Goal: Information Seeking & Learning: Learn about a topic

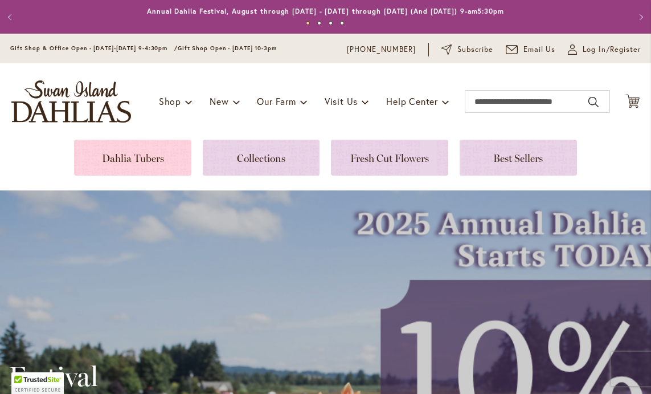
click at [124, 157] on link at bounding box center [132, 158] width 117 height 36
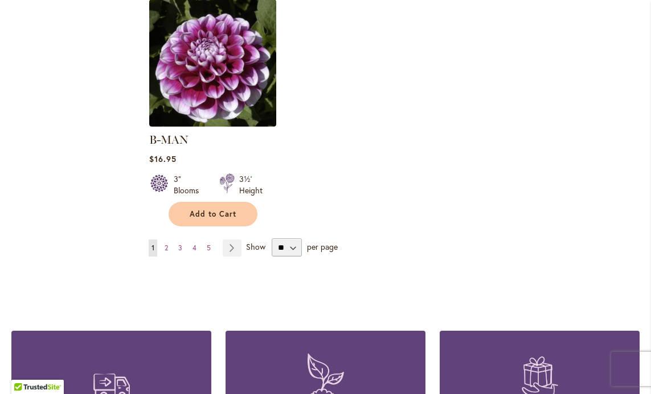
scroll to position [1547, 0]
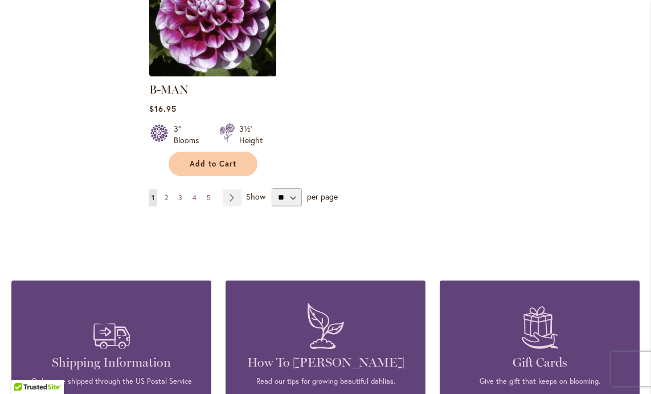
click at [170, 189] on link "Page 2" at bounding box center [166, 197] width 9 height 17
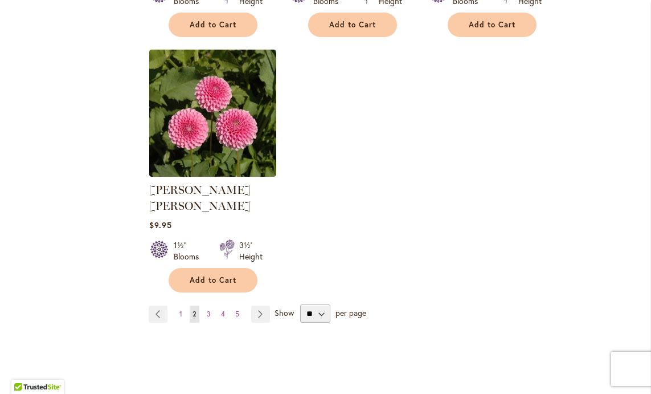
scroll to position [1433, 0]
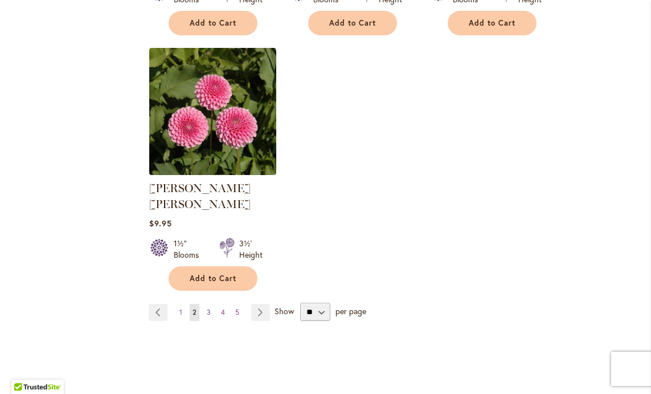
click at [209, 308] on span "3" at bounding box center [209, 312] width 4 height 9
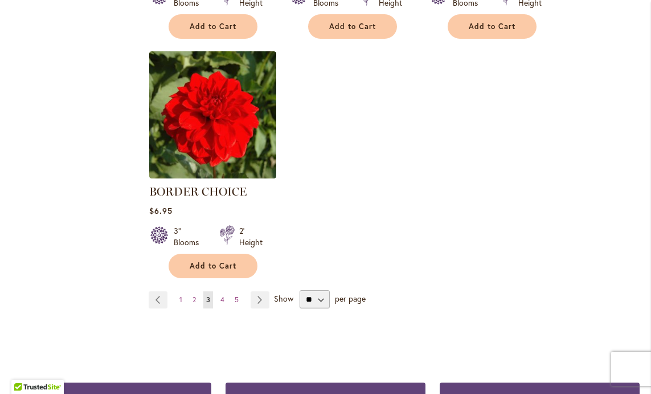
scroll to position [1442, 0]
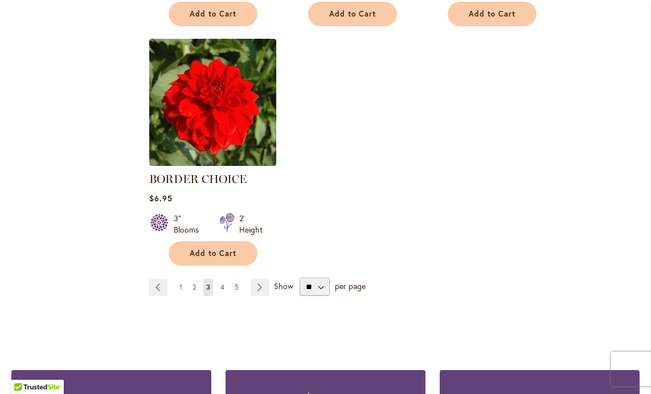
click at [223, 283] on span "4" at bounding box center [223, 287] width 4 height 9
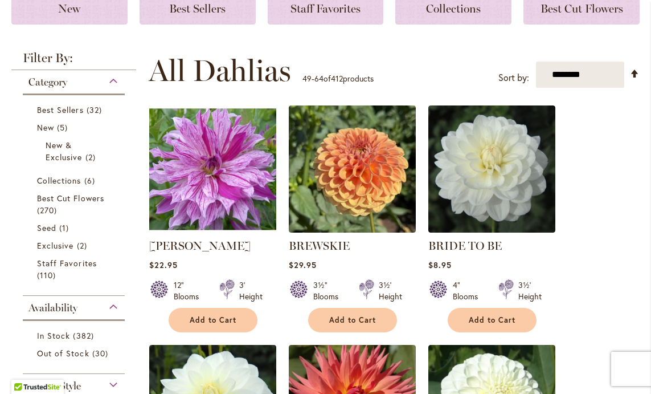
scroll to position [183, 0]
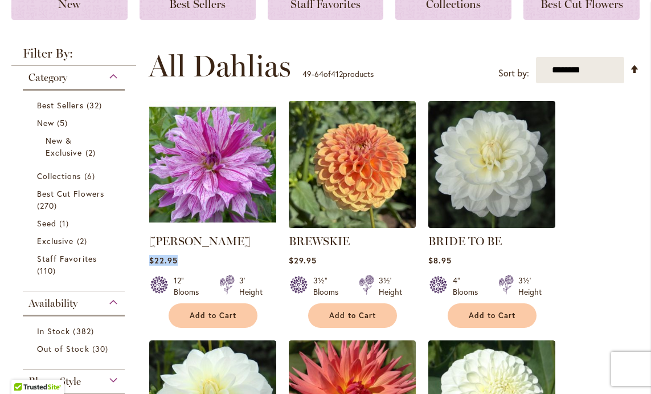
drag, startPoint x: 178, startPoint y: 257, endPoint x: 151, endPoint y: 262, distance: 27.7
click at [151, 262] on div "$22.95" at bounding box center [212, 260] width 127 height 11
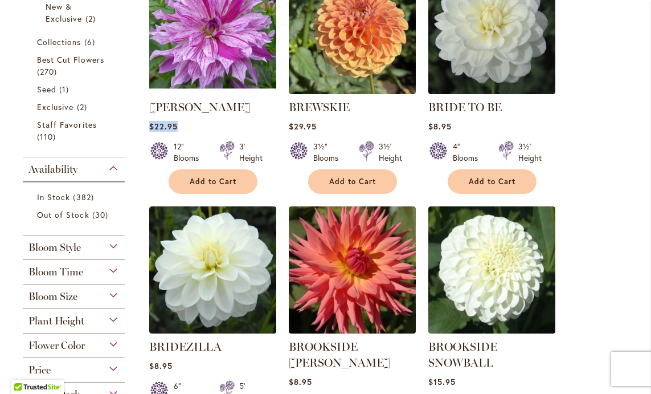
scroll to position [329, 0]
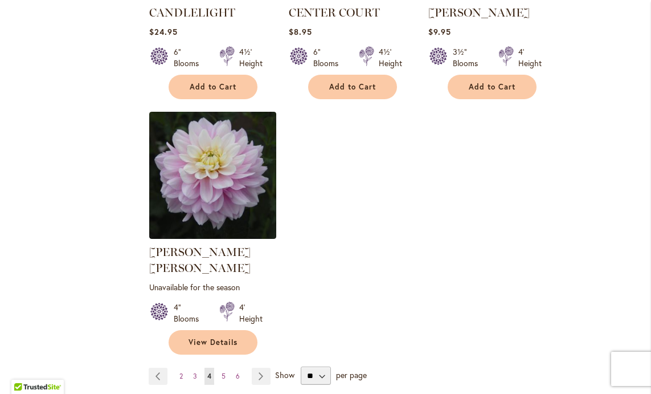
scroll to position [1389, 0]
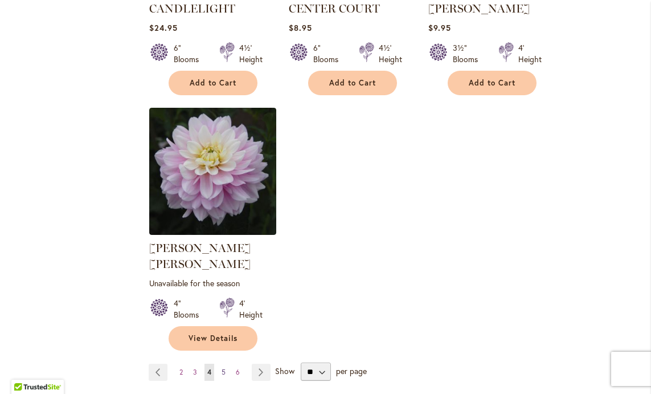
click at [226, 364] on link "Page 5" at bounding box center [224, 372] width 10 height 17
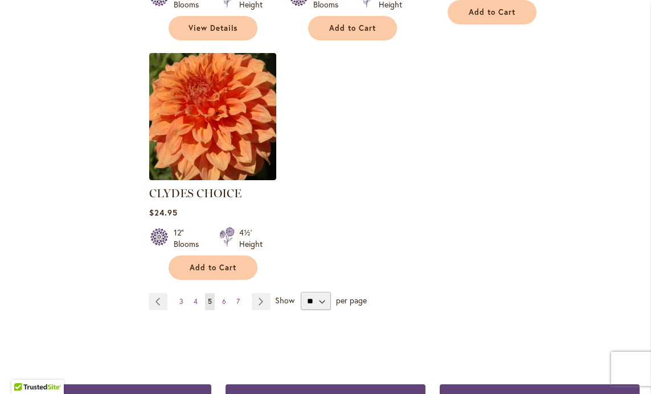
scroll to position [1459, 0]
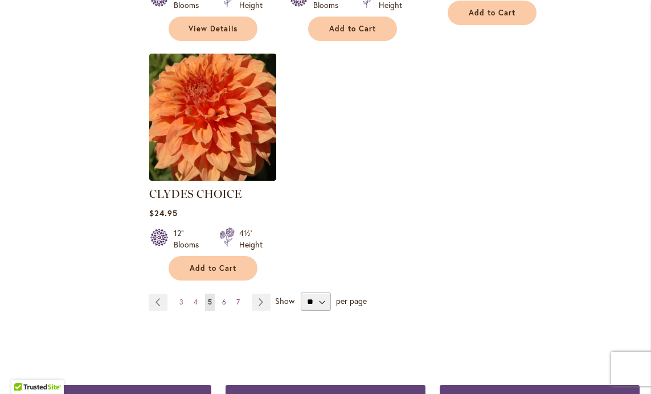
click at [223, 297] on span "6" at bounding box center [224, 301] width 4 height 9
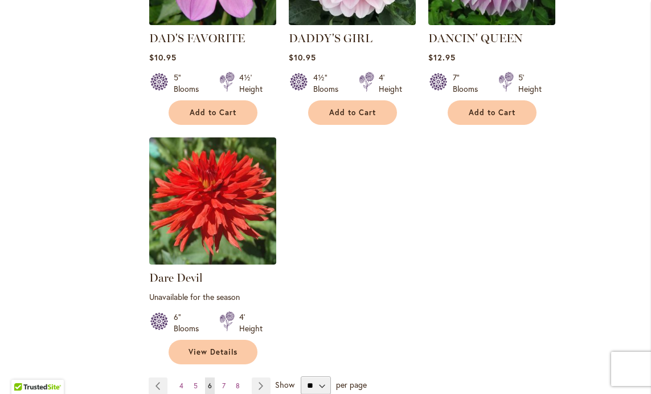
scroll to position [1392, 0]
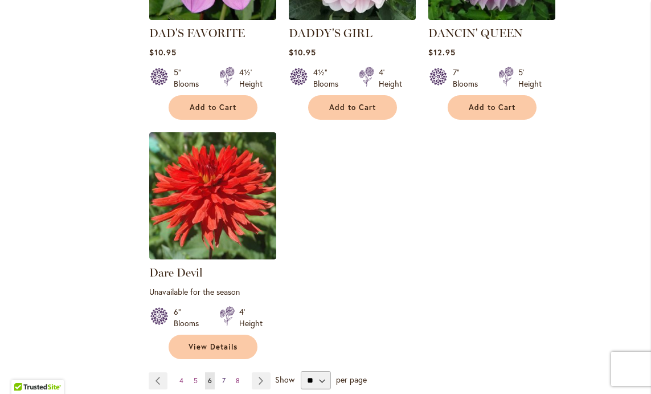
click at [224, 376] on span "7" at bounding box center [223, 380] width 3 height 9
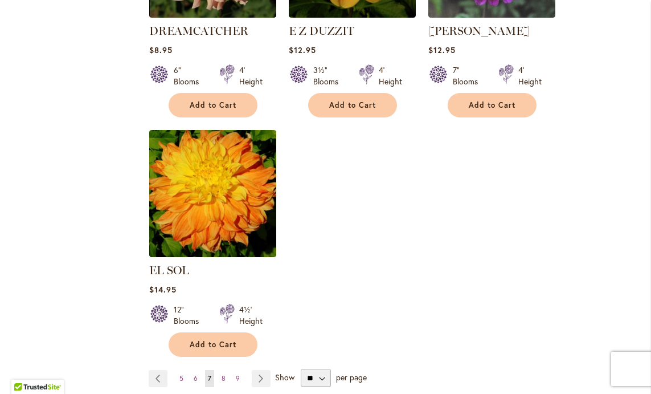
scroll to position [1369, 0]
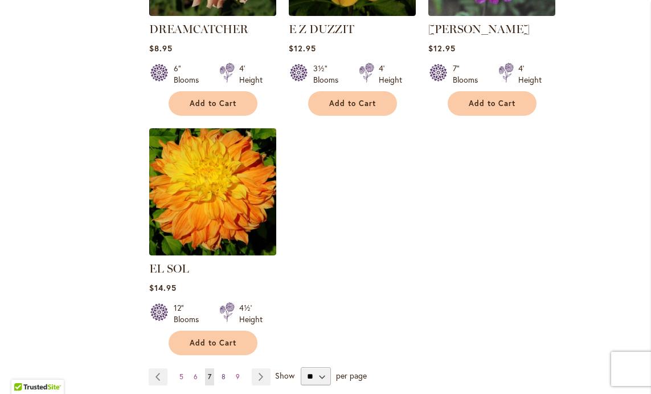
click at [222, 372] on span "8" at bounding box center [224, 376] width 4 height 9
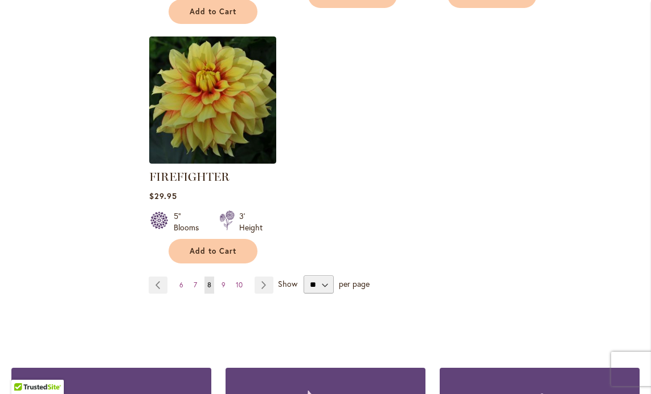
scroll to position [1501, 0]
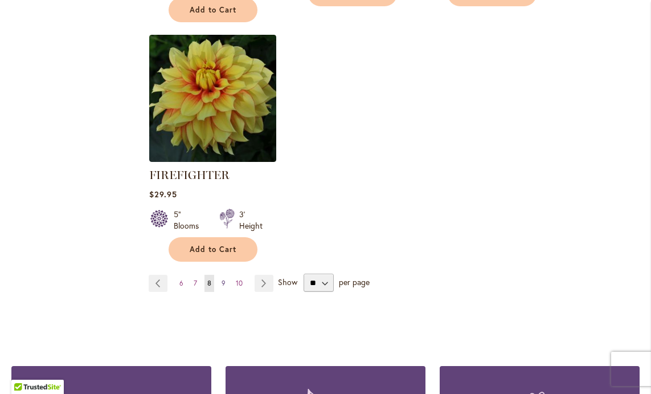
click at [222, 279] on span "9" at bounding box center [224, 283] width 4 height 9
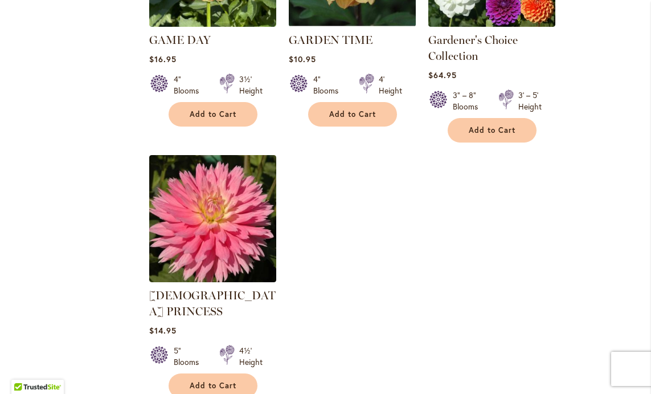
scroll to position [1391, 0]
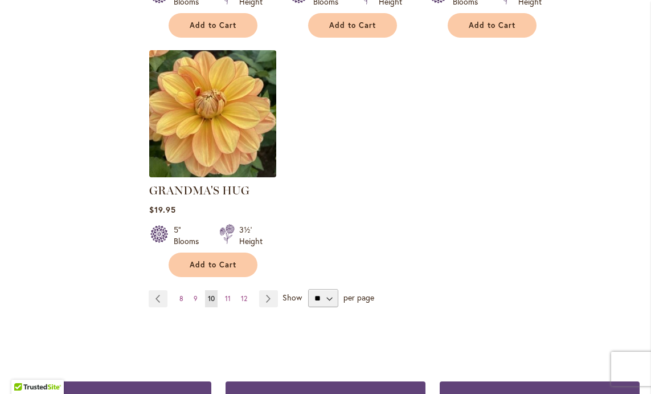
scroll to position [1447, 0]
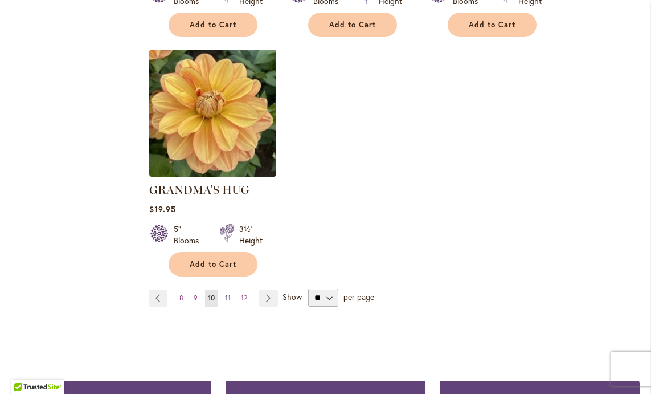
click at [229, 293] on span "11" at bounding box center [228, 297] width 6 height 9
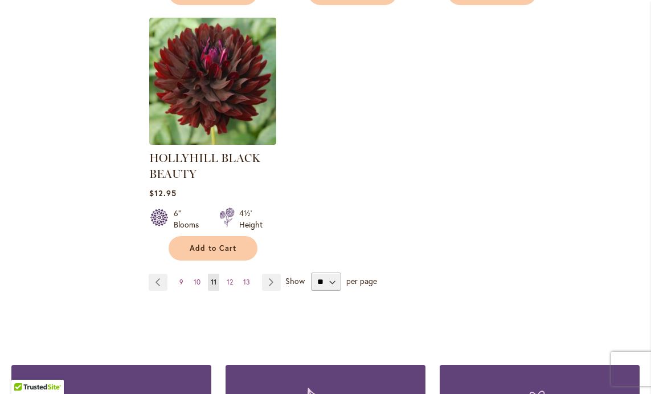
scroll to position [1508, 0]
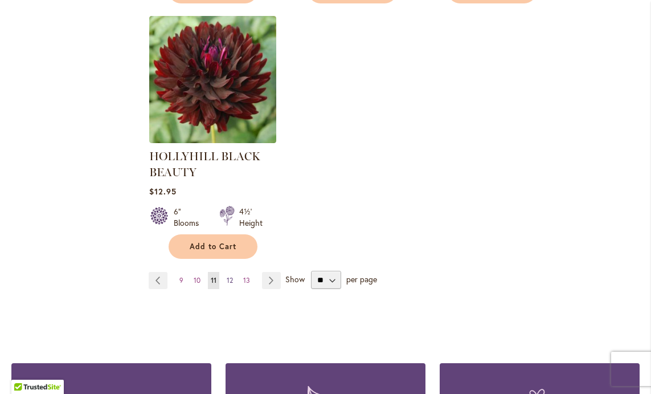
click at [227, 277] on span "12" at bounding box center [230, 280] width 6 height 9
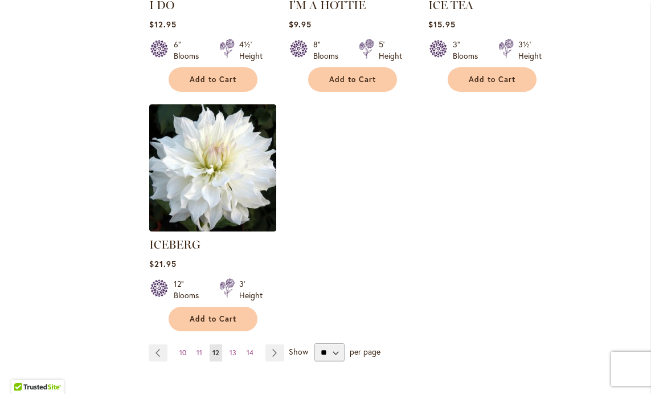
scroll to position [1416, 0]
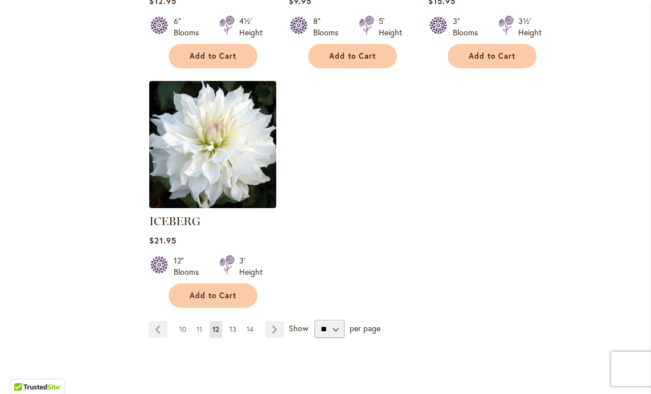
click at [237, 321] on link "Page 13" at bounding box center [233, 329] width 13 height 17
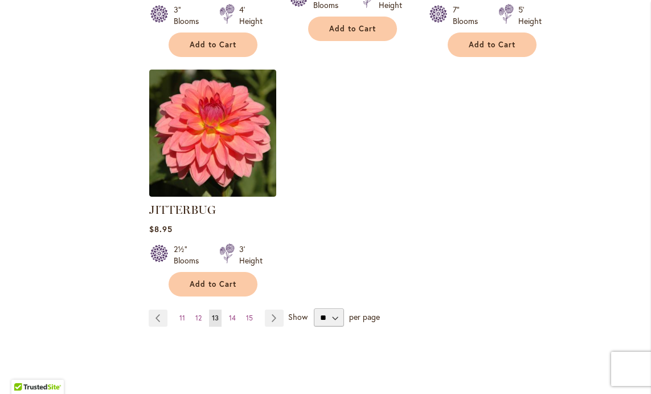
scroll to position [1455, 0]
click at [230, 313] on span "14" at bounding box center [232, 317] width 7 height 9
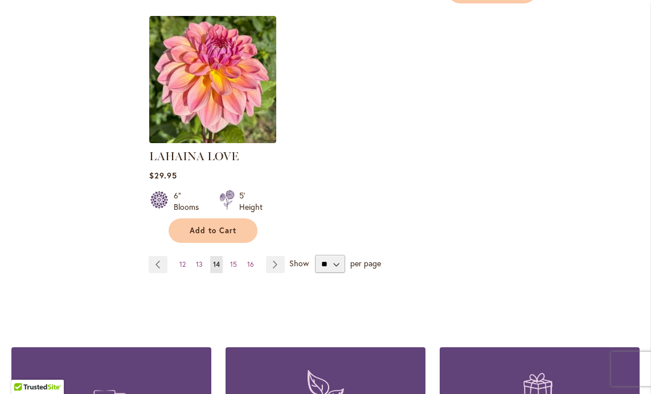
scroll to position [1509, 0]
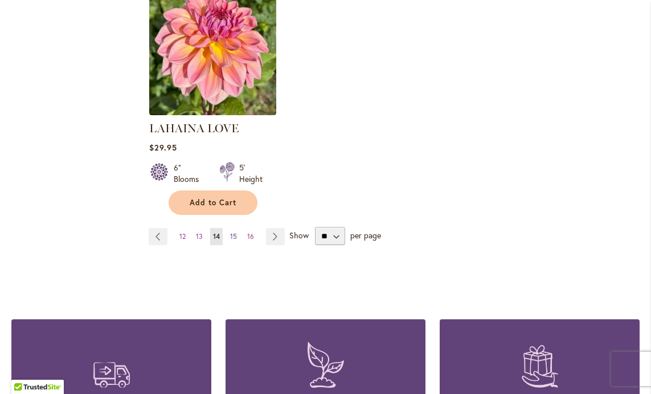
click at [234, 232] on span "15" at bounding box center [233, 236] width 7 height 9
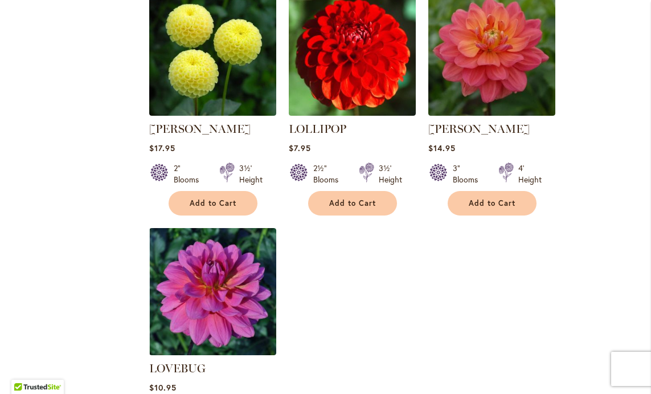
scroll to position [1373, 0]
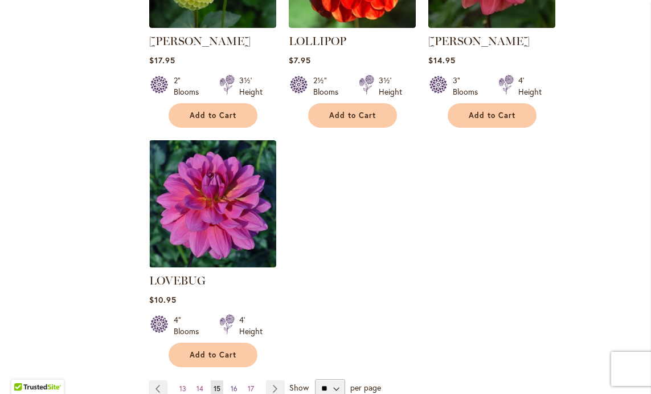
click at [238, 380] on link "Page 16" at bounding box center [234, 388] width 13 height 17
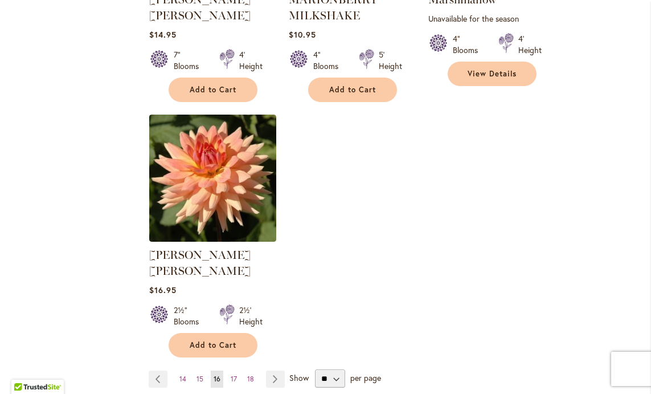
scroll to position [1399, 0]
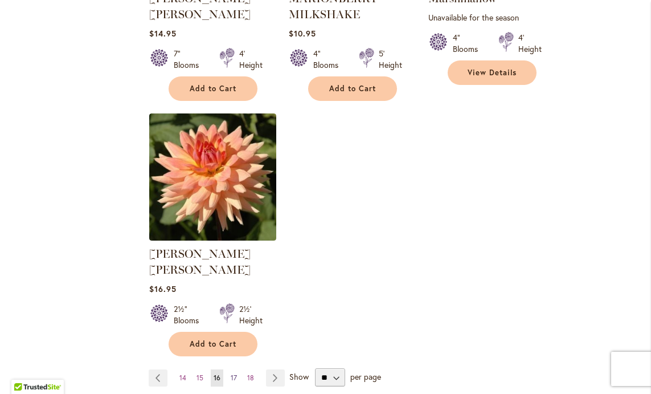
click at [235, 373] on span "17" at bounding box center [234, 377] width 6 height 9
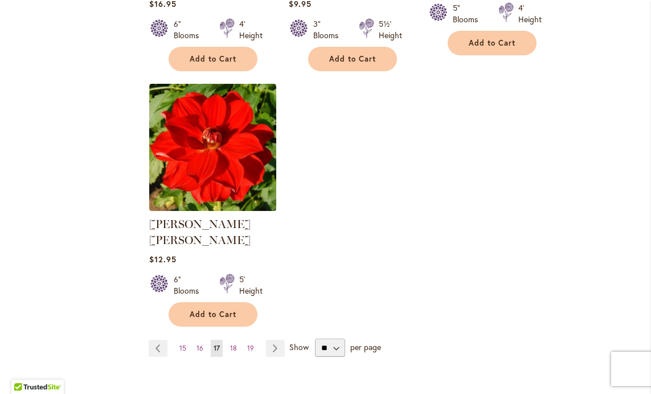
scroll to position [1415, 0]
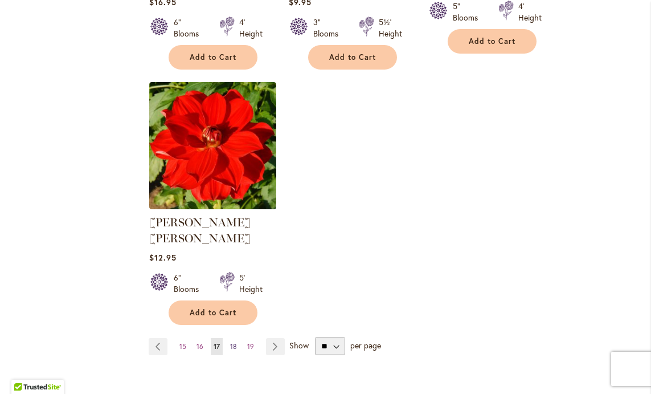
click at [238, 338] on link "Page 18" at bounding box center [233, 346] width 13 height 17
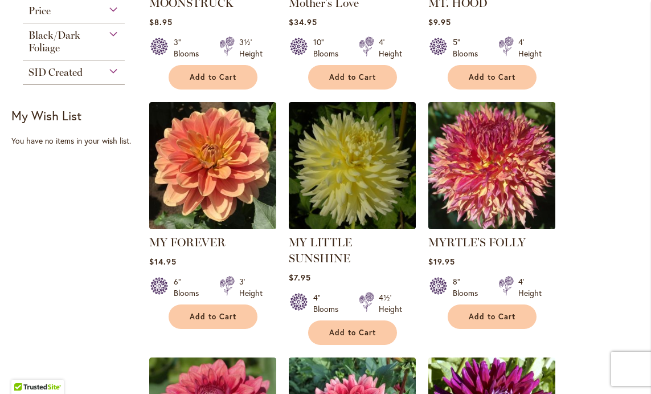
scroll to position [426, 0]
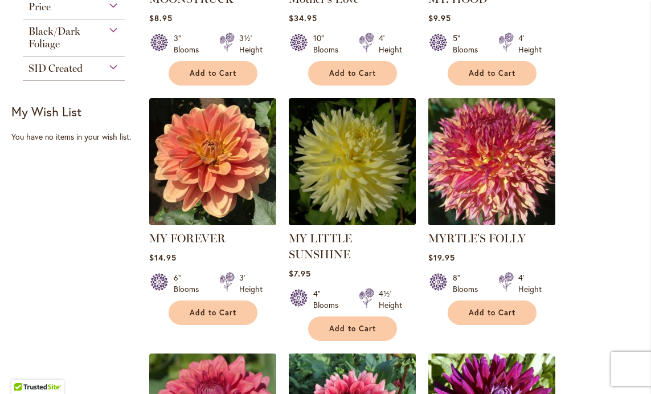
click at [505, 187] on img at bounding box center [491, 161] width 133 height 133
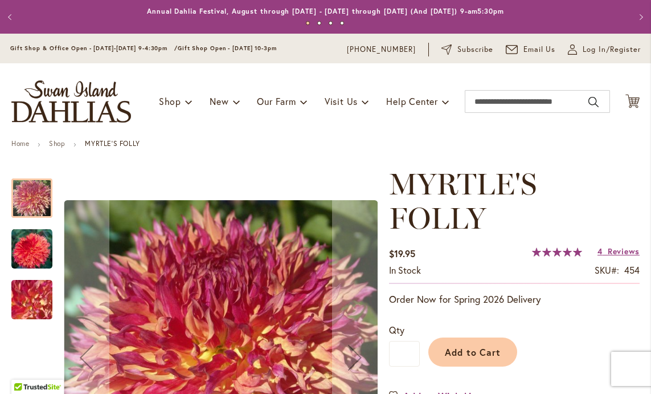
scroll to position [10, 0]
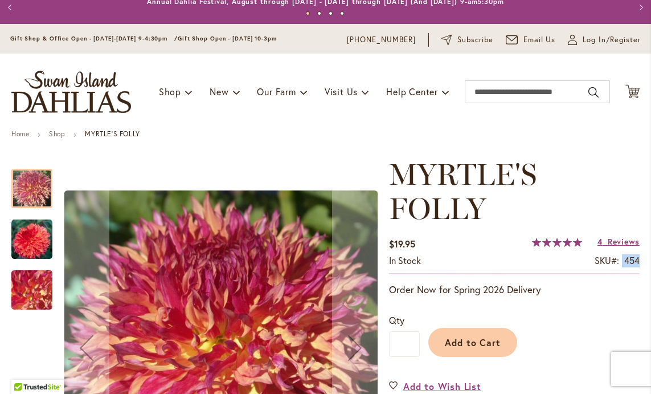
drag, startPoint x: 641, startPoint y: 265, endPoint x: 619, endPoint y: 264, distance: 22.2
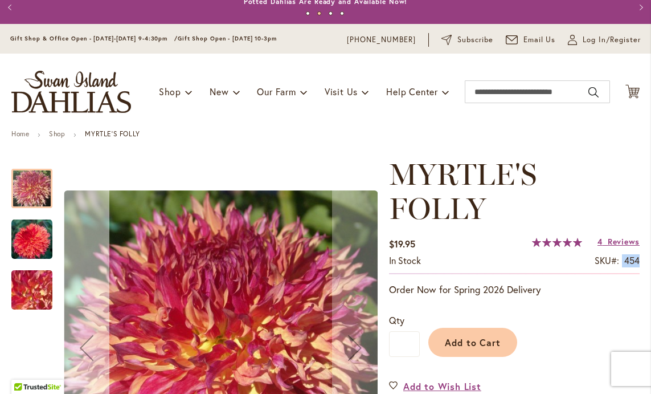
scroll to position [44, 0]
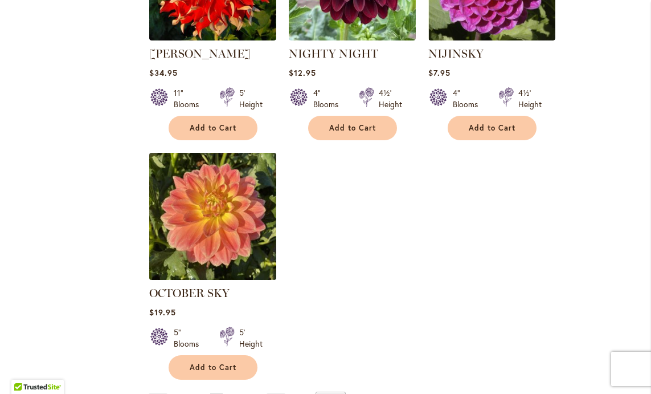
scroll to position [1438, 0]
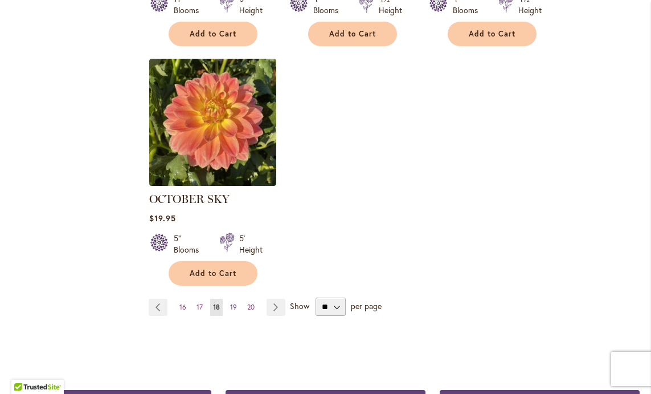
click at [236, 299] on link "Page 19" at bounding box center [233, 307] width 13 height 17
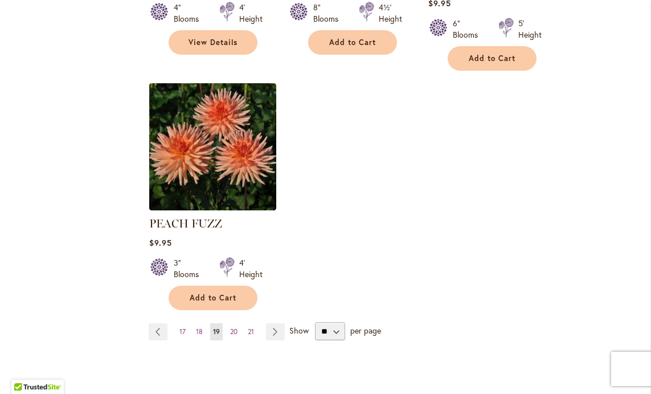
scroll to position [1430, 0]
click at [235, 326] on span "20" at bounding box center [233, 330] width 7 height 9
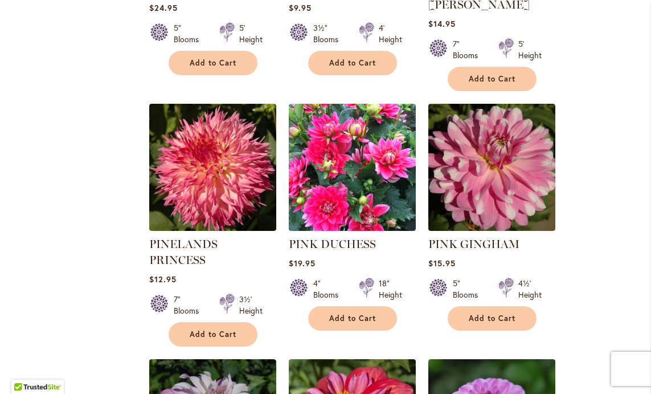
scroll to position [950, 0]
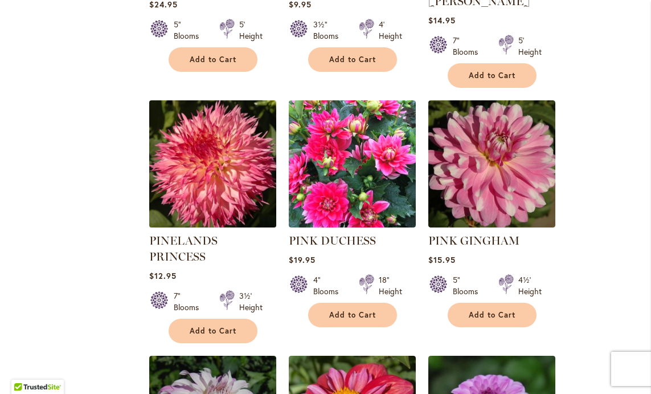
click at [233, 156] on img at bounding box center [212, 163] width 133 height 133
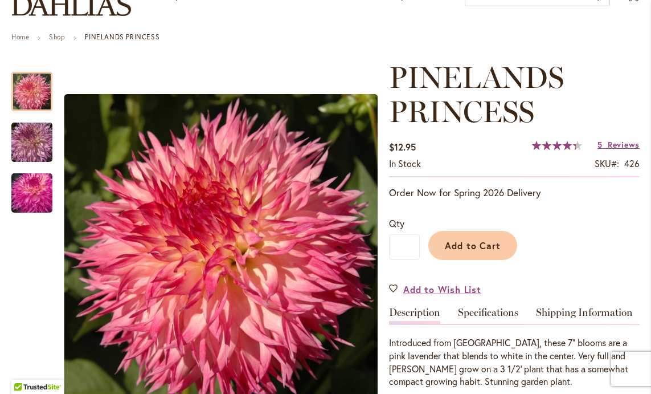
scroll to position [107, 0]
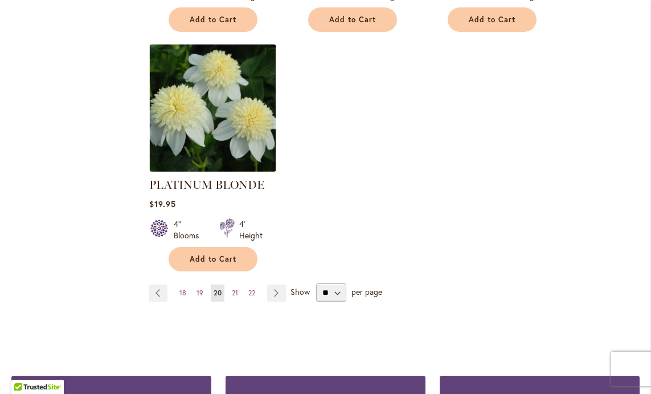
scroll to position [1501, 0]
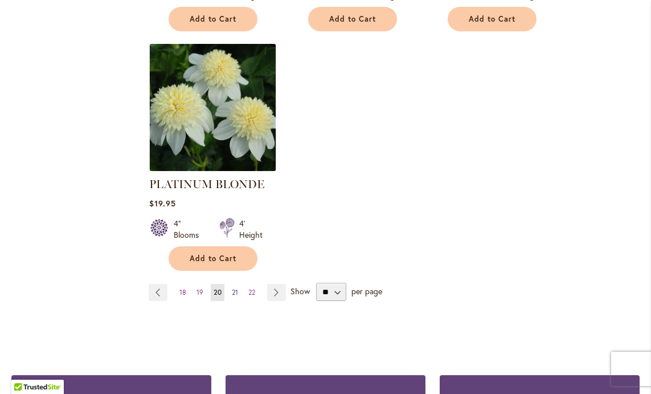
click at [232, 288] on span "21" at bounding box center [235, 292] width 6 height 9
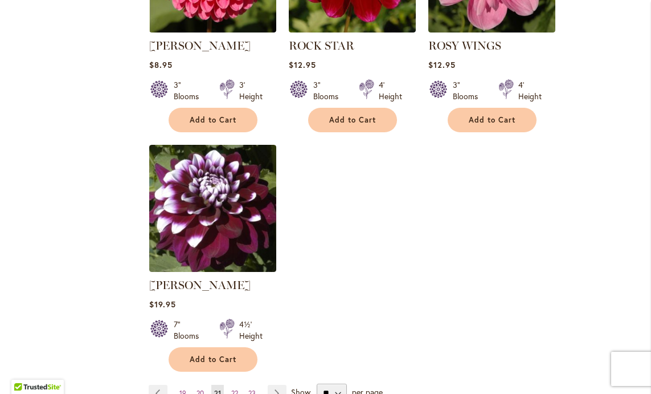
scroll to position [1453, 0]
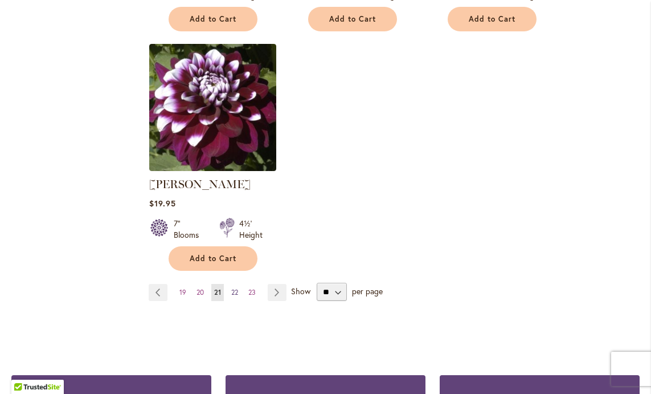
click at [234, 289] on span "22" at bounding box center [234, 292] width 7 height 9
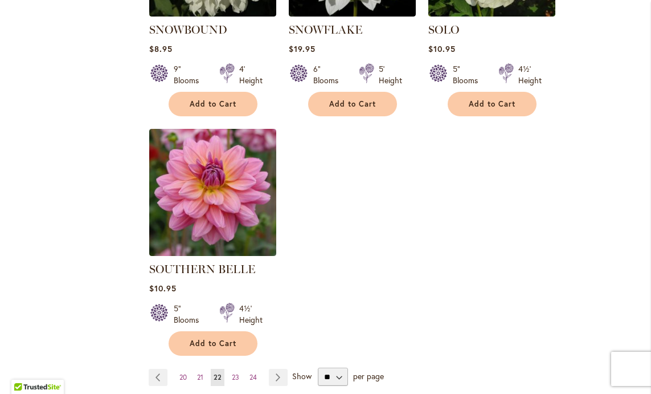
scroll to position [1369, 0]
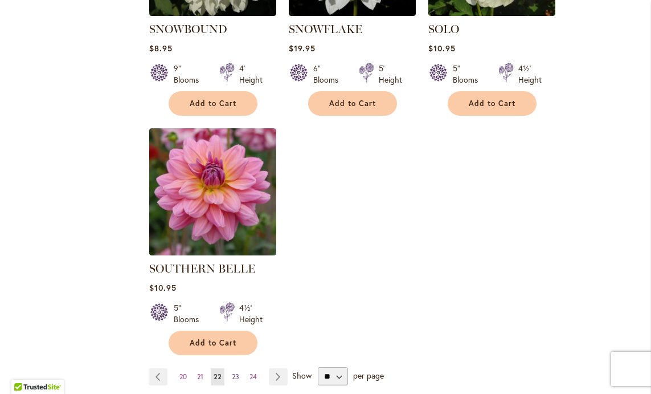
click at [235, 372] on span "23" at bounding box center [235, 376] width 7 height 9
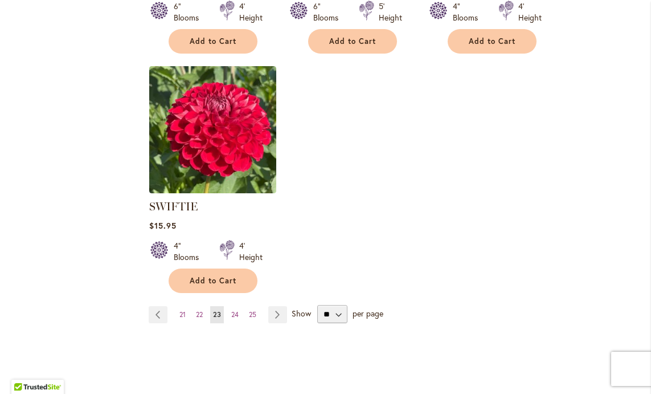
scroll to position [1431, 0]
click at [238, 311] on span "24" at bounding box center [234, 313] width 7 height 9
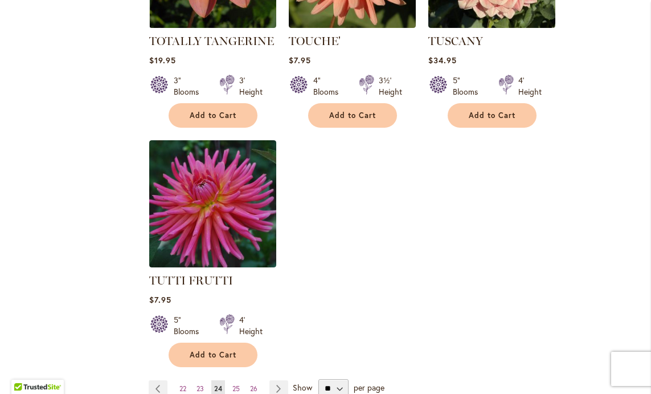
scroll to position [1360, 0]
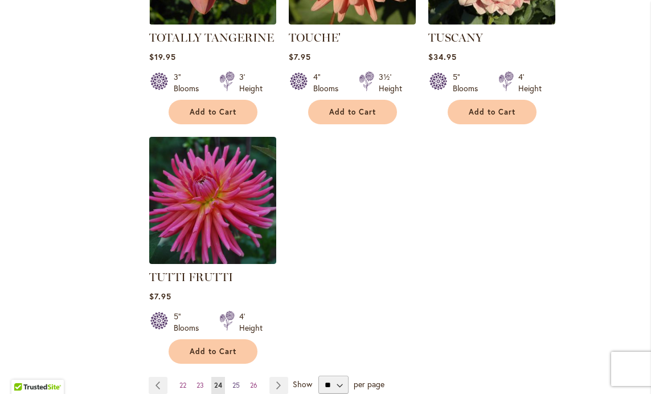
click at [239, 381] on span "25" at bounding box center [235, 385] width 7 height 9
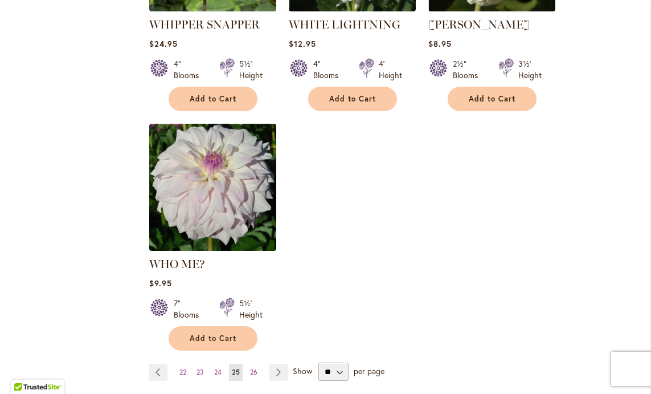
scroll to position [1383, 0]
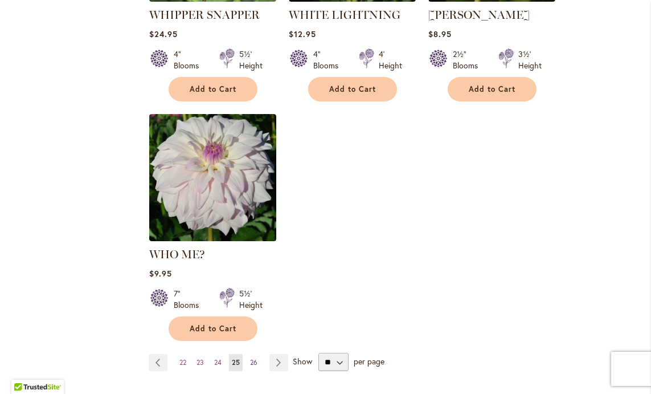
click at [257, 358] on span "26" at bounding box center [253, 362] width 7 height 9
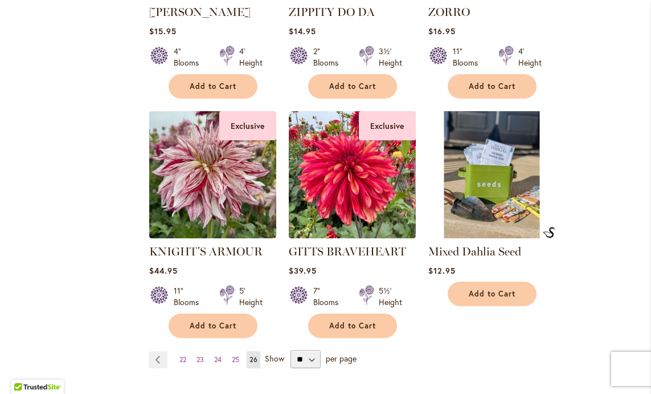
scroll to position [892, 0]
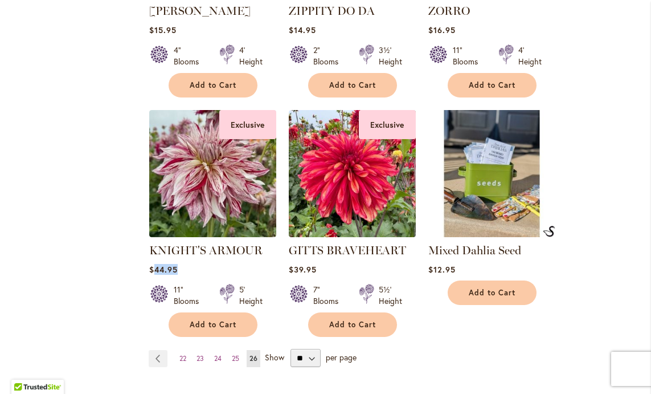
drag, startPoint x: 195, startPoint y: 266, endPoint x: 154, endPoint y: 266, distance: 41.0
click at [154, 266] on div "$44.95" at bounding box center [212, 269] width 127 height 11
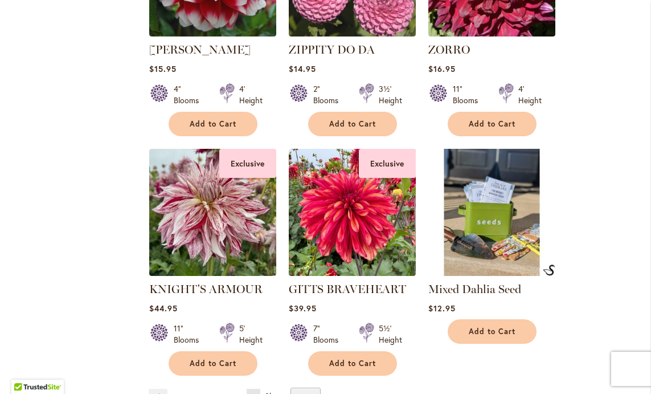
scroll to position [859, 0]
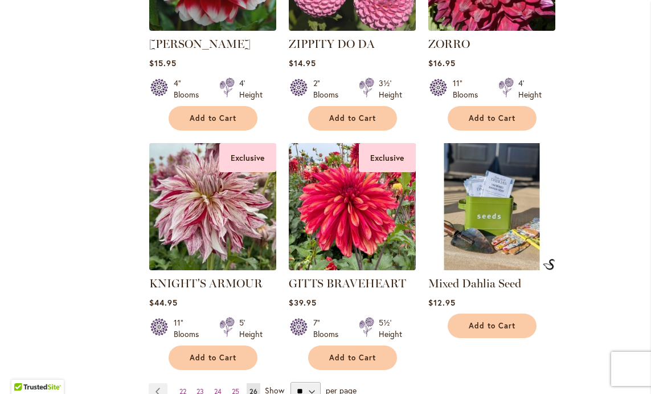
click at [215, 210] on img at bounding box center [212, 206] width 133 height 133
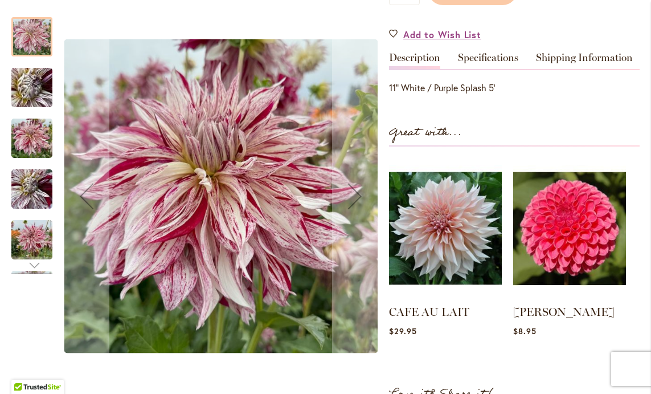
scroll to position [370, 0]
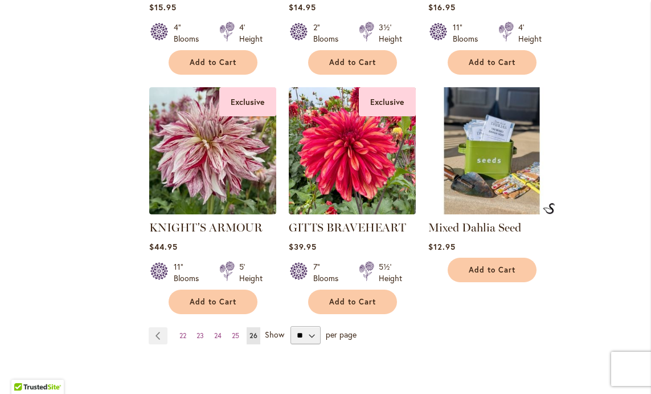
scroll to position [909, 0]
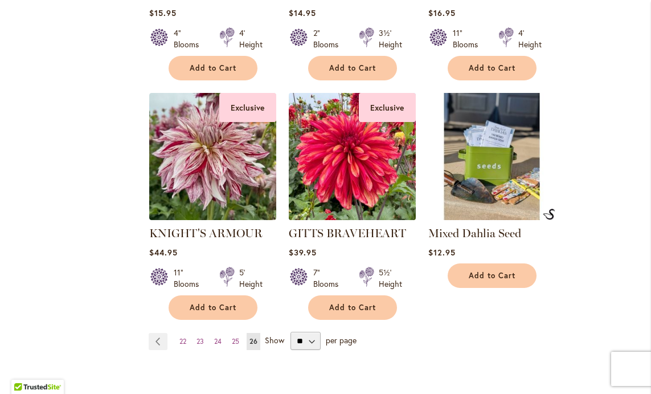
click at [343, 205] on img at bounding box center [351, 156] width 133 height 133
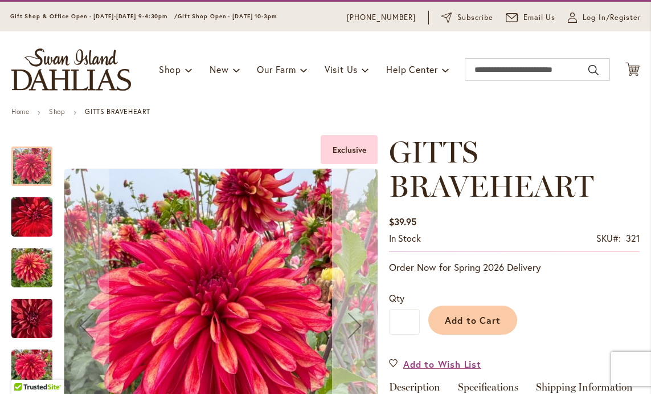
scroll to position [111, 0]
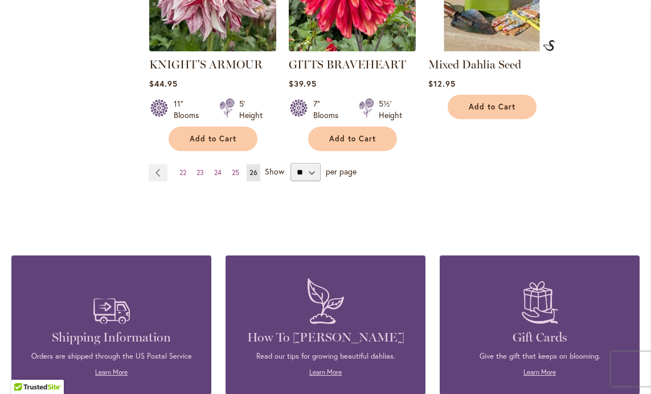
scroll to position [1060, 0]
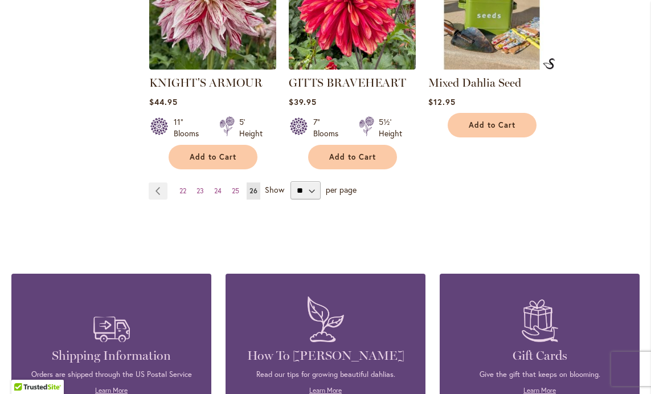
click at [256, 186] on span "26" at bounding box center [254, 190] width 8 height 9
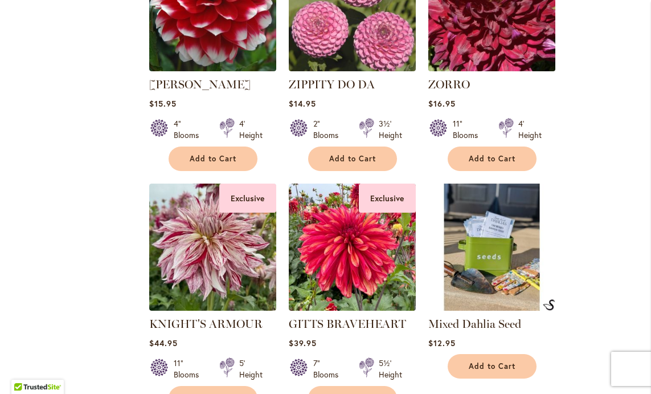
scroll to position [873, 0]
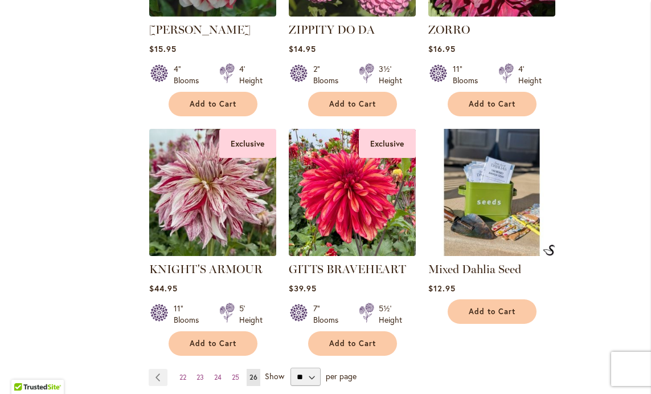
click at [186, 186] on img at bounding box center [212, 192] width 133 height 133
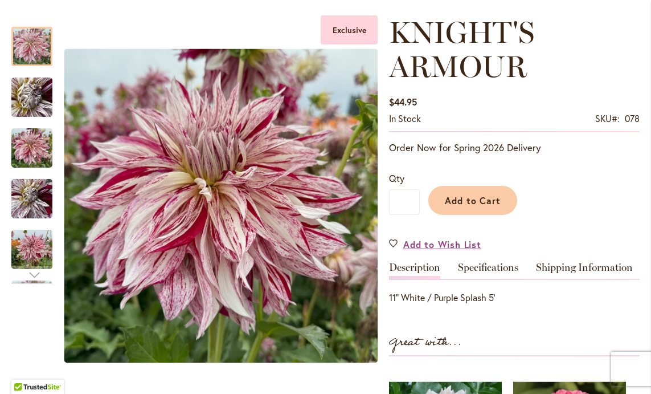
scroll to position [153, 0]
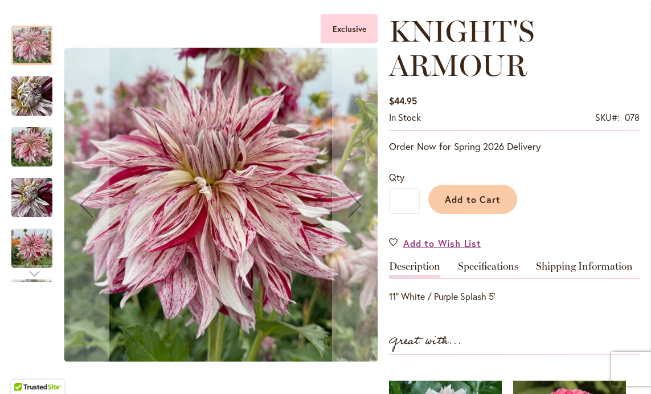
click at [27, 151] on img "KNIGHT'S ARMOUR" at bounding box center [31, 147] width 41 height 55
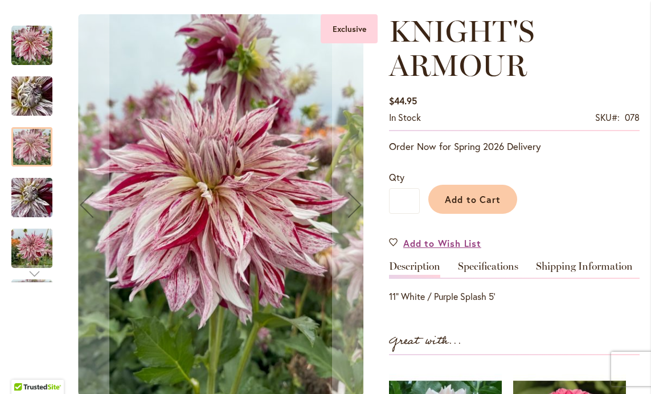
click at [39, 242] on img "KNIGHT'S ARMOUR" at bounding box center [31, 248] width 41 height 55
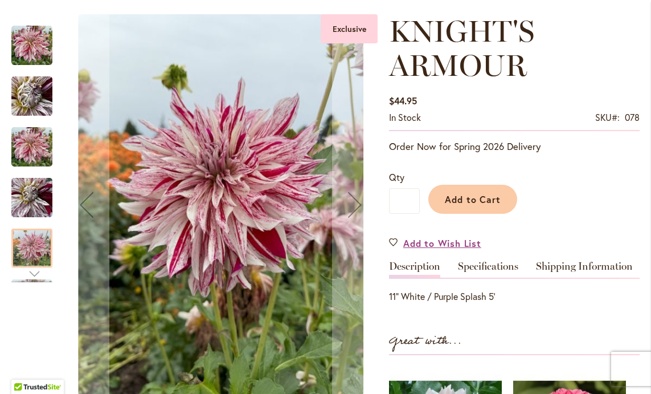
click at [38, 213] on img "KNIGHT'S ARMOUR" at bounding box center [31, 197] width 41 height 55
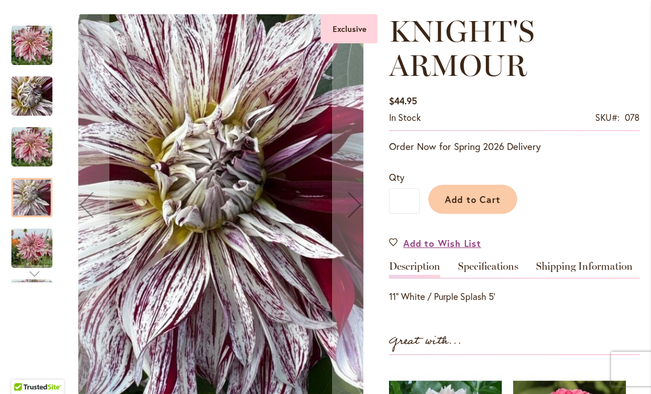
click at [43, 242] on img "KNIGHT'S ARMOUR" at bounding box center [31, 248] width 41 height 55
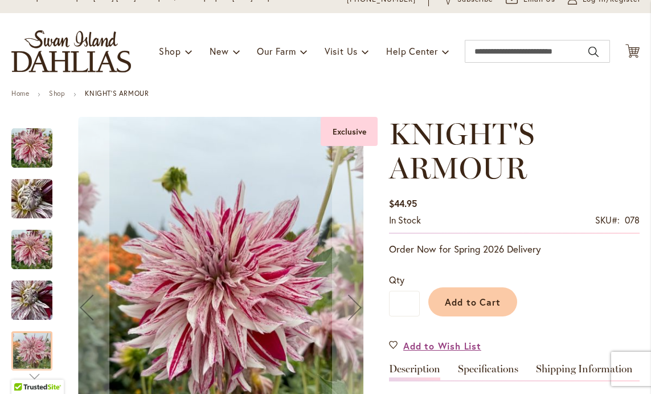
scroll to position [49, 0]
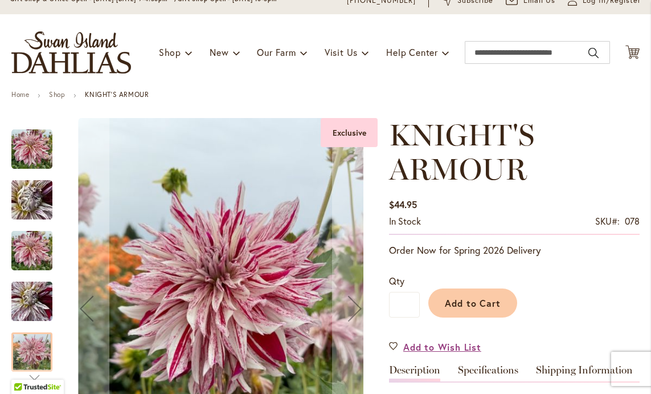
click at [43, 143] on img "KNIGHTS ARMOUR" at bounding box center [31, 149] width 41 height 41
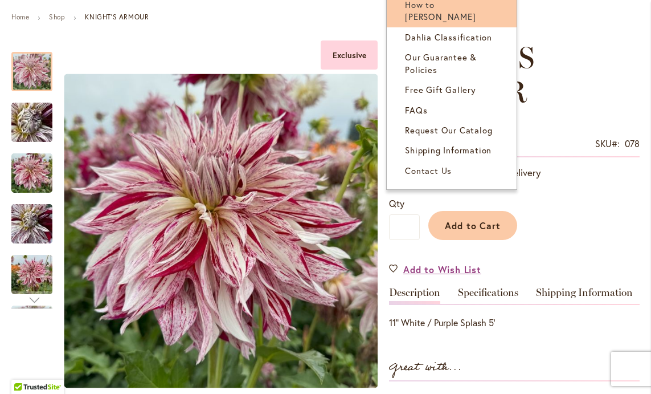
scroll to position [162, 0]
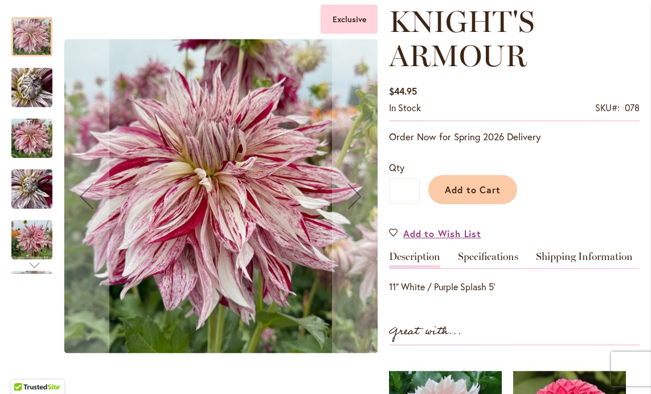
click at [39, 244] on img "KNIGHT'S ARMOUR" at bounding box center [31, 240] width 41 height 55
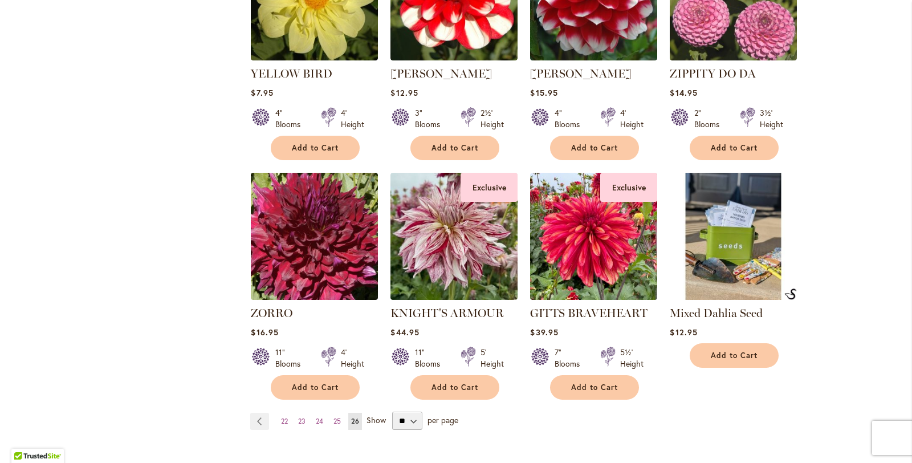
scroll to position [584, 0]
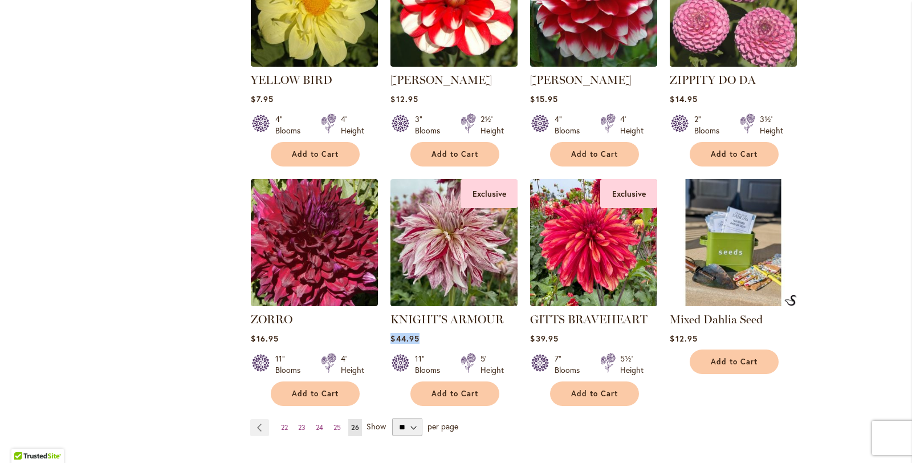
drag, startPoint x: 422, startPoint y: 334, endPoint x: 385, endPoint y: 336, distance: 37.1
click at [385, 336] on ol "WILDCAT Rating: 93% 3 Reviews $8.95 3½" Blooms 4½' Height Add to Cart" at bounding box center [535, 53] width 570 height 707
click at [531, 393] on div "Page Page Previous Page 22 Page 23 Page 24 Page 25 26" at bounding box center [535, 427] width 570 height 18
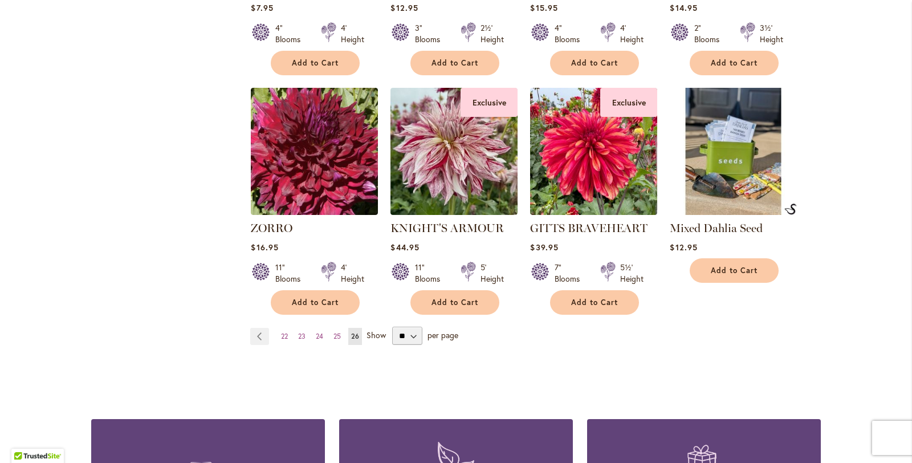
scroll to position [668, 0]
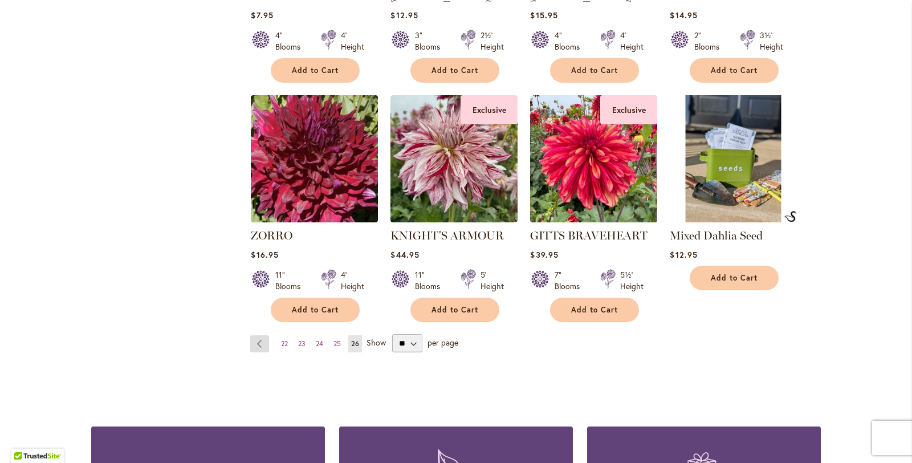
click at [256, 341] on link "Page Previous" at bounding box center [259, 343] width 19 height 17
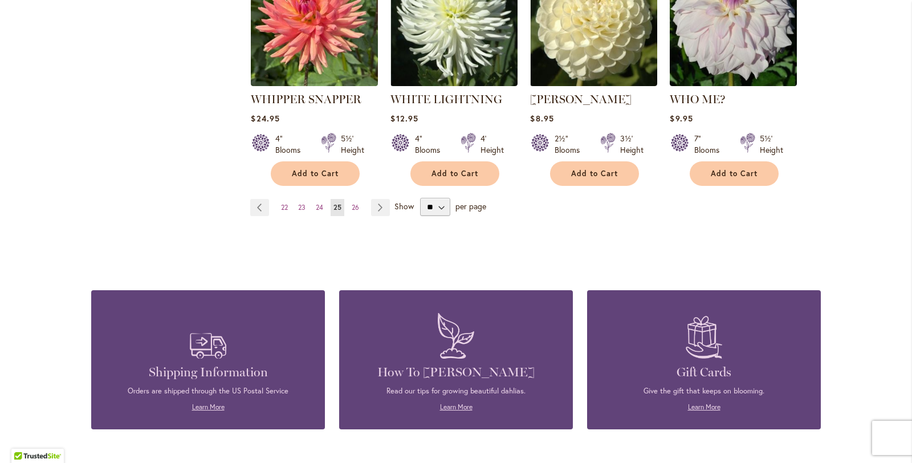
scroll to position [1040, 0]
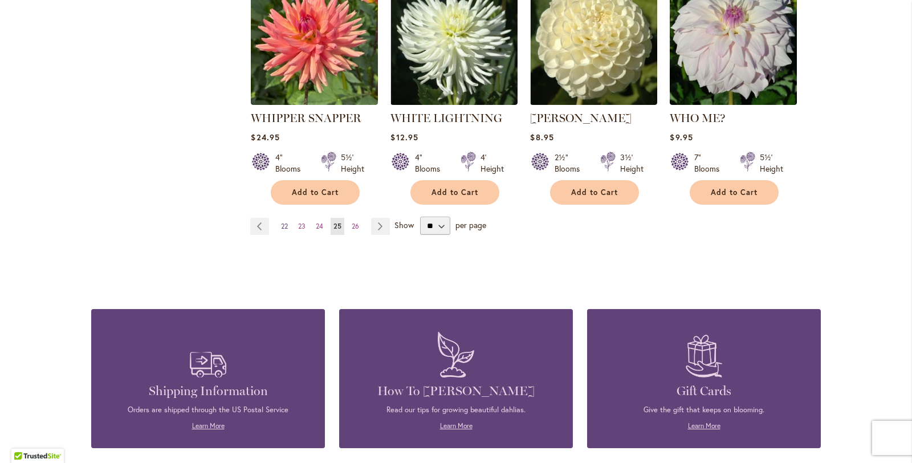
click at [288, 222] on span "22" at bounding box center [284, 226] width 7 height 9
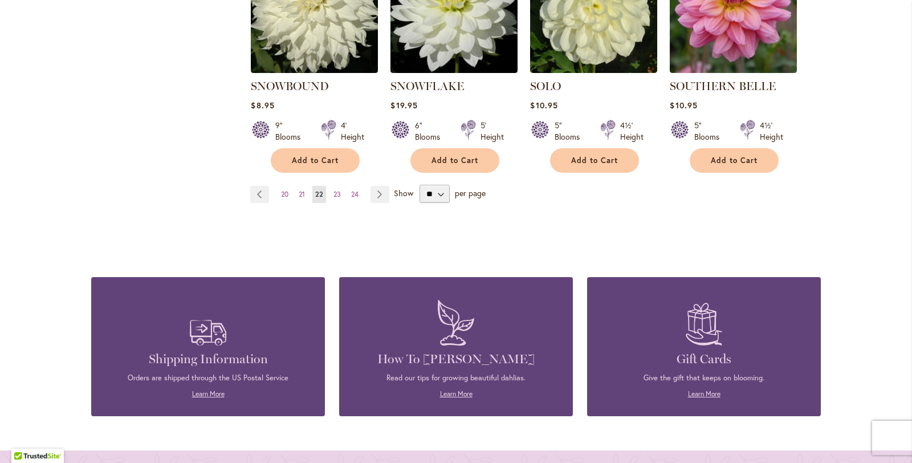
scroll to position [1072, 0]
click at [282, 190] on span "20" at bounding box center [284, 194] width 7 height 9
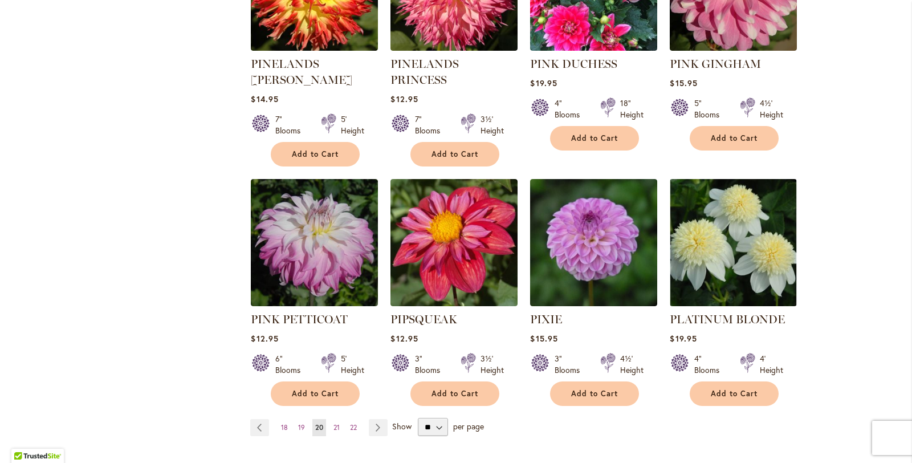
scroll to position [1055, 0]
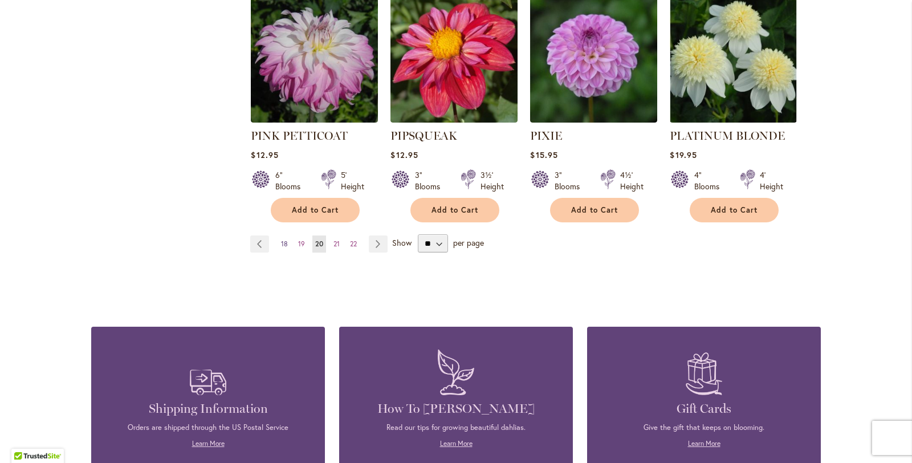
click at [285, 235] on link "Page 18" at bounding box center [284, 243] width 13 height 17
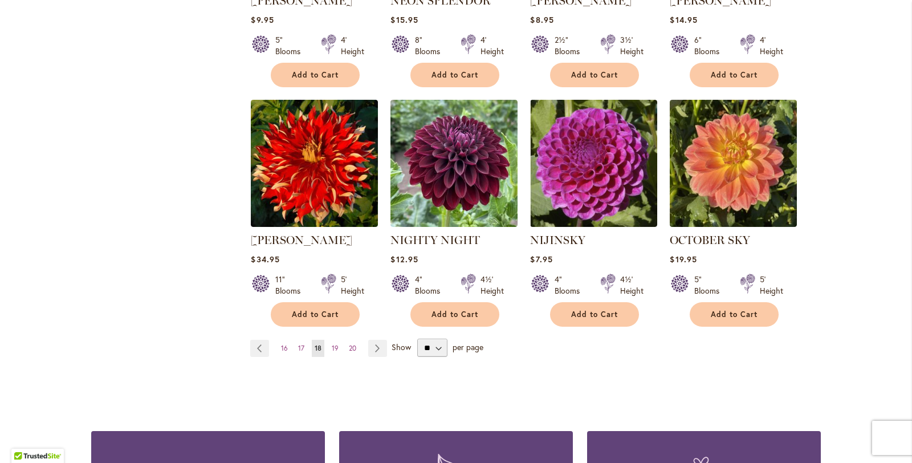
scroll to position [928, 0]
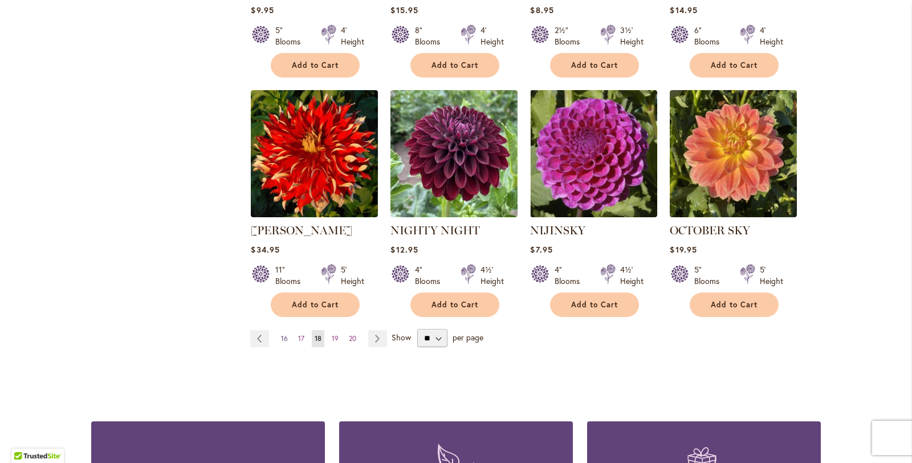
click at [287, 334] on span "16" at bounding box center [284, 338] width 7 height 9
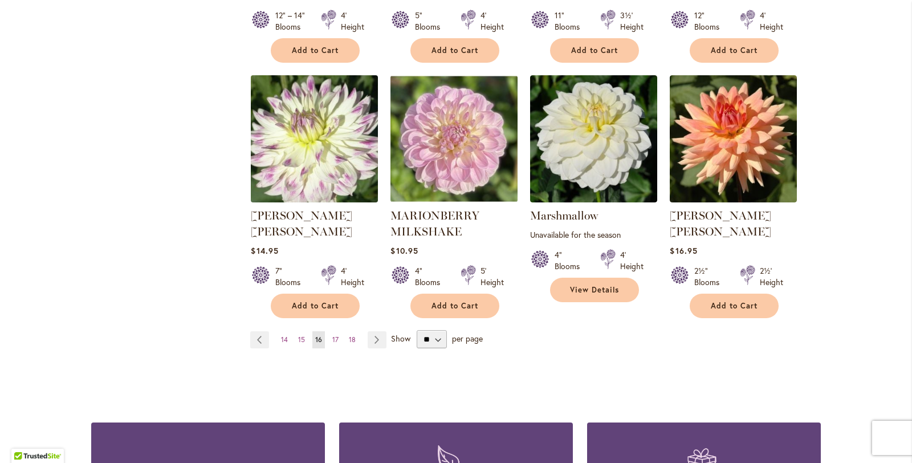
scroll to position [945, 0]
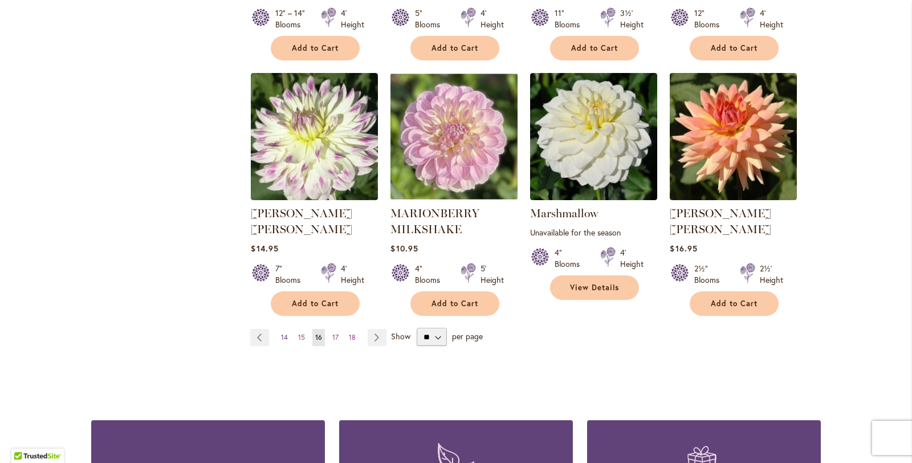
click at [285, 333] on span "14" at bounding box center [284, 337] width 7 height 9
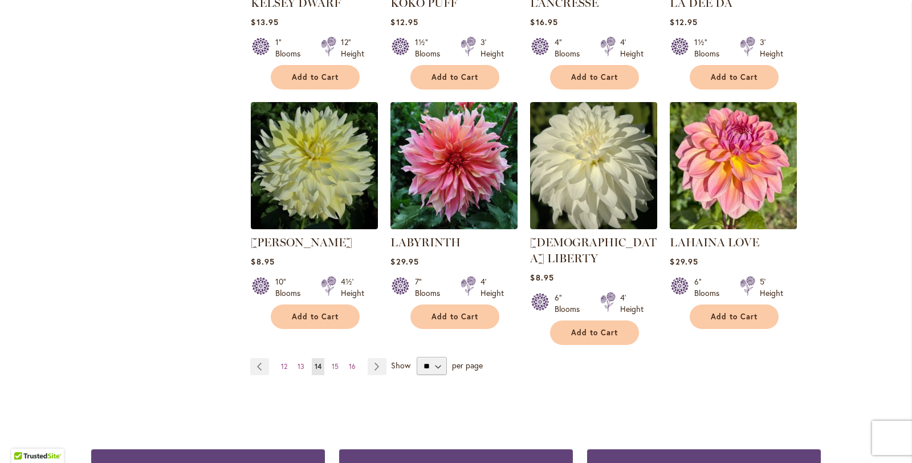
scroll to position [907, 0]
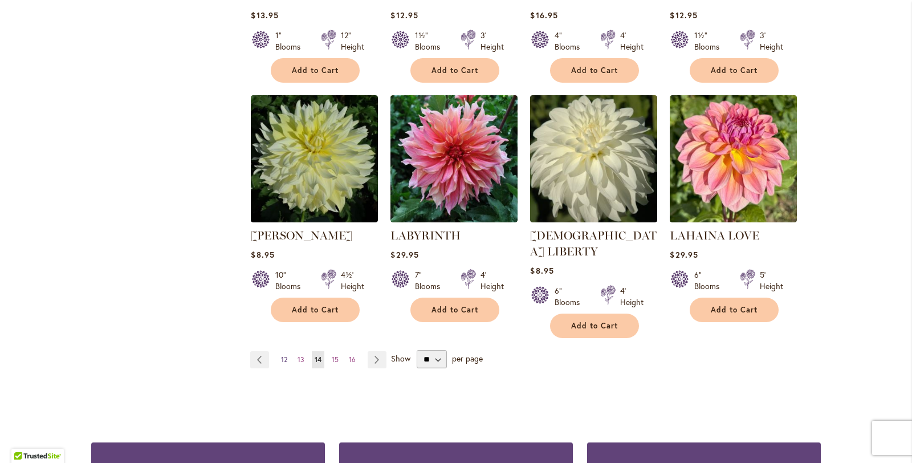
click at [284, 351] on link "Page 12" at bounding box center [284, 359] width 12 height 17
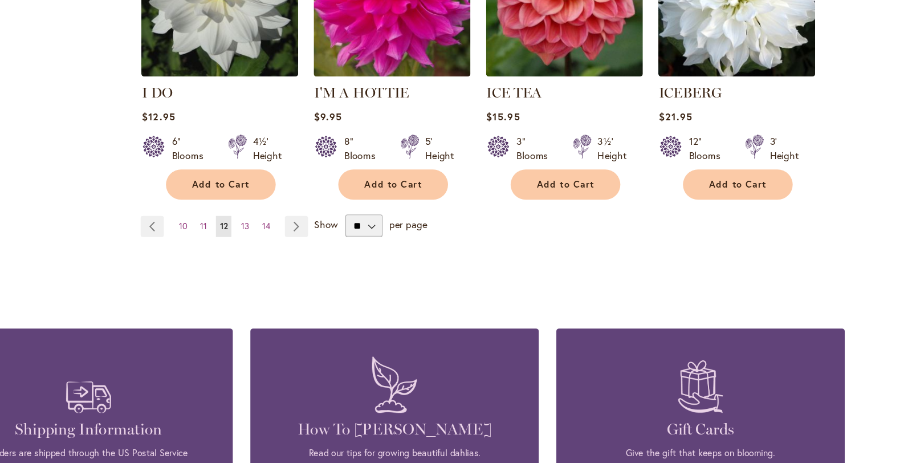
scroll to position [1053, 0]
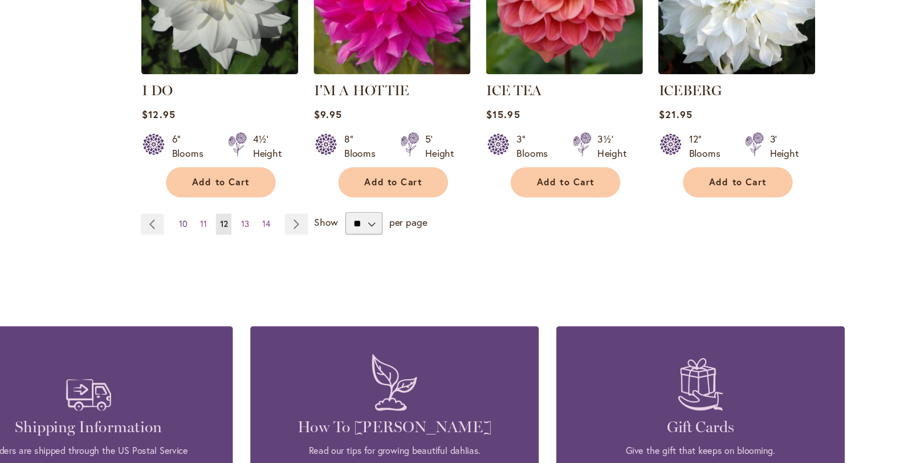
click at [290, 205] on link "Page 10" at bounding box center [284, 213] width 13 height 17
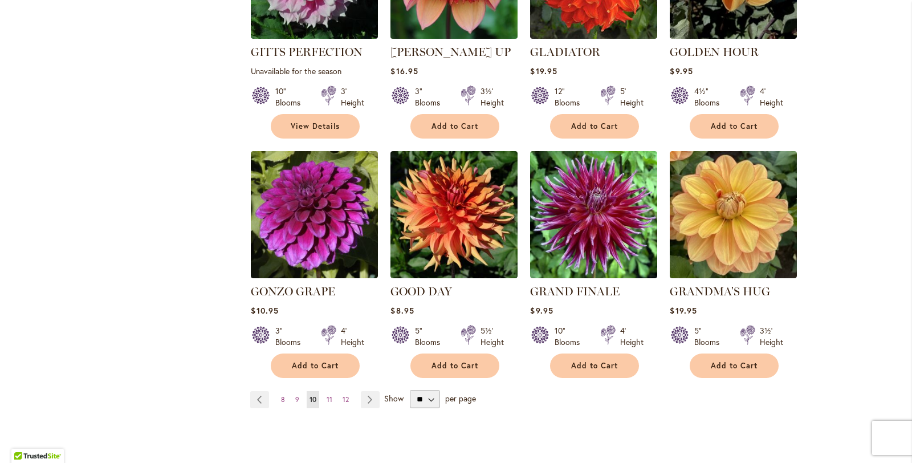
scroll to position [868, 0]
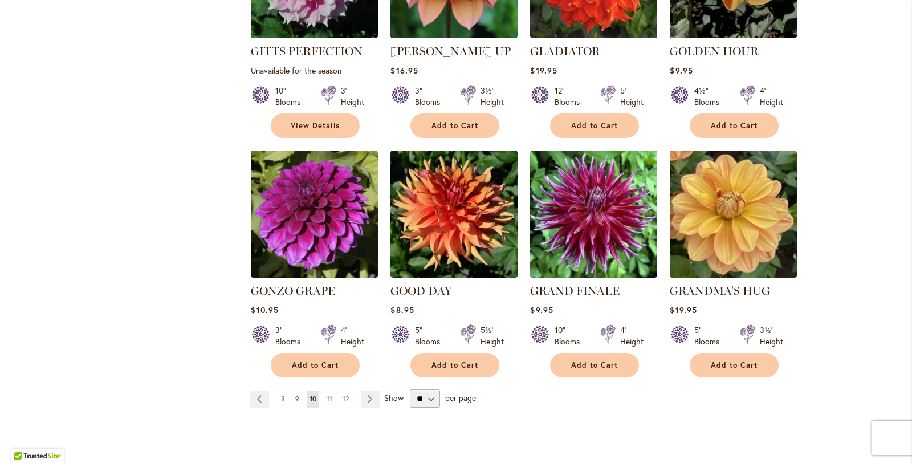
click at [281, 394] on span "8" at bounding box center [283, 398] width 4 height 9
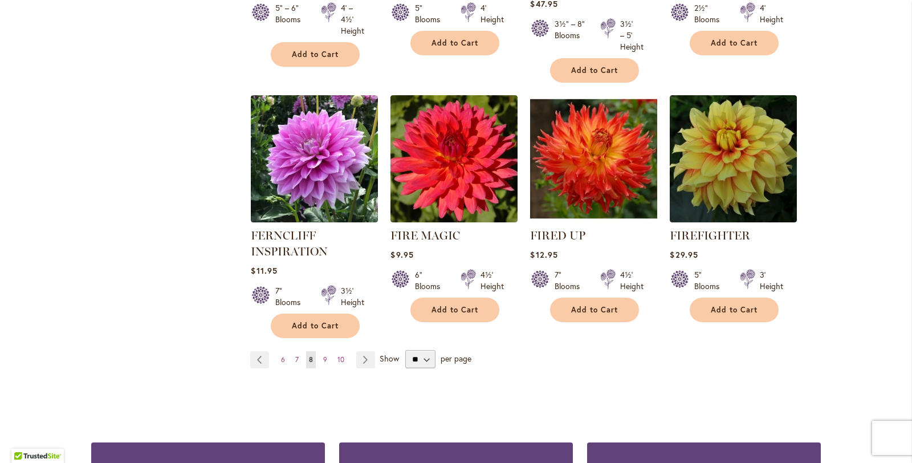
scroll to position [937, 0]
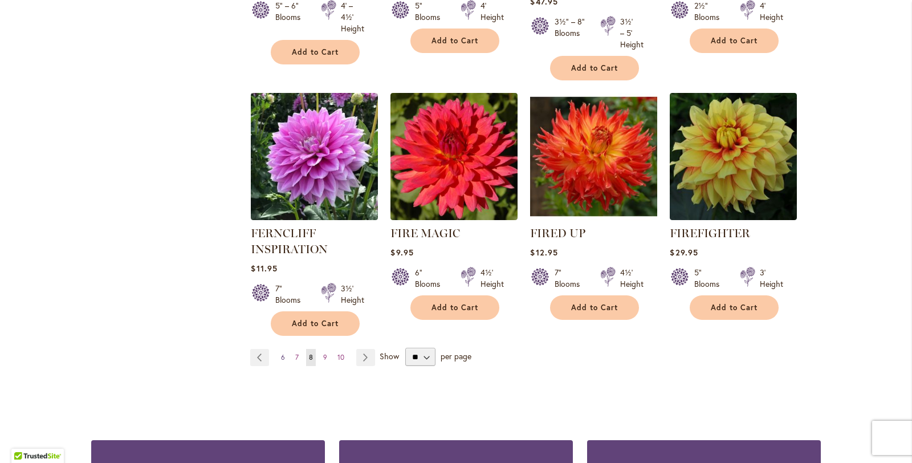
click at [280, 352] on link "Page 6" at bounding box center [283, 357] width 10 height 17
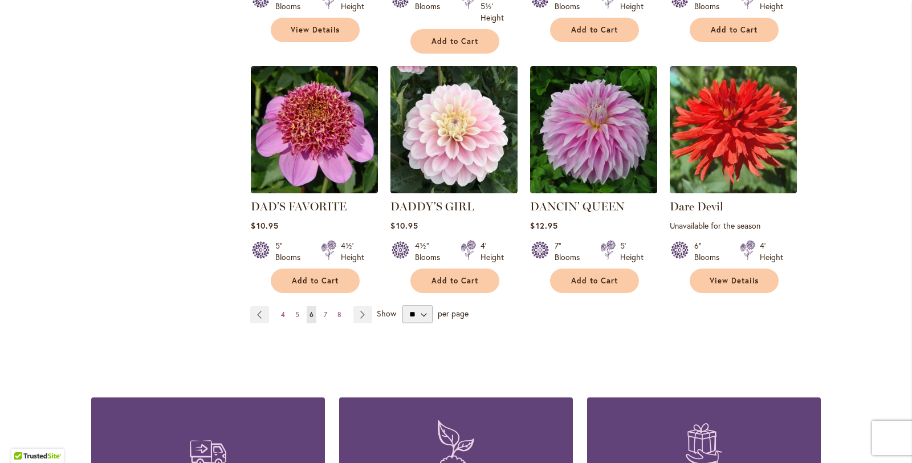
scroll to position [1017, 0]
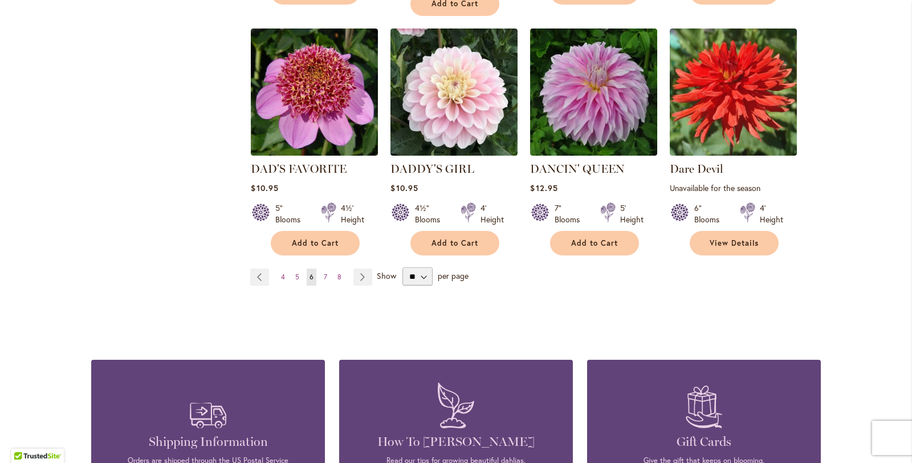
click at [288, 268] on ul "Page Previous Page 4 Page 5 You're currently reading page 6 Page 7 Page 8 Page …" at bounding box center [313, 276] width 126 height 17
click at [285, 268] on link "Page 4" at bounding box center [283, 276] width 10 height 17
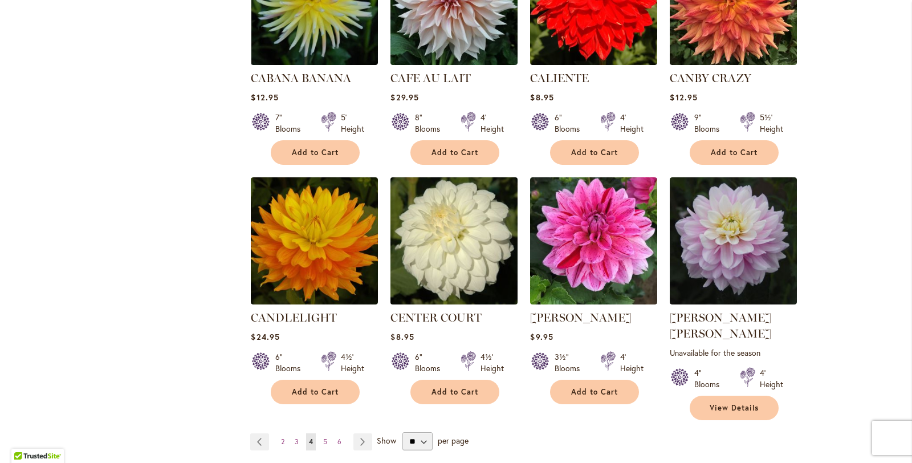
scroll to position [914, 0]
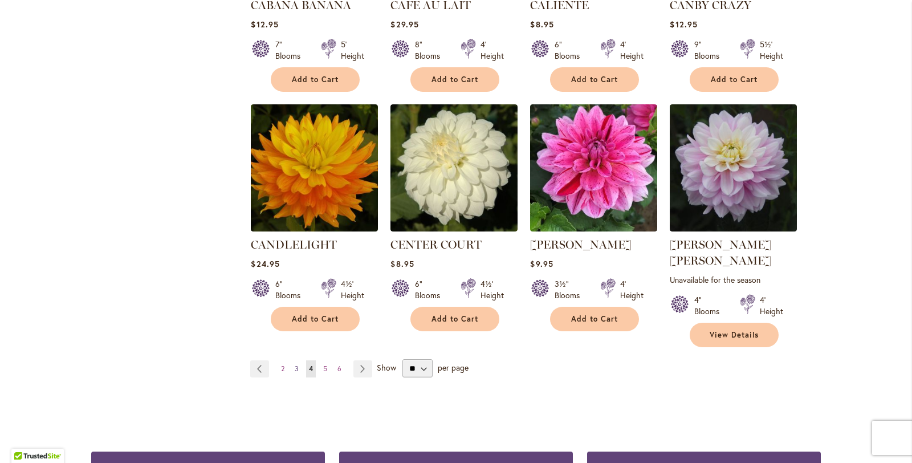
click at [292, 360] on link "Page 3" at bounding box center [297, 368] width 10 height 17
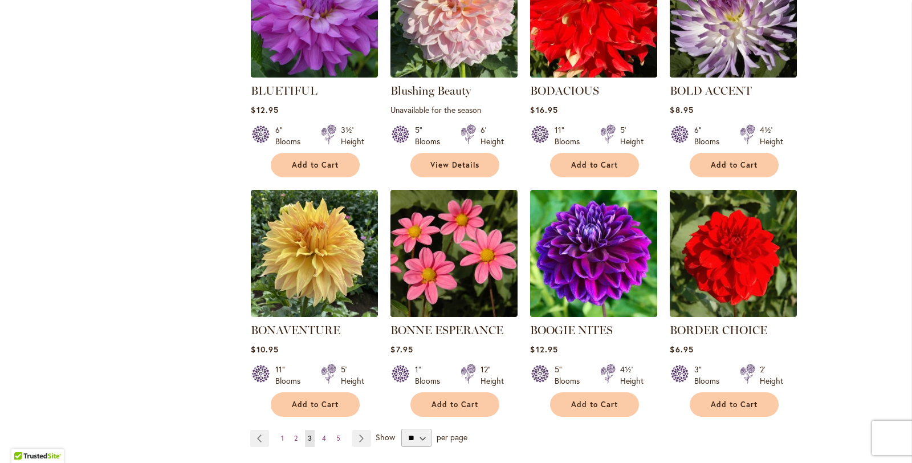
scroll to position [858, 0]
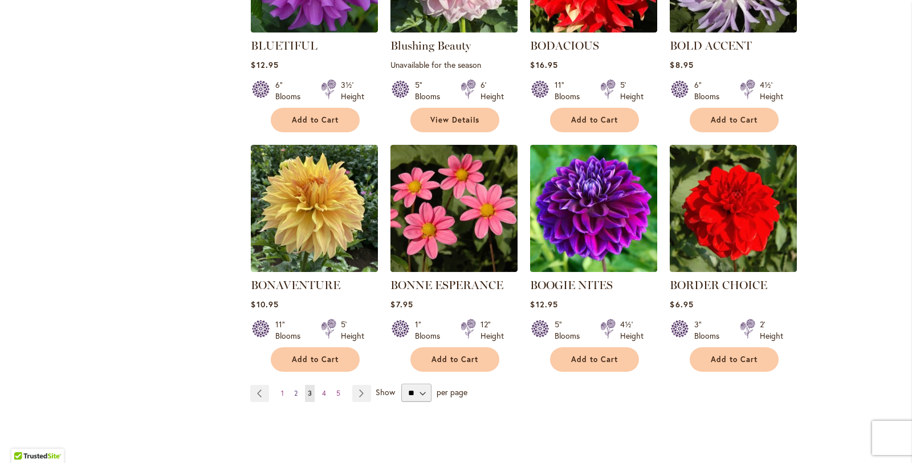
click at [293, 389] on link "Page 2" at bounding box center [295, 393] width 9 height 17
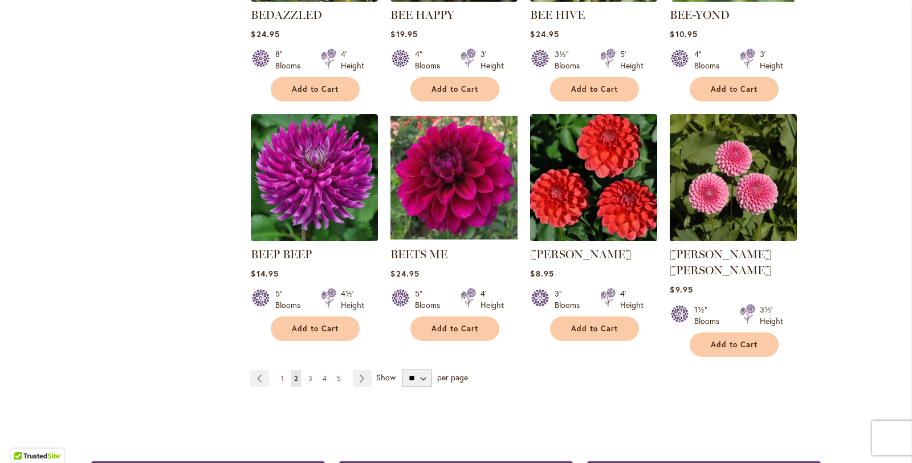
scroll to position [891, 0]
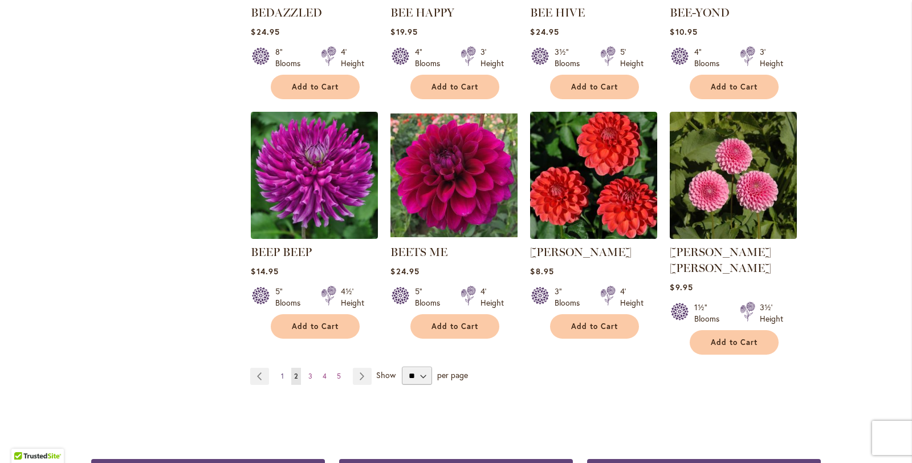
click at [286, 368] on link "Page 1" at bounding box center [282, 376] width 9 height 17
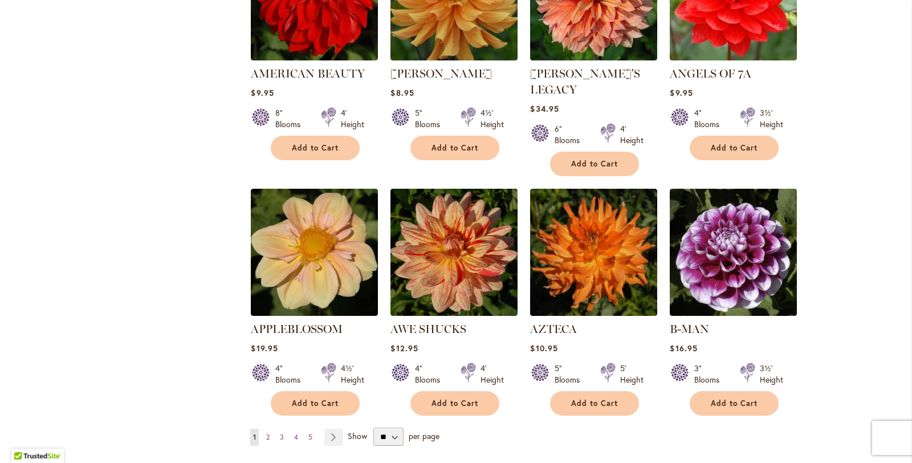
scroll to position [849, 0]
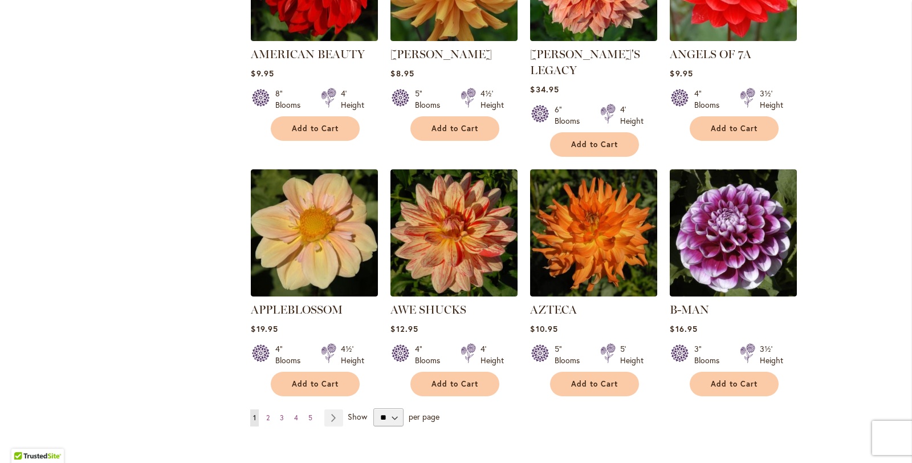
click at [274, 409] on ul "You're currently reading page 1 Page 2 Page 3 Page 4 Page 5 Page Next" at bounding box center [298, 417] width 97 height 17
click at [270, 413] on span "2" at bounding box center [267, 417] width 3 height 9
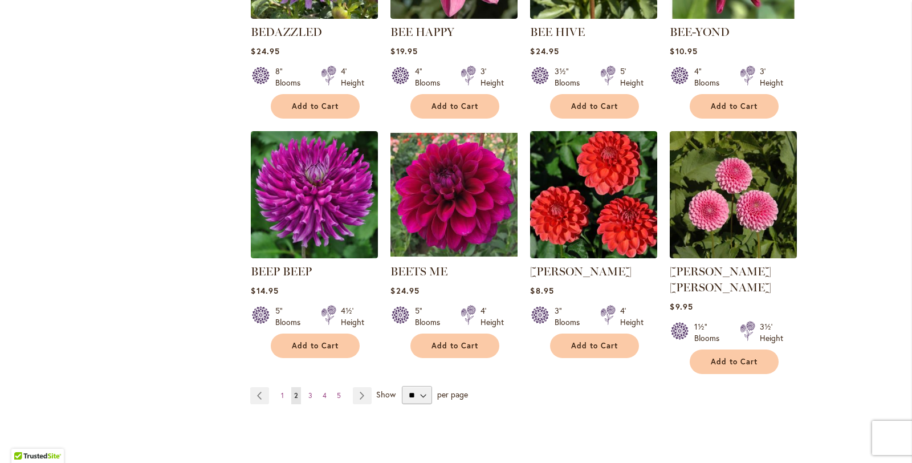
scroll to position [885, 0]
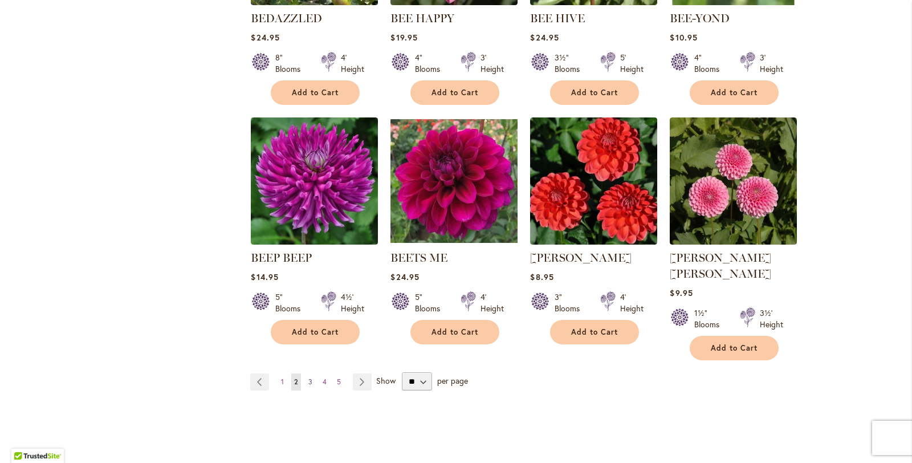
click at [311, 377] on span "3" at bounding box center [310, 381] width 4 height 9
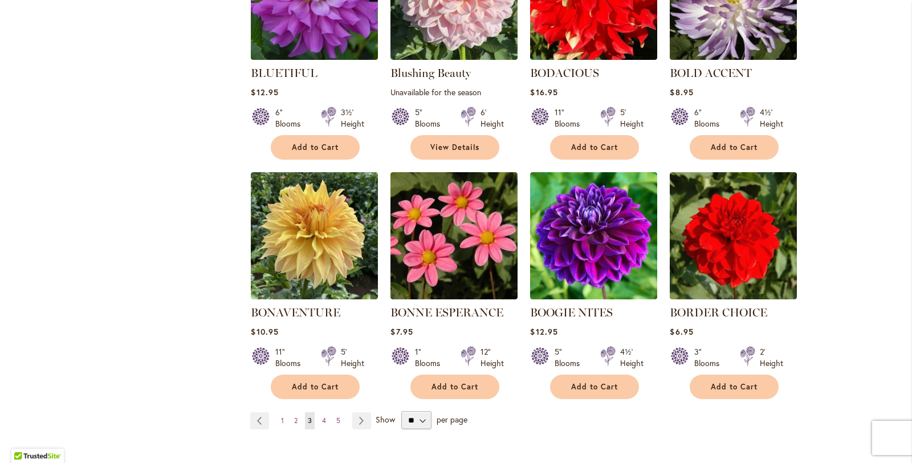
scroll to position [832, 0]
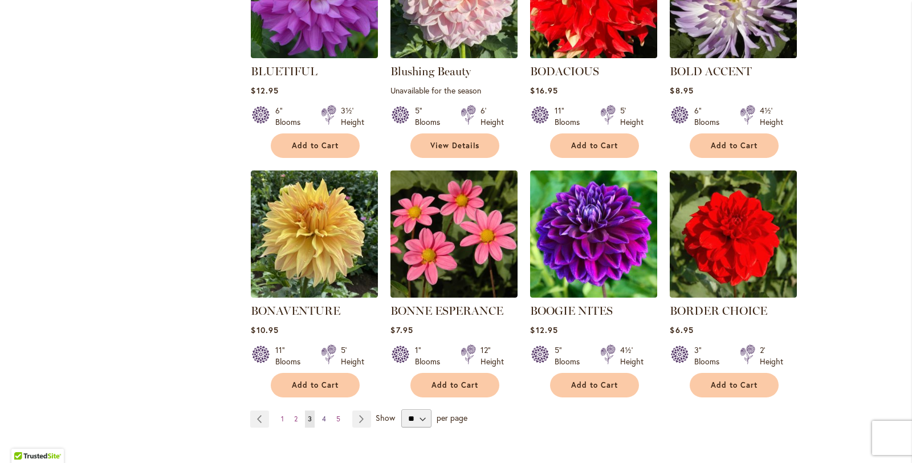
click at [325, 414] on span "4" at bounding box center [324, 418] width 4 height 9
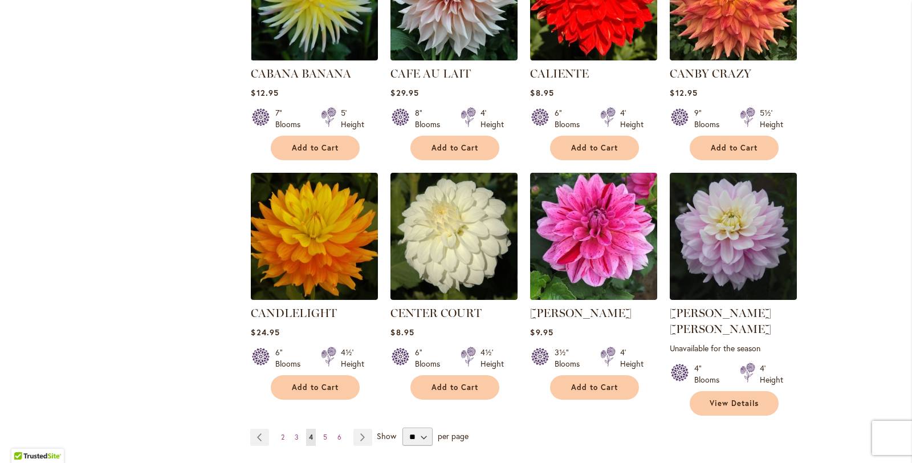
scroll to position [846, 0]
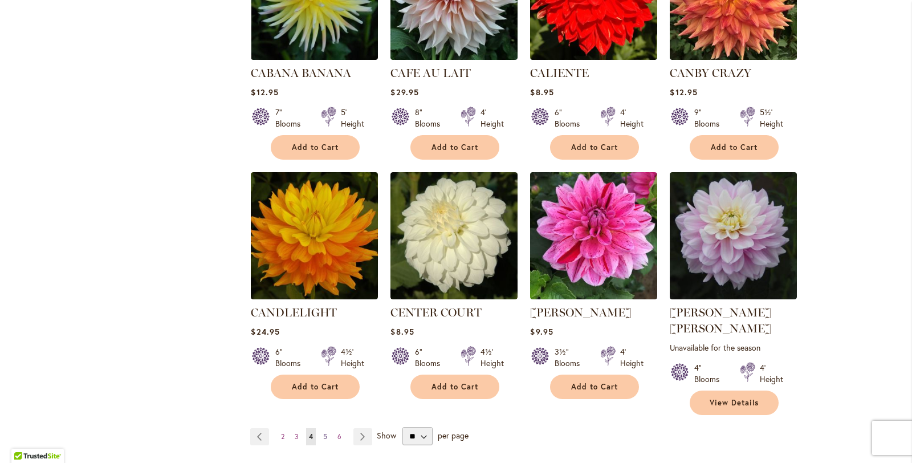
click at [328, 428] on link "Page 5" at bounding box center [325, 436] width 10 height 17
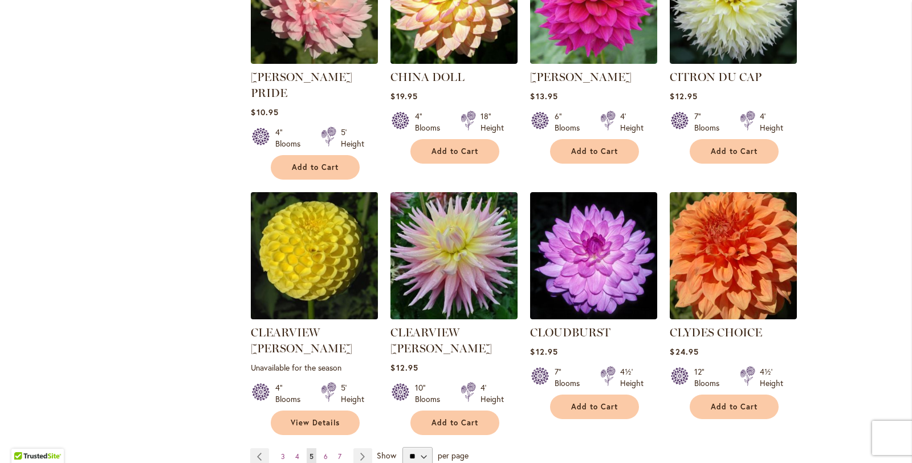
scroll to position [848, 0]
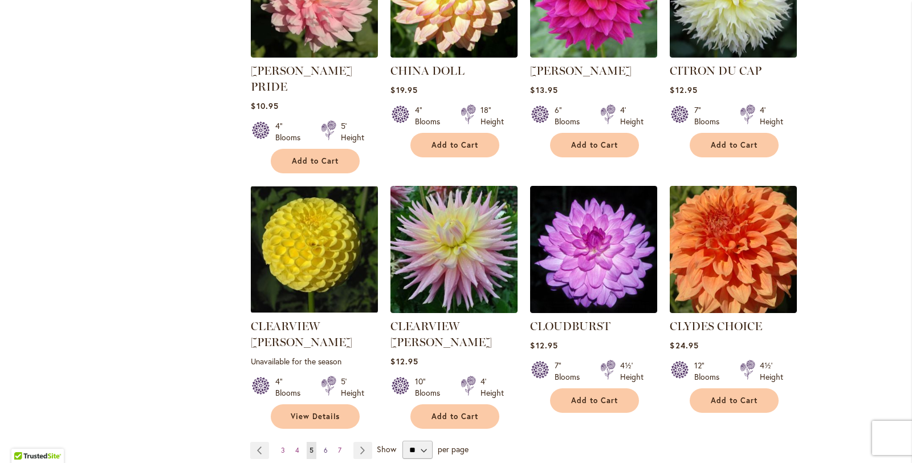
click at [325, 446] on span "6" at bounding box center [326, 450] width 4 height 9
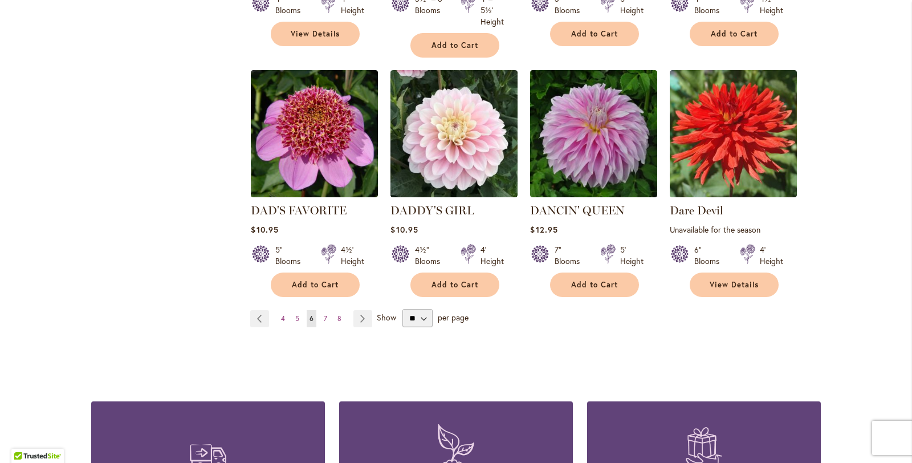
scroll to position [976, 0]
click at [327, 309] on link "Page 7" at bounding box center [325, 317] width 9 height 17
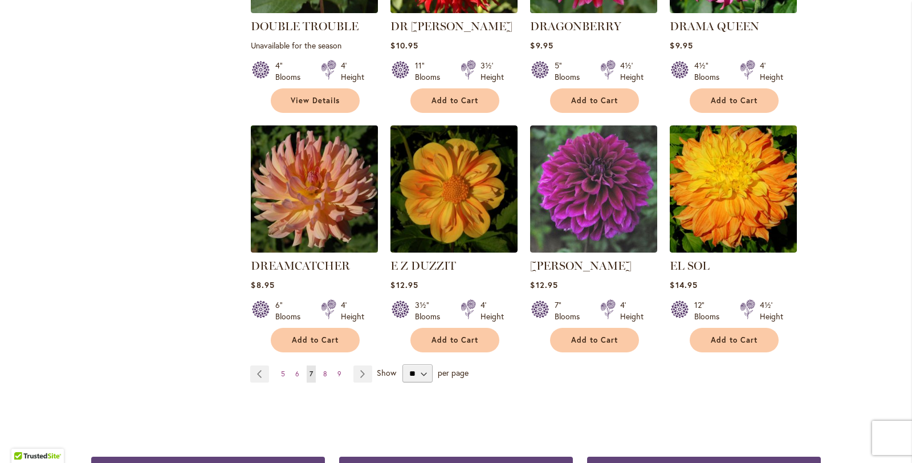
scroll to position [912, 0]
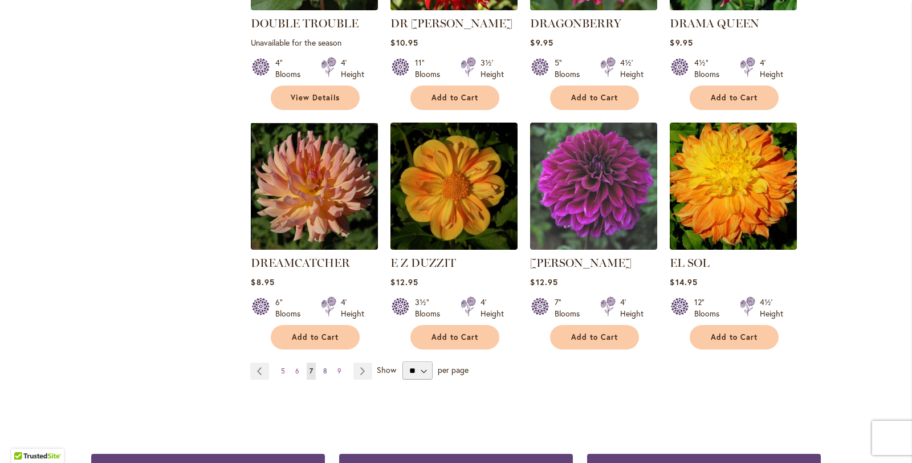
click at [326, 366] on span "8" at bounding box center [325, 370] width 4 height 9
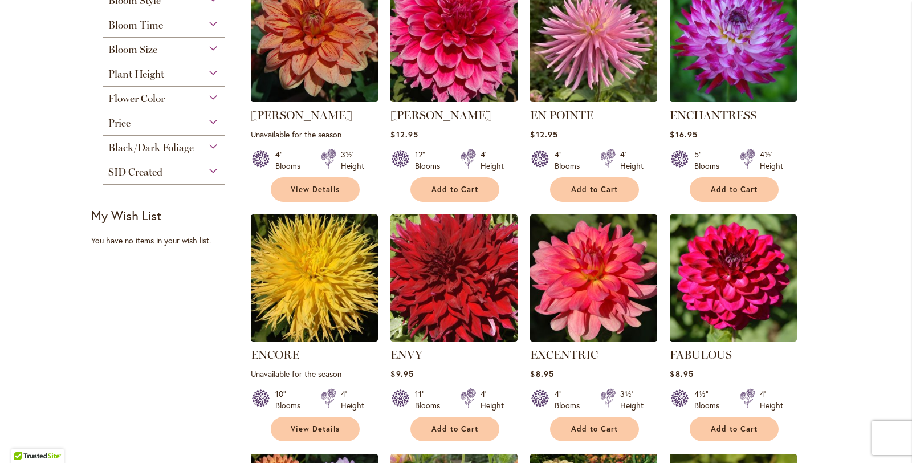
scroll to position [307, 0]
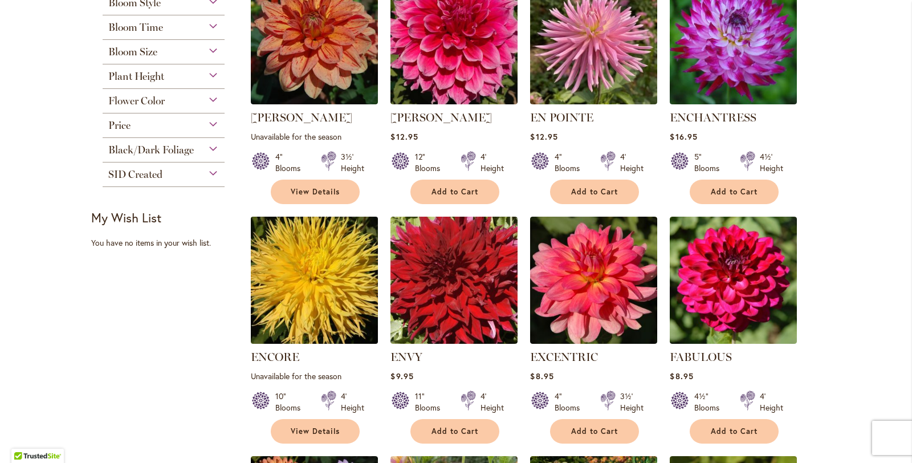
click at [291, 314] on img at bounding box center [314, 280] width 133 height 133
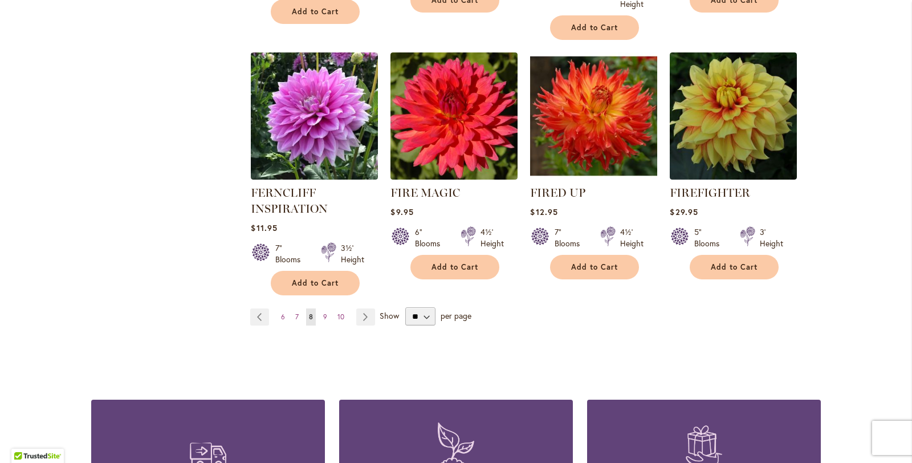
scroll to position [978, 0]
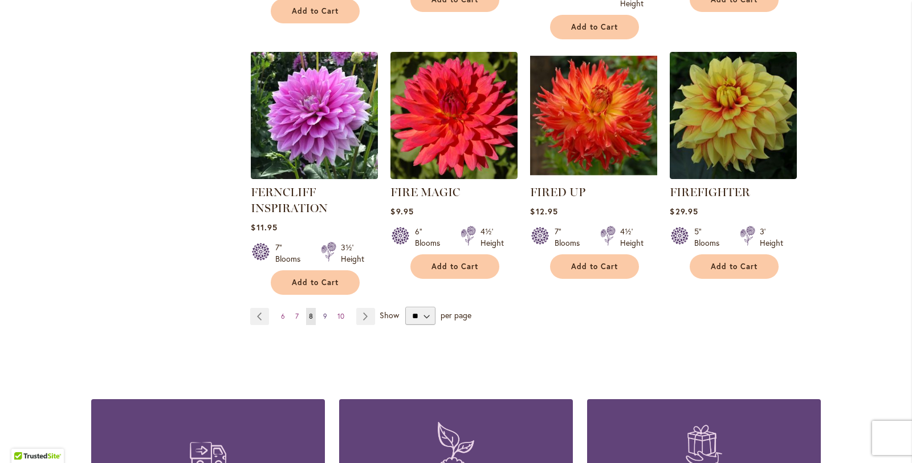
click at [320, 315] on link "Page 9" at bounding box center [325, 316] width 10 height 17
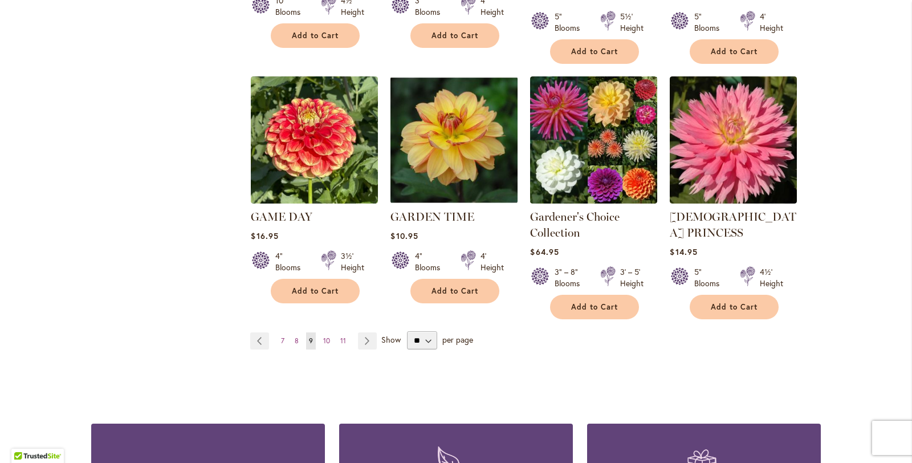
scroll to position [974, 0]
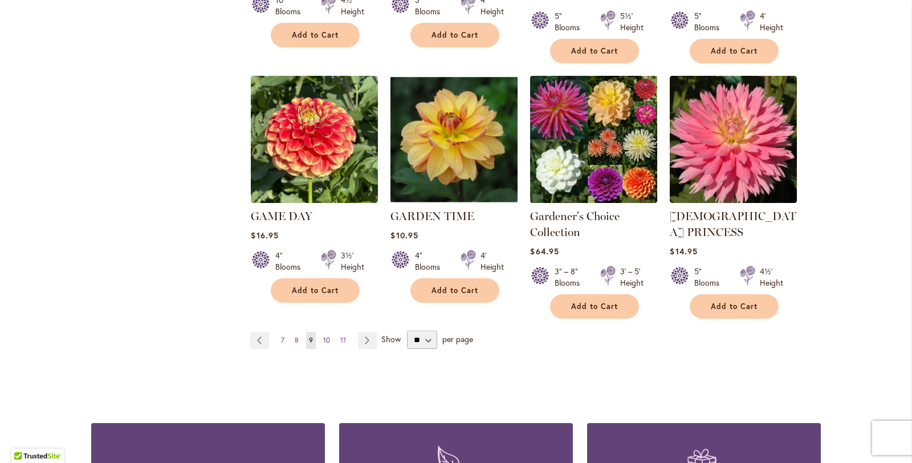
click at [329, 332] on link "Page 10" at bounding box center [326, 340] width 13 height 17
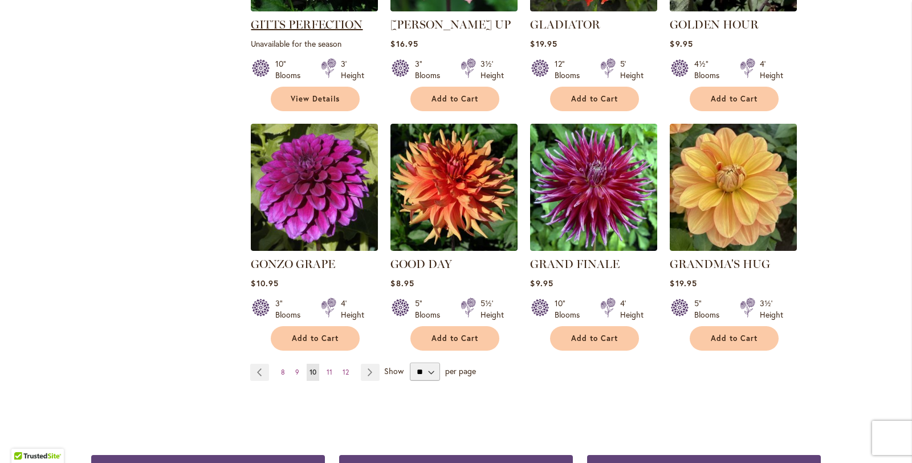
scroll to position [897, 0]
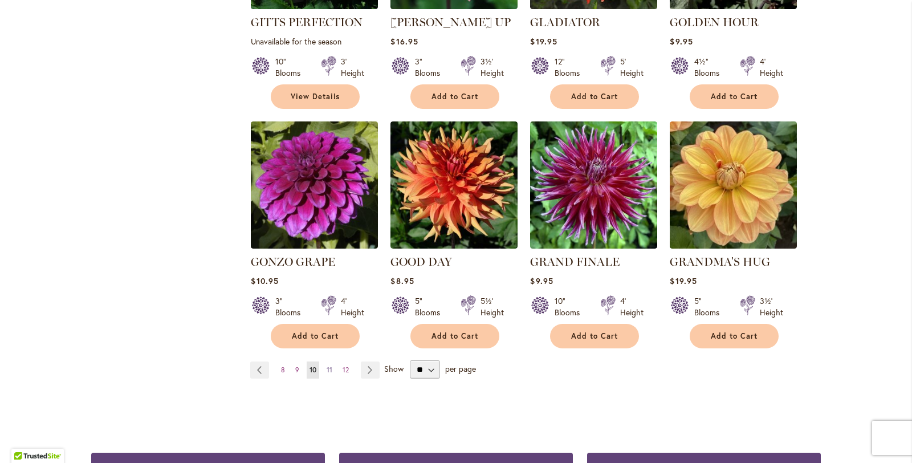
click at [328, 365] on span "11" at bounding box center [329, 369] width 6 height 9
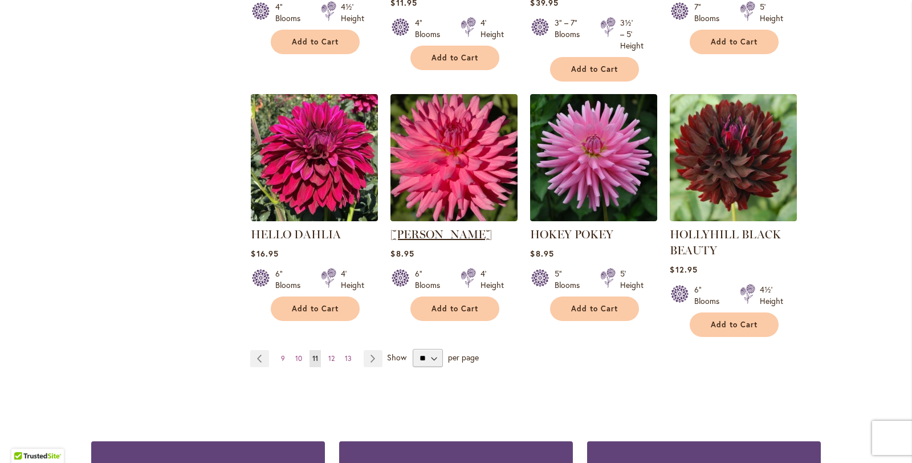
scroll to position [975, 0]
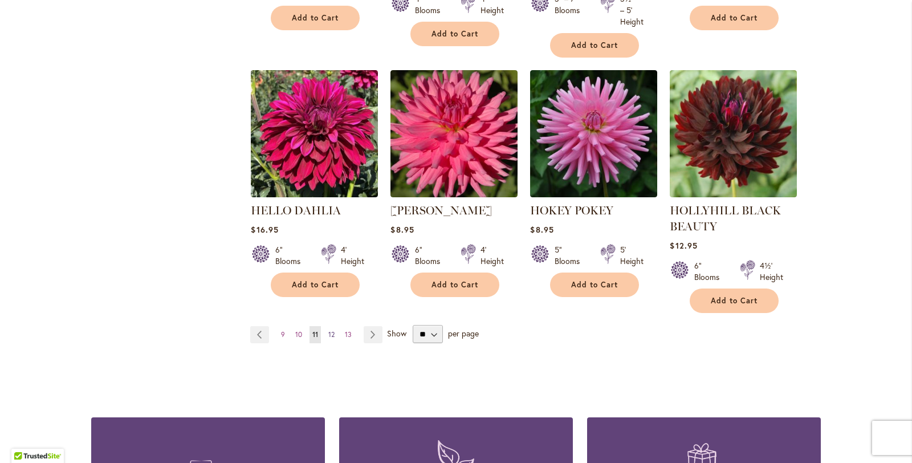
click at [336, 333] on link "Page 12" at bounding box center [331, 334] width 12 height 17
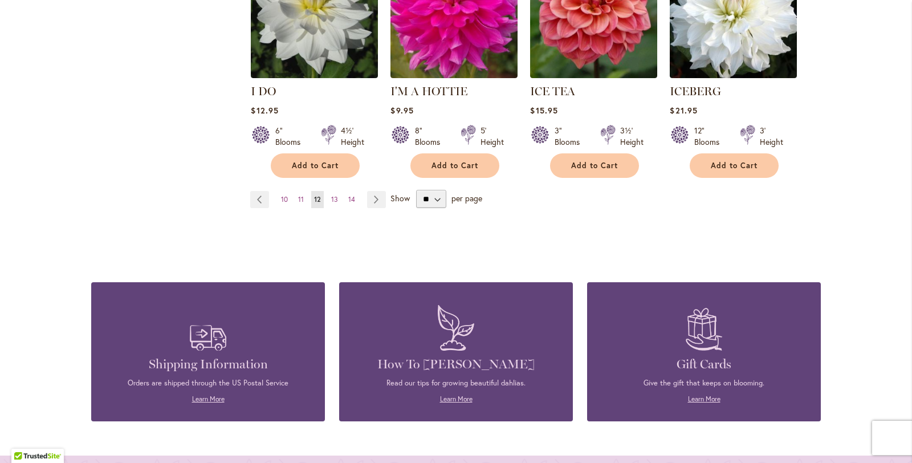
scroll to position [1073, 0]
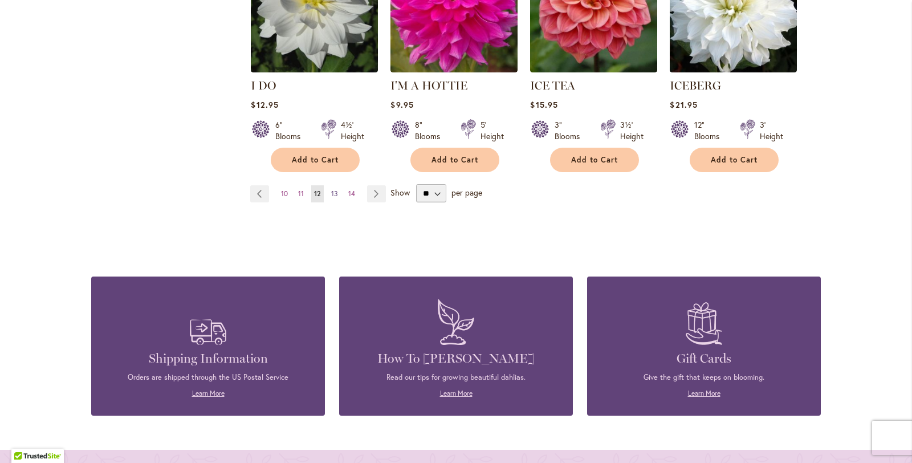
click at [337, 185] on link "Page 13" at bounding box center [334, 193] width 13 height 17
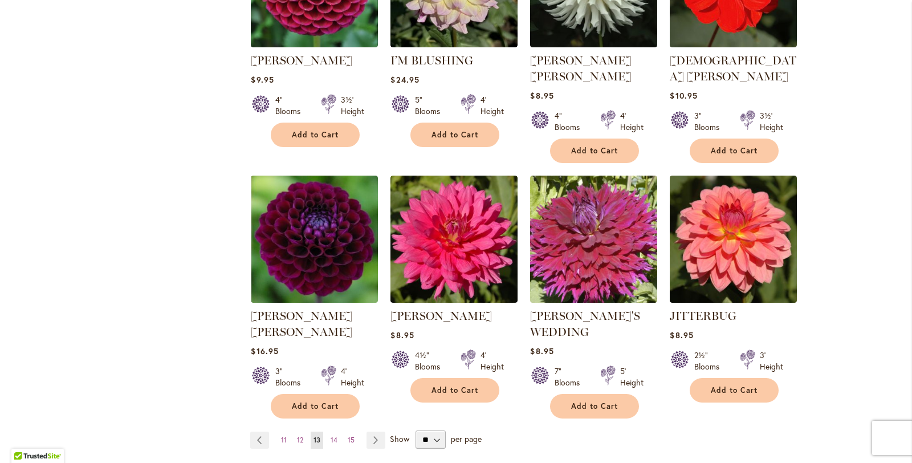
scroll to position [910, 0]
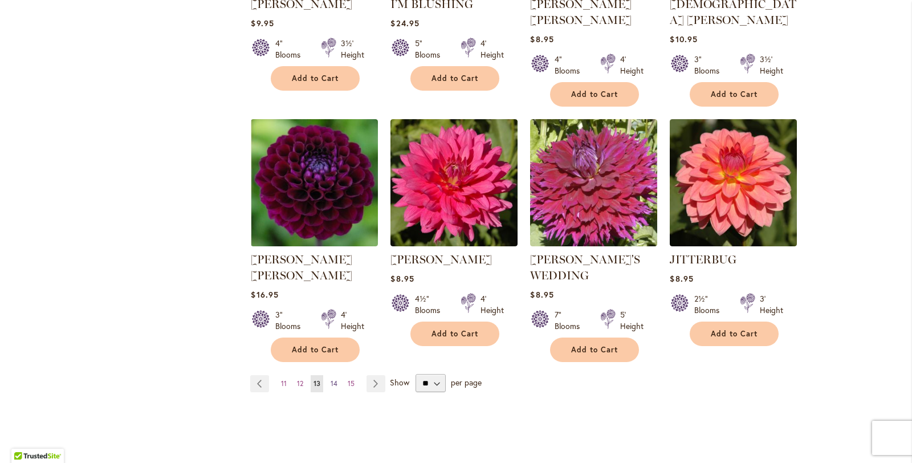
click at [338, 375] on link "Page 14" at bounding box center [334, 383] width 13 height 17
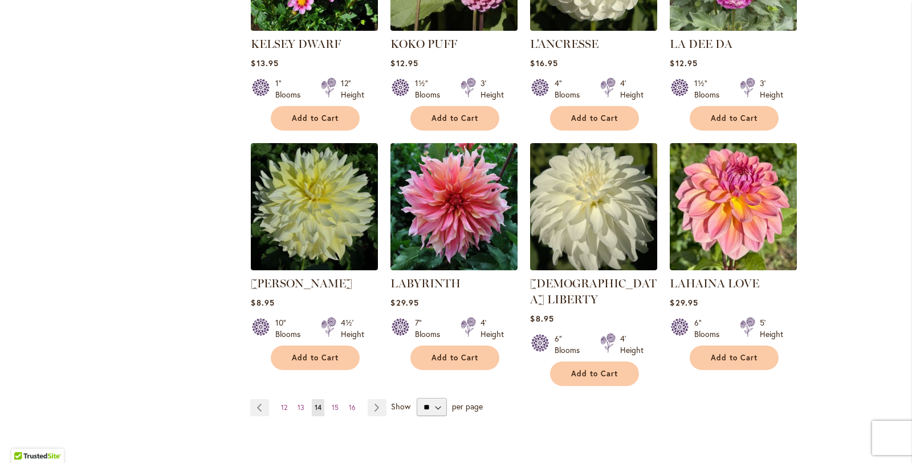
scroll to position [877, 0]
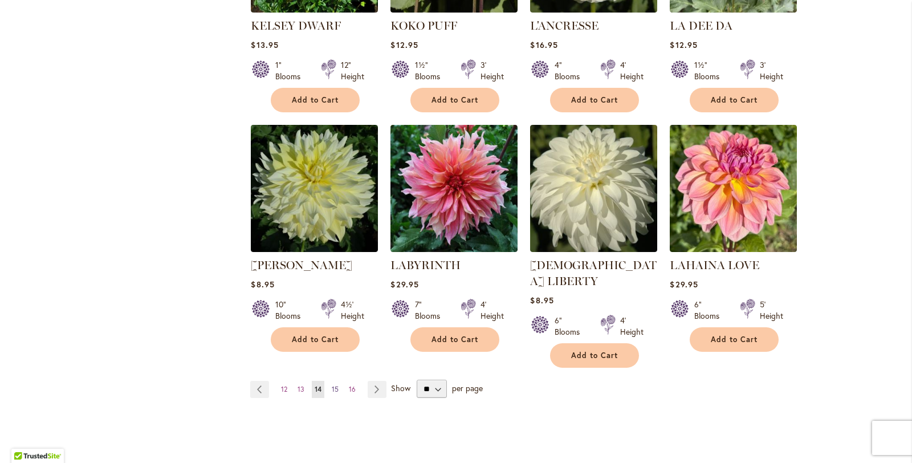
click at [334, 385] on span "15" at bounding box center [335, 389] width 7 height 9
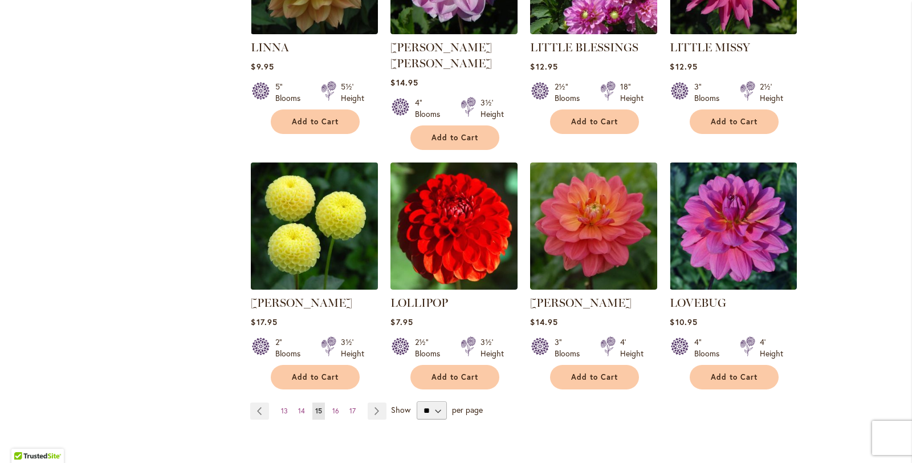
scroll to position [914, 0]
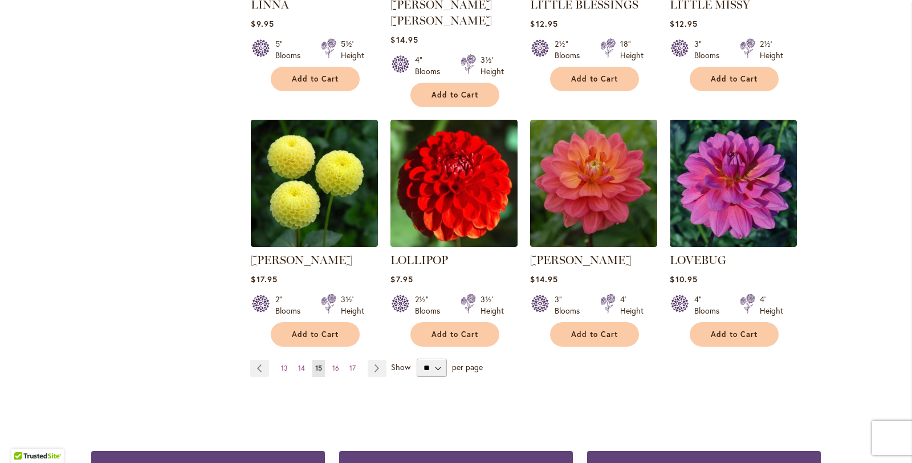
click at [328, 360] on ul "Page Previous Page 13 Page 14 You're currently reading page 15 Page 16 Page 17 …" at bounding box center [320, 368] width 141 height 17
click at [331, 360] on link "Page 16" at bounding box center [335, 368] width 13 height 17
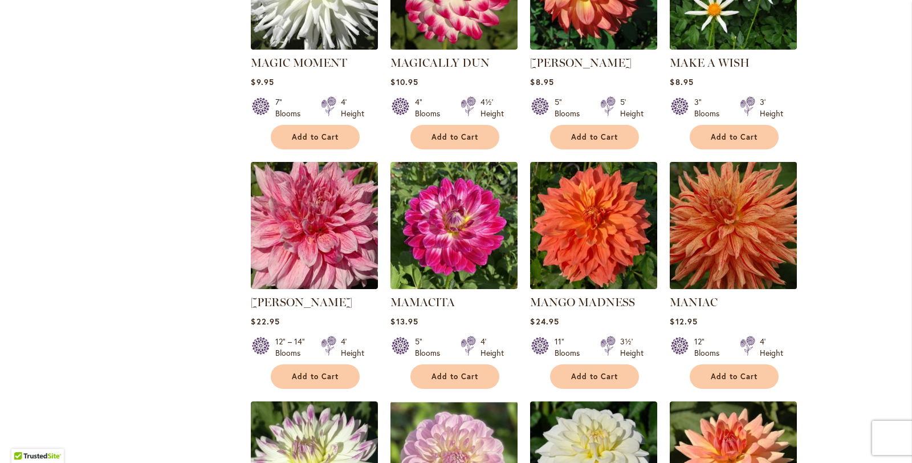
scroll to position [614, 0]
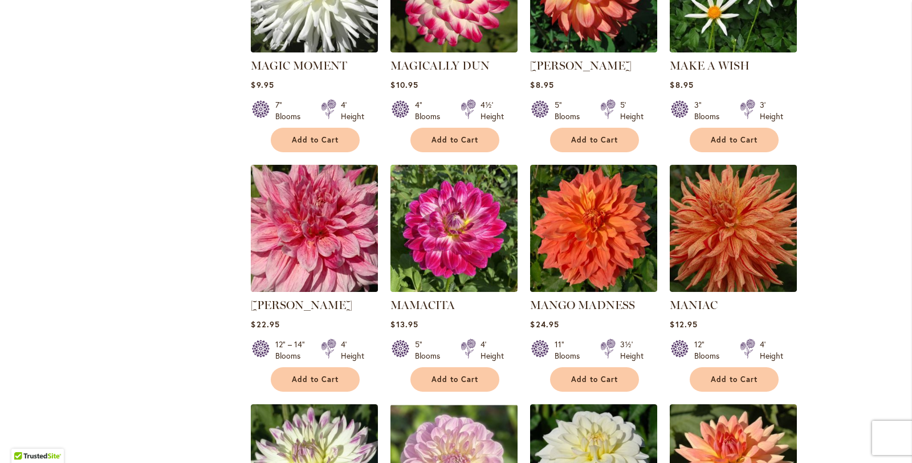
click at [327, 231] on img at bounding box center [314, 228] width 133 height 133
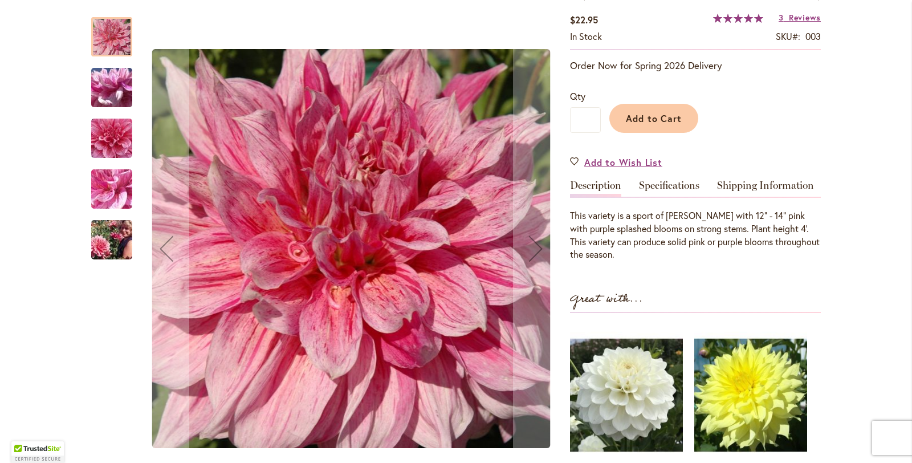
scroll to position [201, 0]
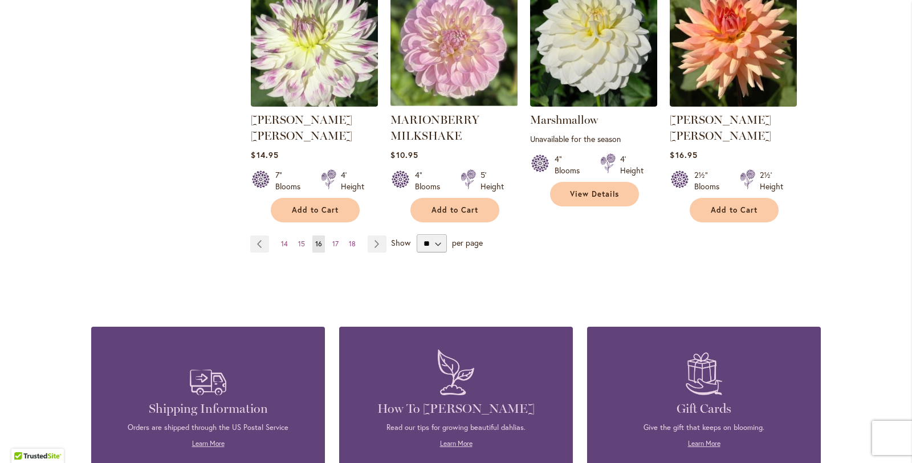
scroll to position [1091, 0]
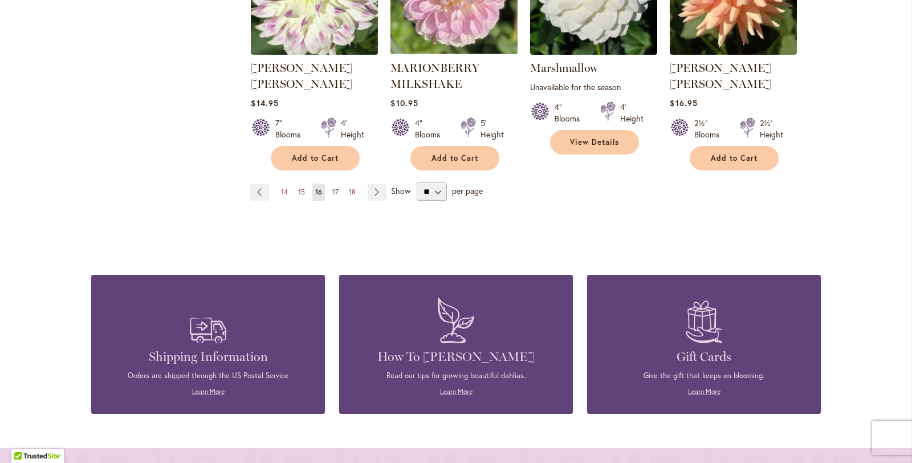
click at [338, 183] on link "Page 17" at bounding box center [335, 191] width 12 height 17
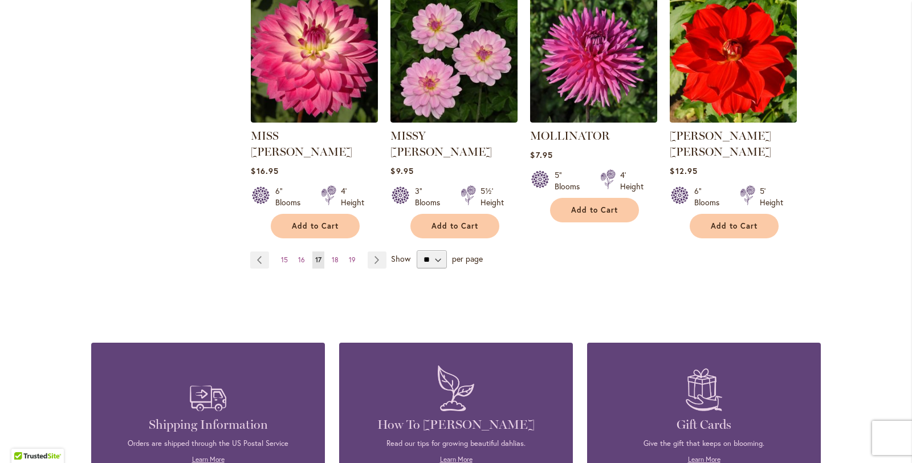
scroll to position [1010, 0]
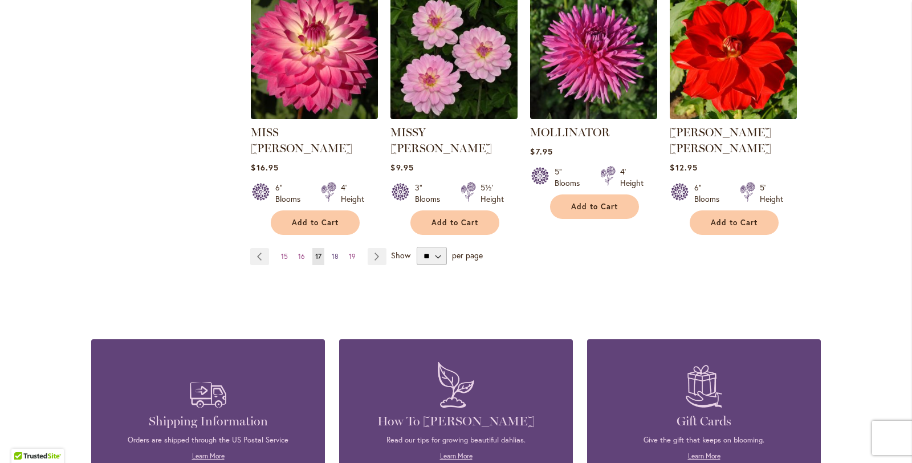
click at [336, 252] on span "18" at bounding box center [335, 256] width 7 height 9
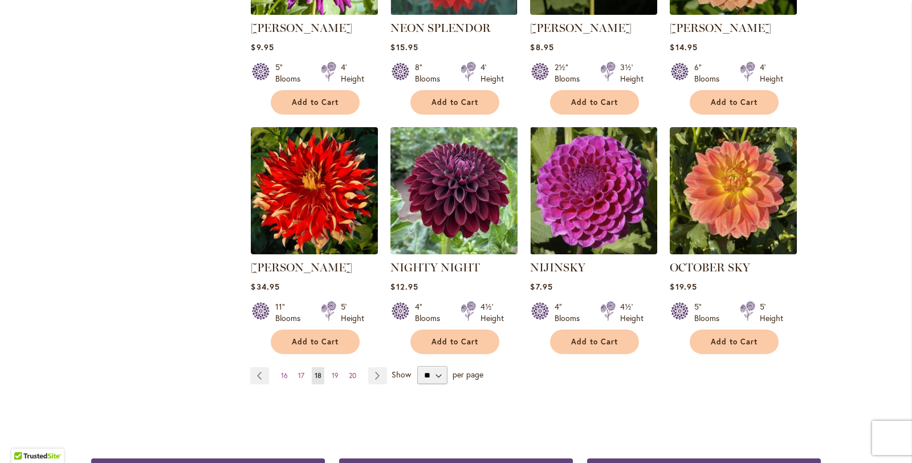
scroll to position [893, 0]
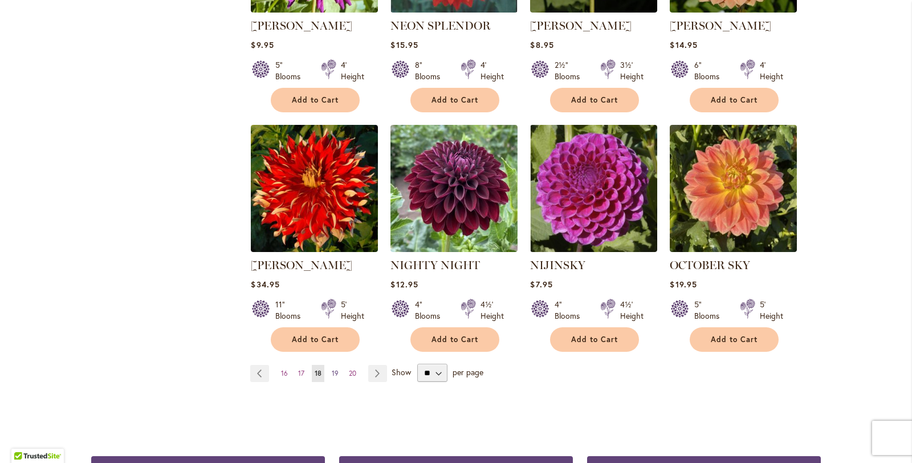
click at [337, 369] on span "19" at bounding box center [335, 373] width 7 height 9
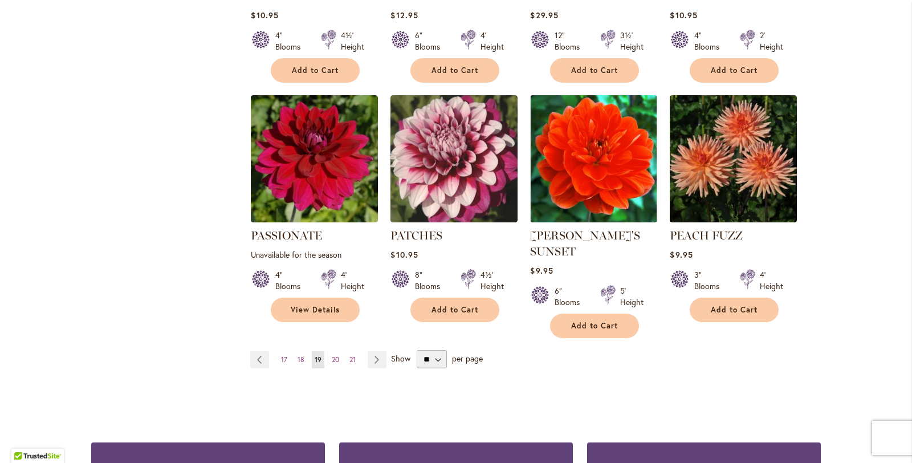
scroll to position [928, 0]
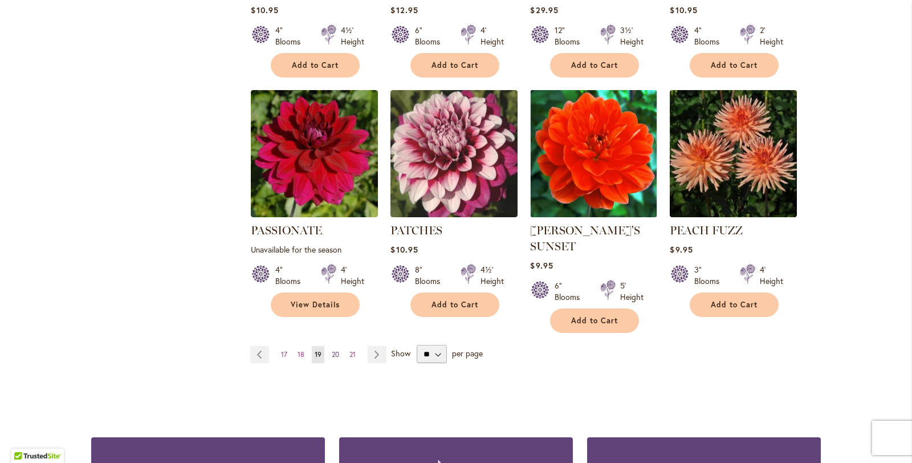
click at [338, 350] on span "20" at bounding box center [335, 354] width 7 height 9
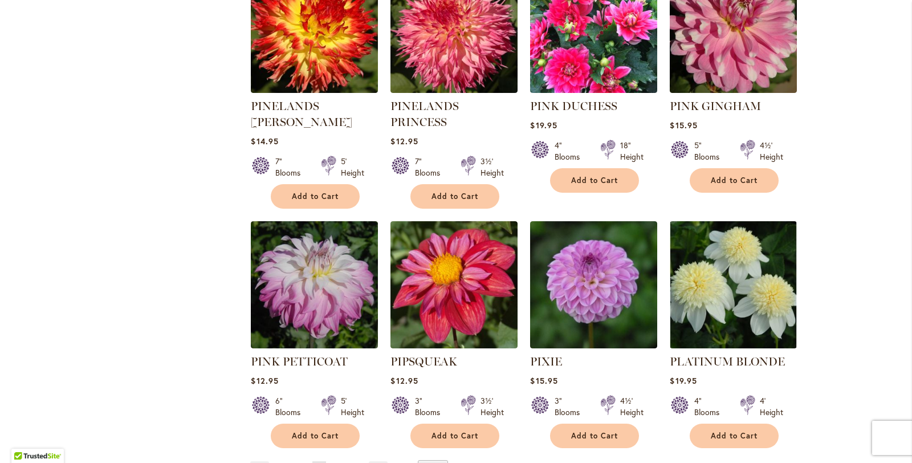
scroll to position [830, 0]
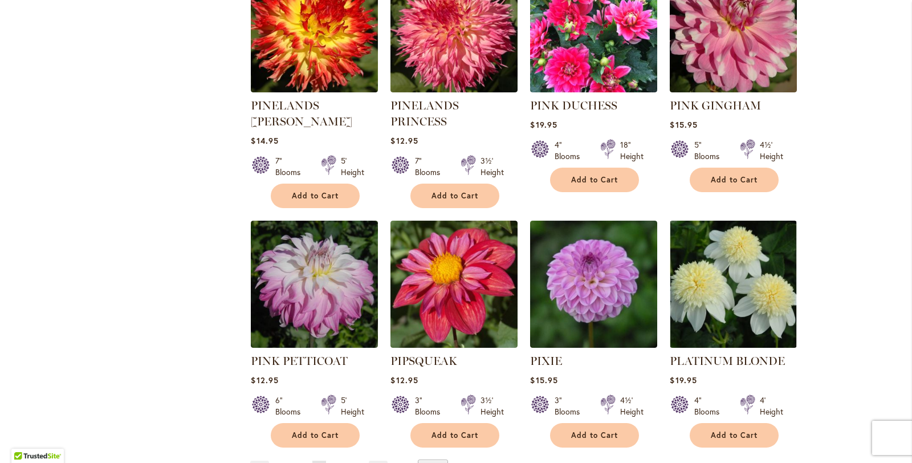
click at [336, 460] on link "Page 21" at bounding box center [336, 468] width 12 height 17
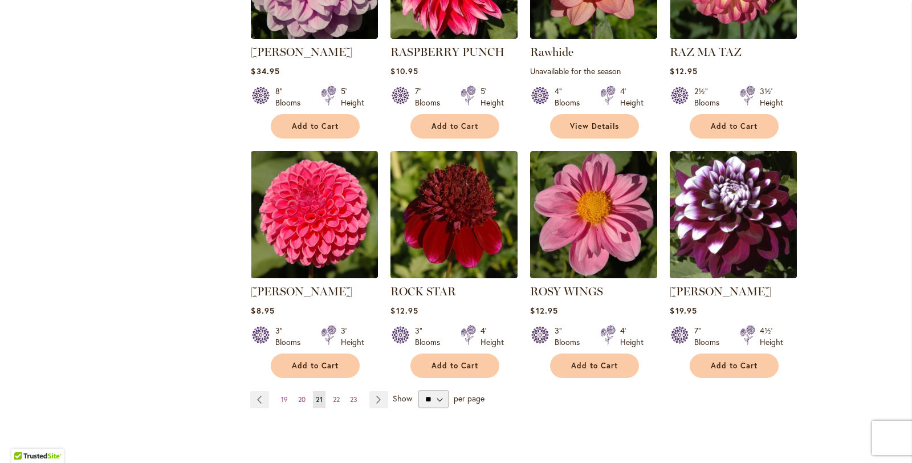
scroll to position [871, 0]
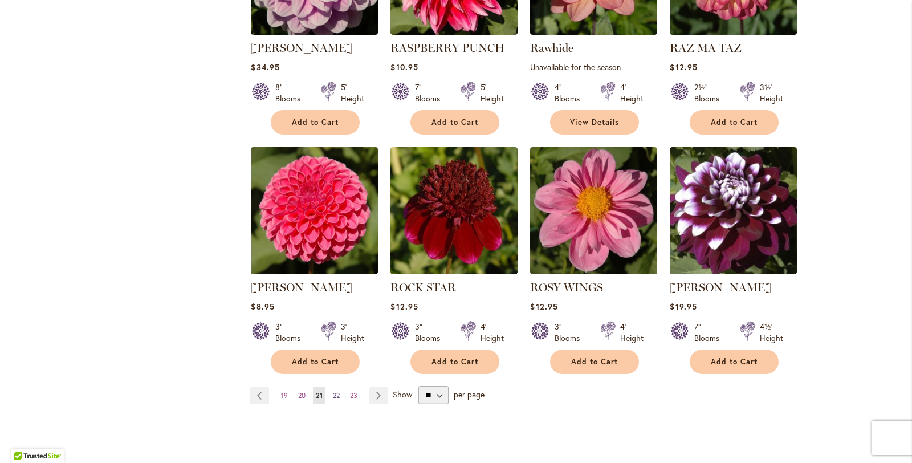
click at [338, 393] on span "22" at bounding box center [336, 395] width 7 height 9
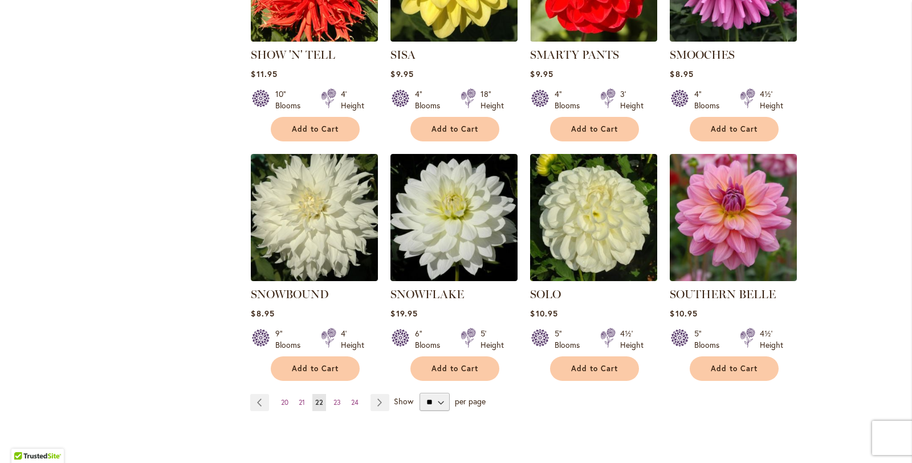
scroll to position [865, 0]
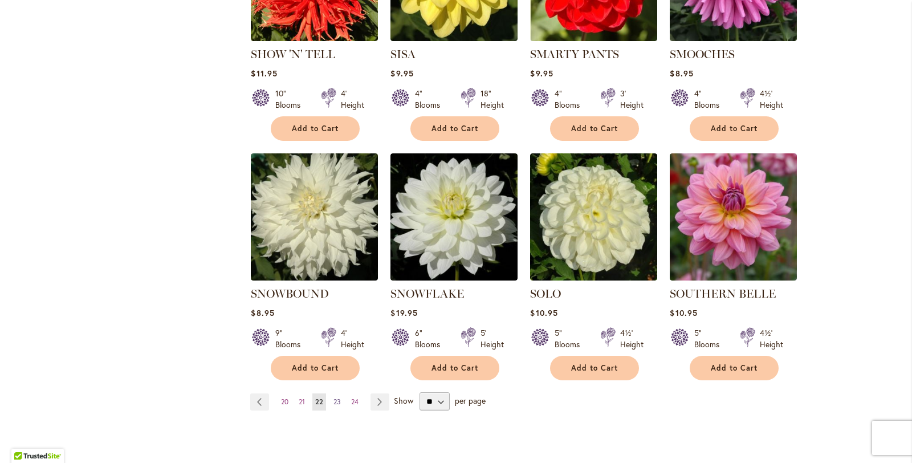
click at [339, 397] on span "23" at bounding box center [336, 401] width 7 height 9
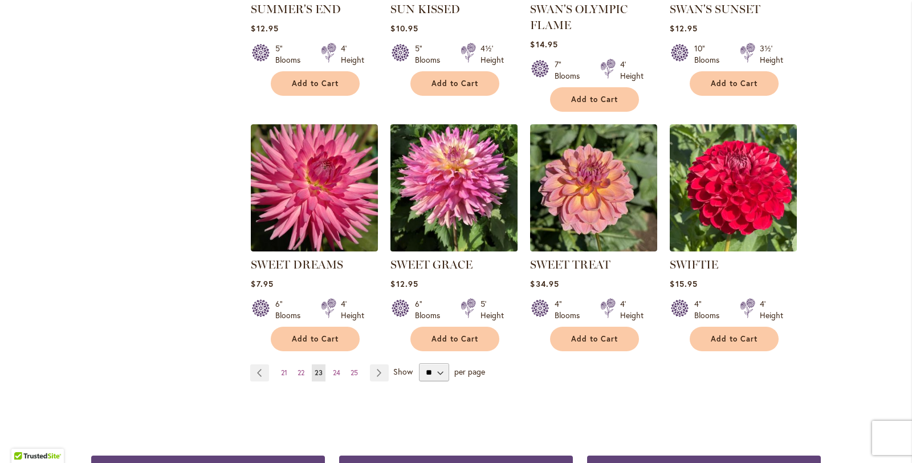
scroll to position [909, 0]
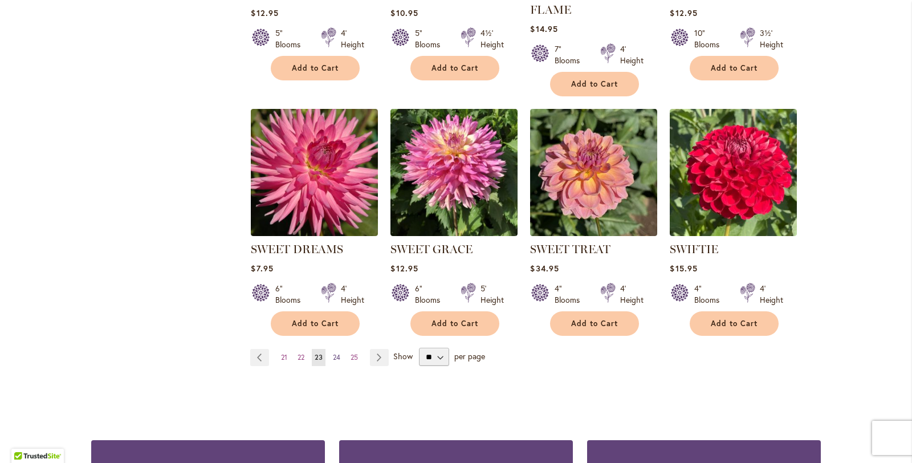
click at [334, 354] on span "24" at bounding box center [336, 357] width 7 height 9
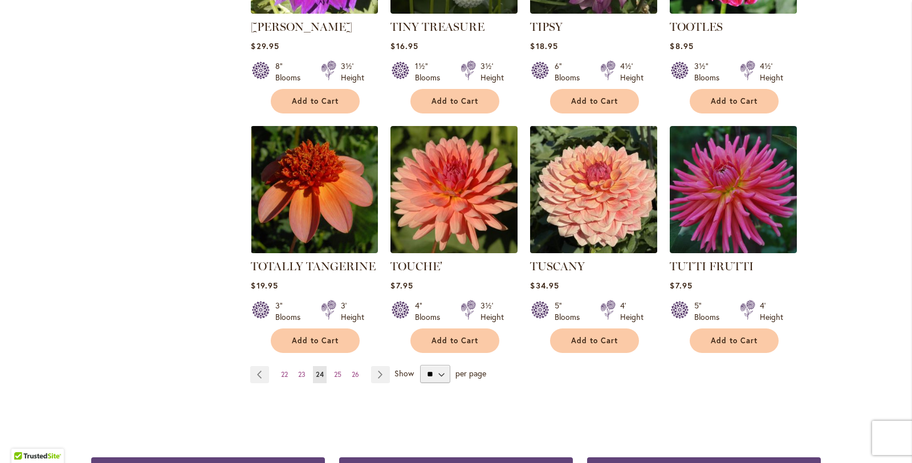
scroll to position [893, 0]
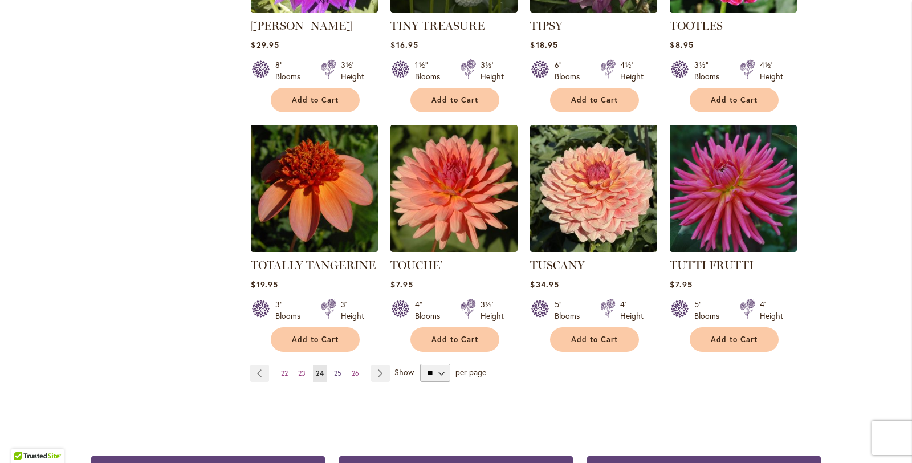
click at [341, 369] on span "25" at bounding box center [337, 373] width 7 height 9
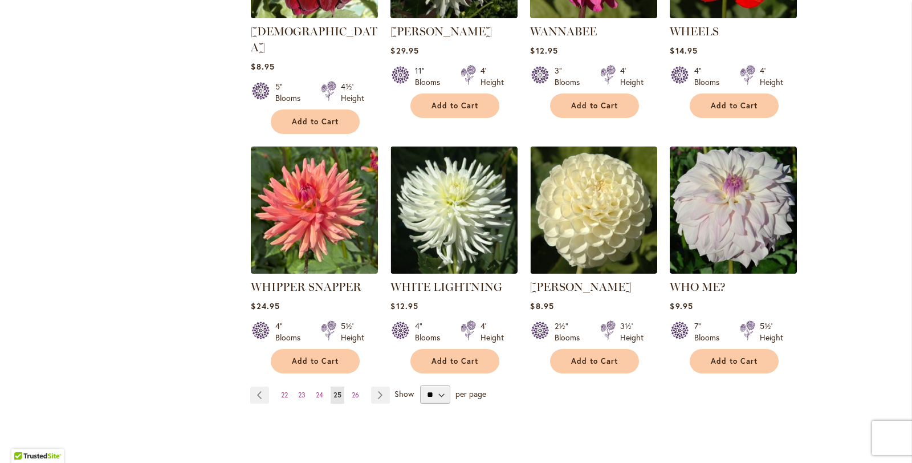
scroll to position [875, 0]
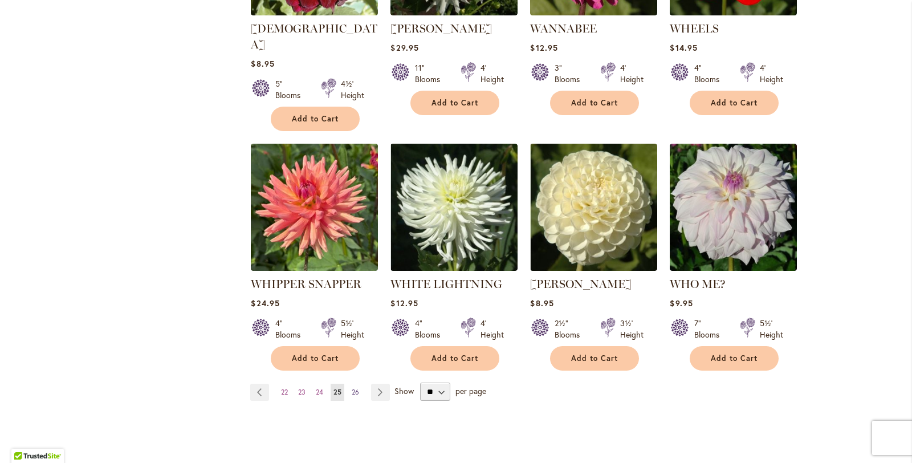
click at [360, 383] on link "Page 26" at bounding box center [355, 391] width 13 height 17
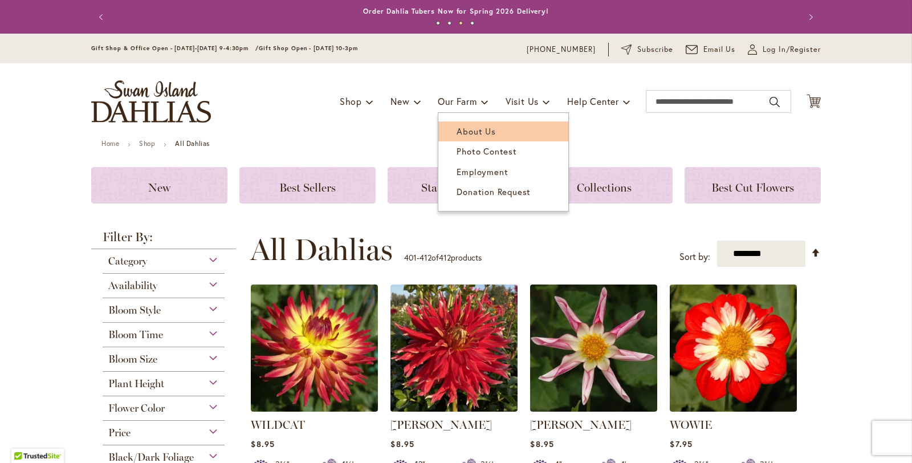
click at [477, 130] on span "About Us" at bounding box center [475, 130] width 39 height 11
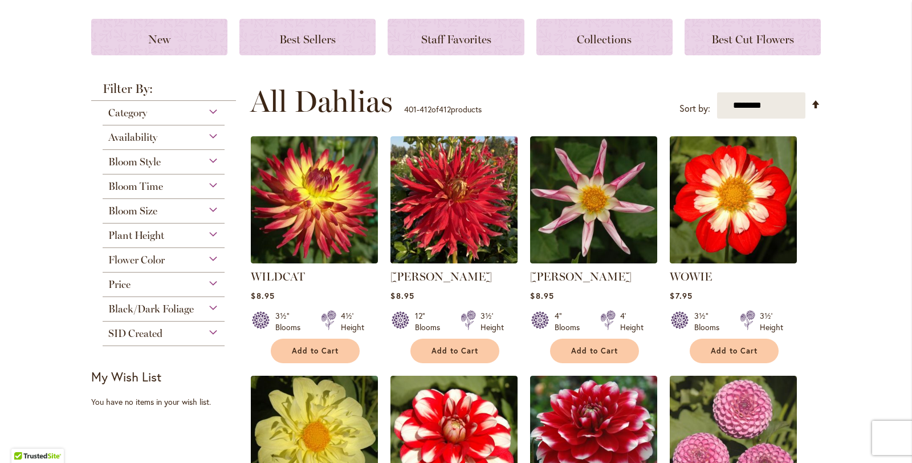
scroll to position [181, 0]
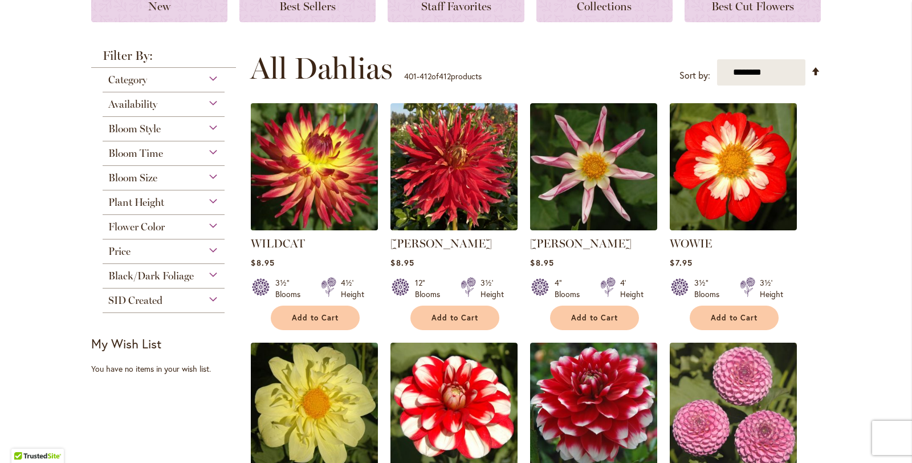
click at [303, 180] on img at bounding box center [314, 166] width 133 height 133
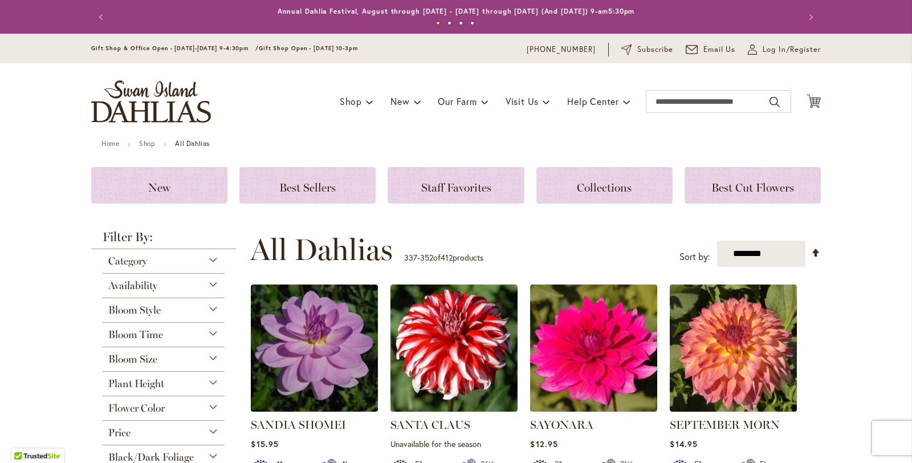
click at [167, 102] on img "store logo" at bounding box center [151, 101] width 120 height 42
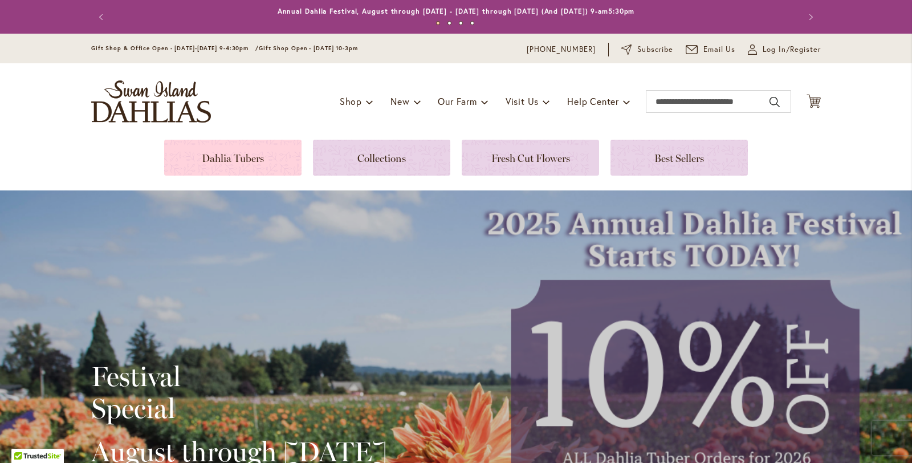
click at [249, 155] on link at bounding box center [232, 158] width 137 height 36
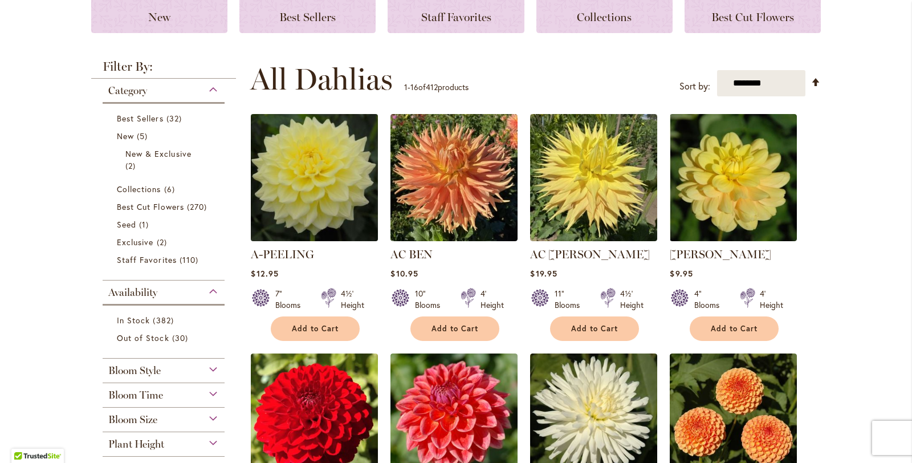
scroll to position [97, 0]
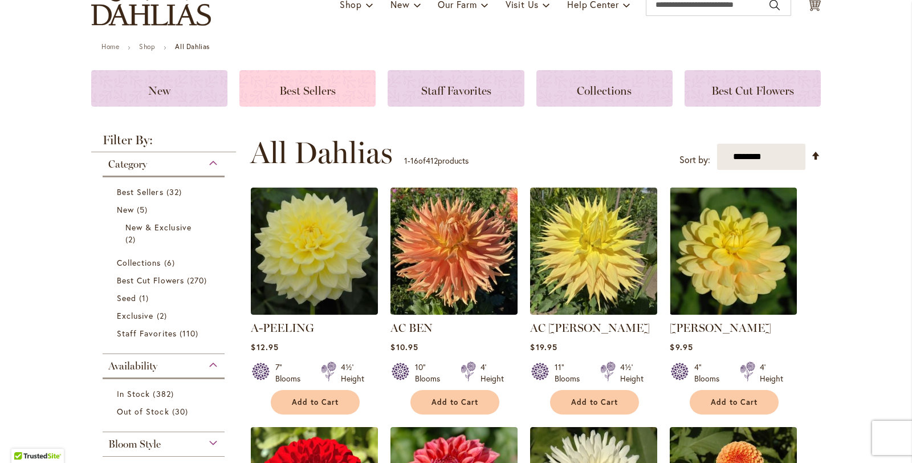
click at [344, 93] on h3 "Best Sellers" at bounding box center [307, 88] width 109 height 13
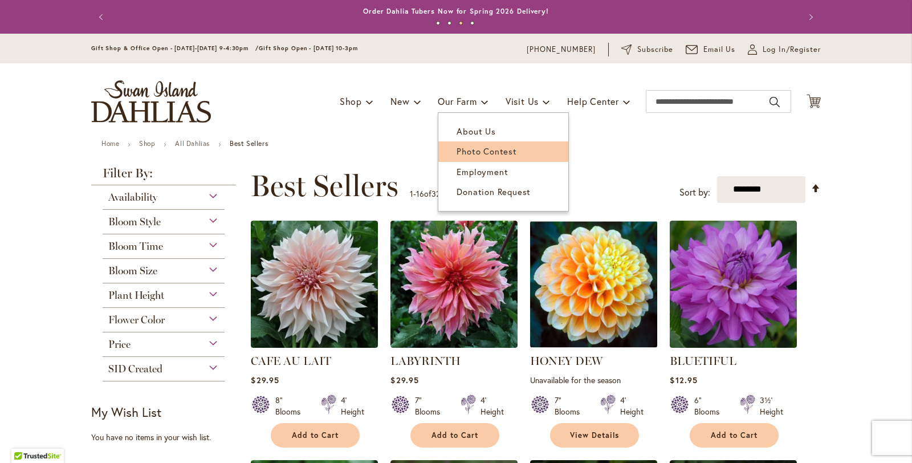
click at [495, 156] on span "Photo Contest" at bounding box center [486, 150] width 60 height 11
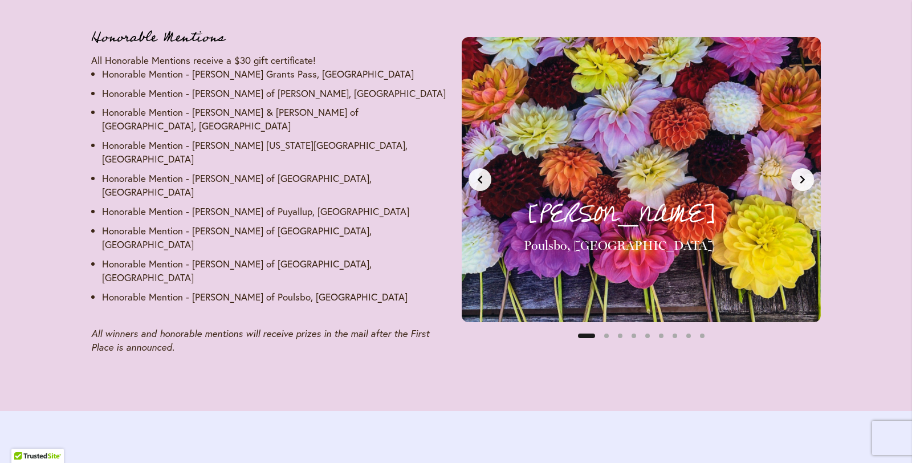
scroll to position [1751, 0]
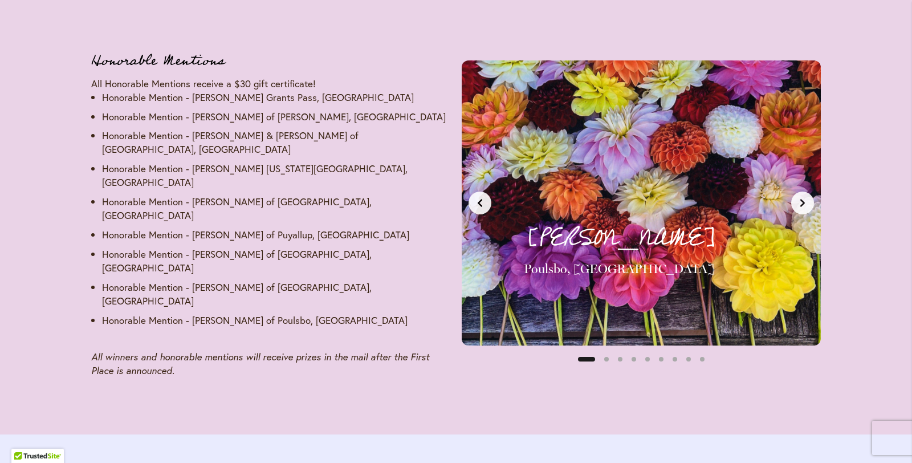
click at [811, 198] on div "[PERSON_NAME] [GEOGRAPHIC_DATA], [GEOGRAPHIC_DATA] Honorable Mention - $30 Gift…" at bounding box center [640, 202] width 345 height 271
click at [805, 196] on button "Next slide" at bounding box center [802, 202] width 23 height 23
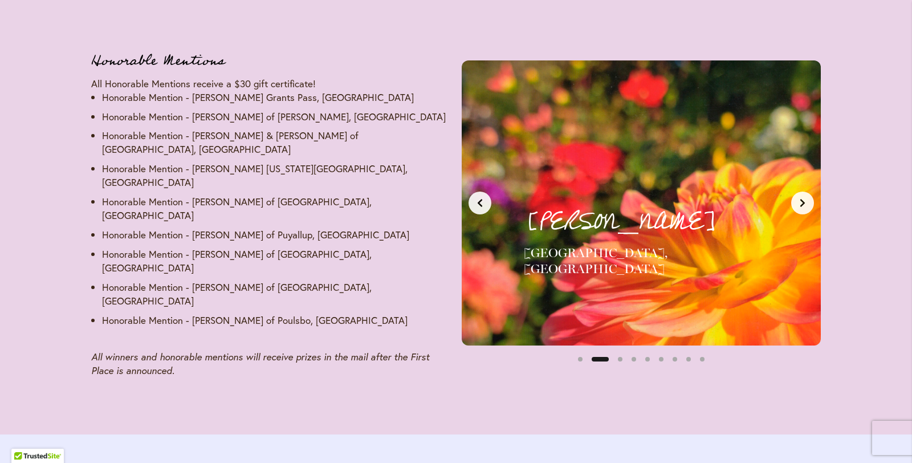
click at [797, 191] on button "Next slide" at bounding box center [802, 202] width 23 height 23
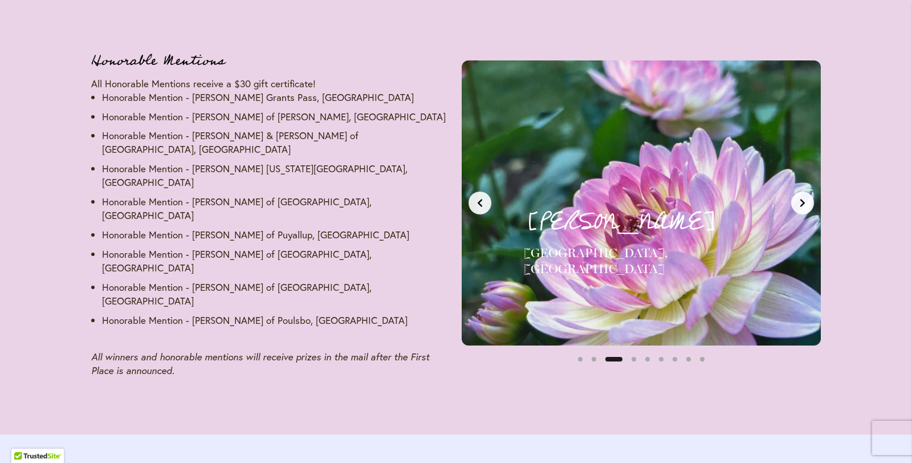
click at [797, 191] on button "Next slide" at bounding box center [802, 202] width 23 height 23
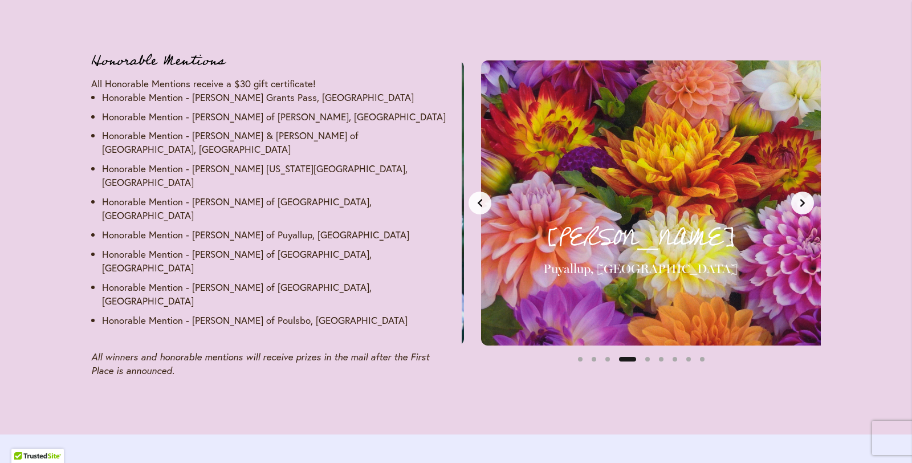
scroll to position [0, 1128]
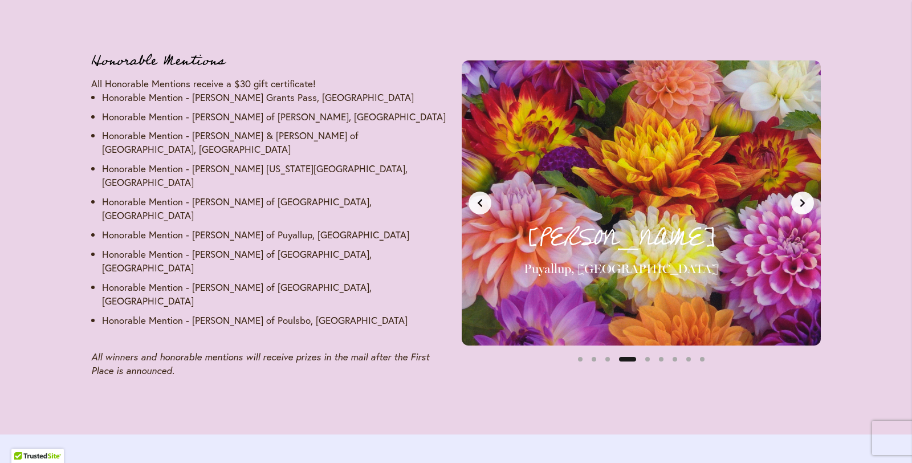
click at [797, 191] on button "Next slide" at bounding box center [802, 202] width 23 height 23
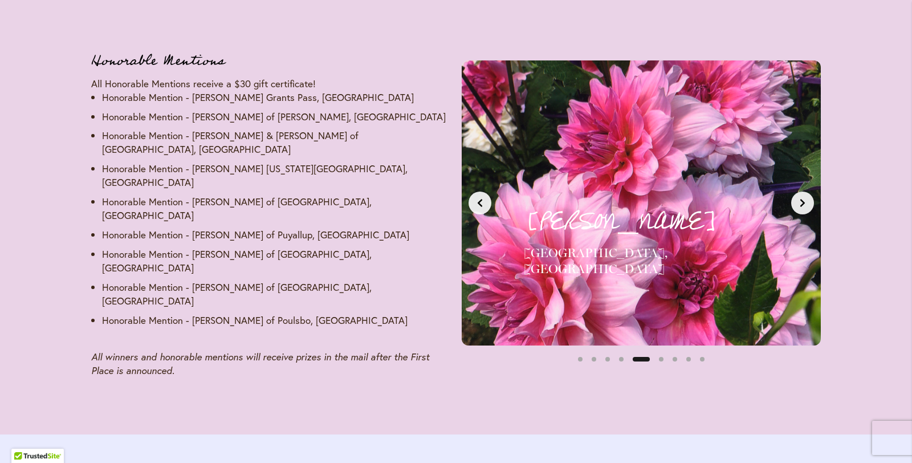
click at [797, 191] on button "Next slide" at bounding box center [802, 202] width 23 height 23
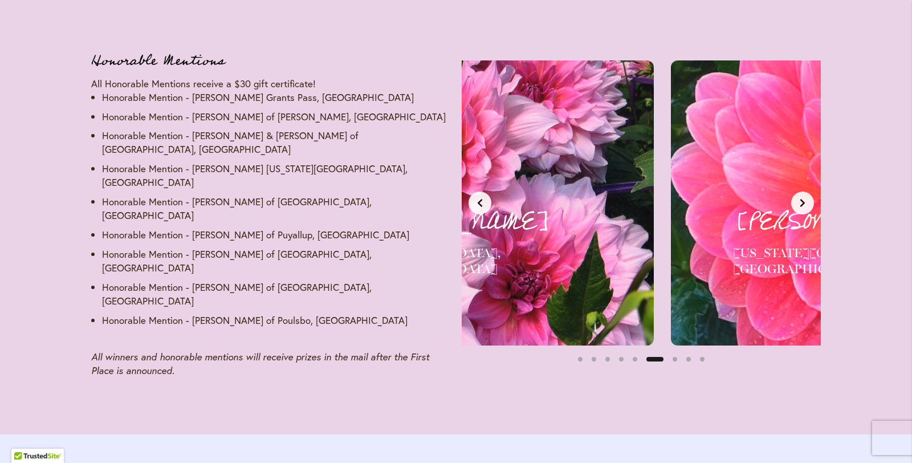
scroll to position [0, 1880]
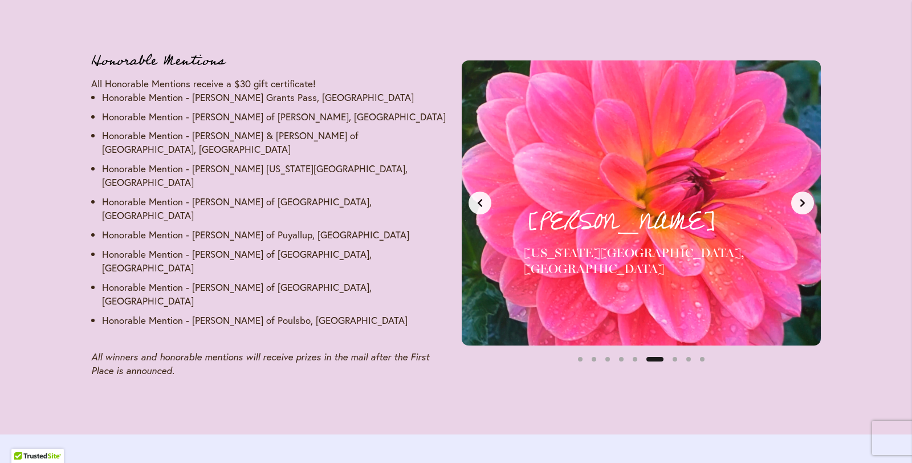
click at [797, 191] on button "Next slide" at bounding box center [802, 202] width 23 height 23
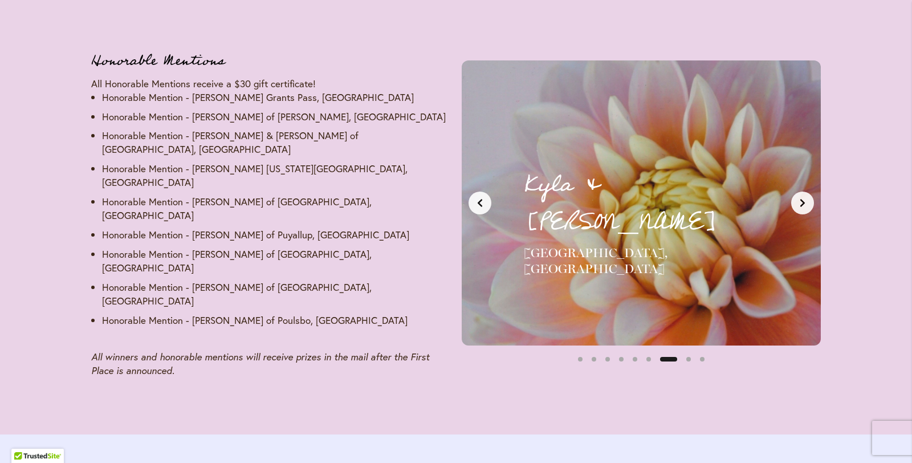
click at [797, 191] on button "Next slide" at bounding box center [802, 202] width 23 height 23
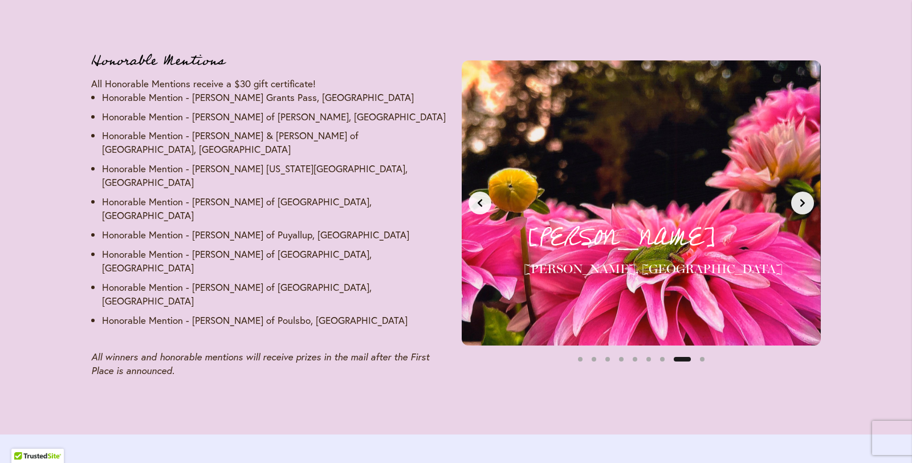
click at [797, 191] on button "Next slide" at bounding box center [802, 202] width 23 height 23
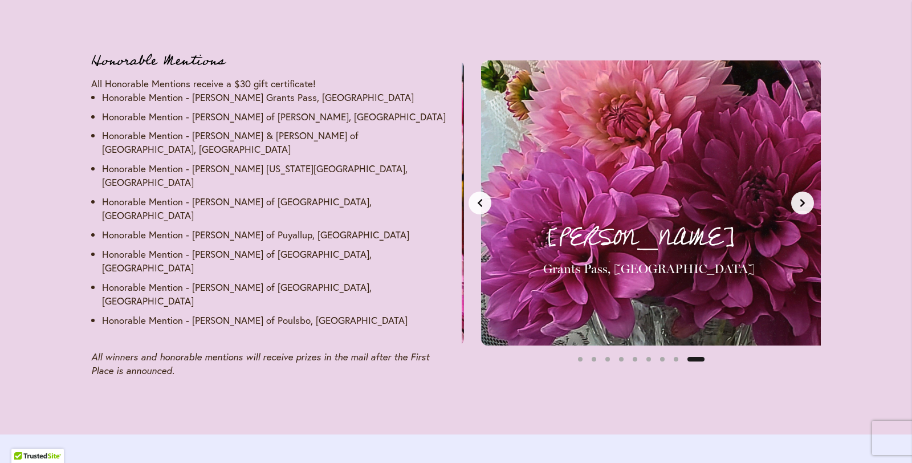
scroll to position [0, 3008]
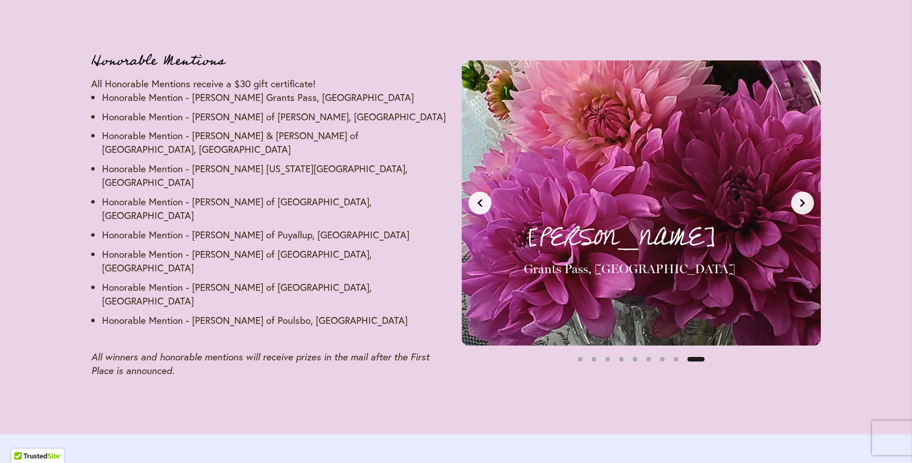
click at [797, 191] on button "Next slide" at bounding box center [802, 202] width 23 height 23
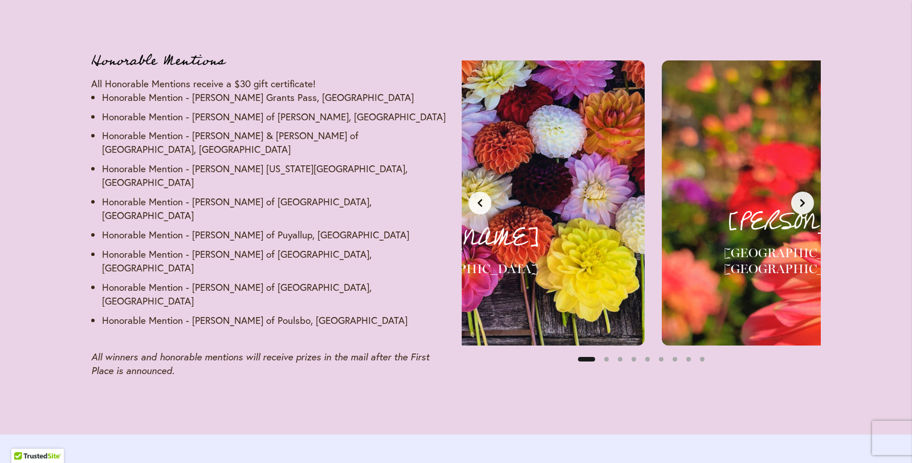
scroll to position [0, 0]
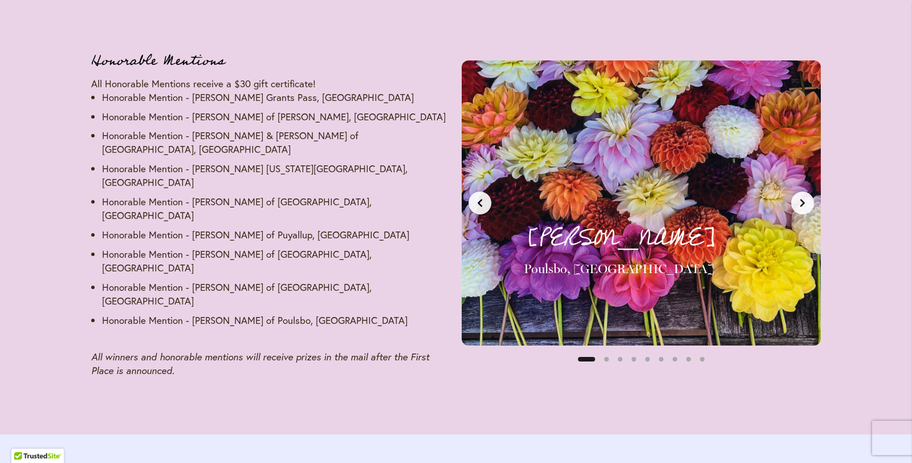
click at [480, 201] on button "Previous slide" at bounding box center [479, 202] width 23 height 23
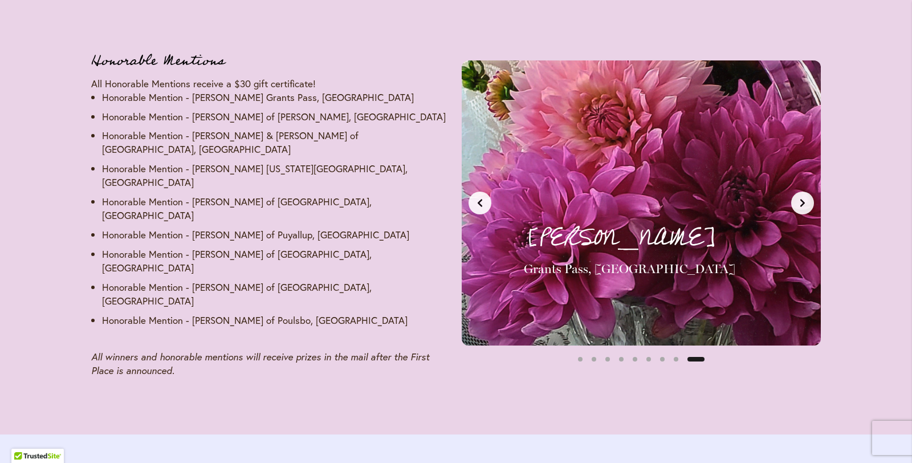
click at [480, 201] on button "Previous slide" at bounding box center [479, 202] width 23 height 23
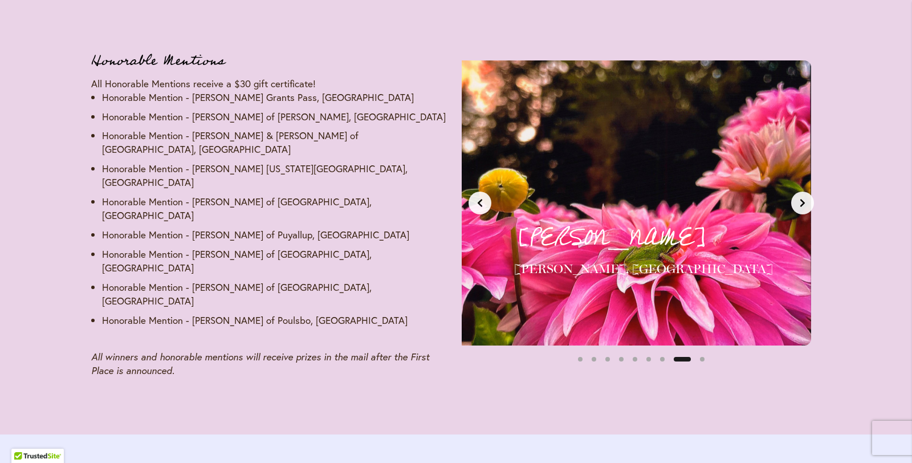
scroll to position [0, 2632]
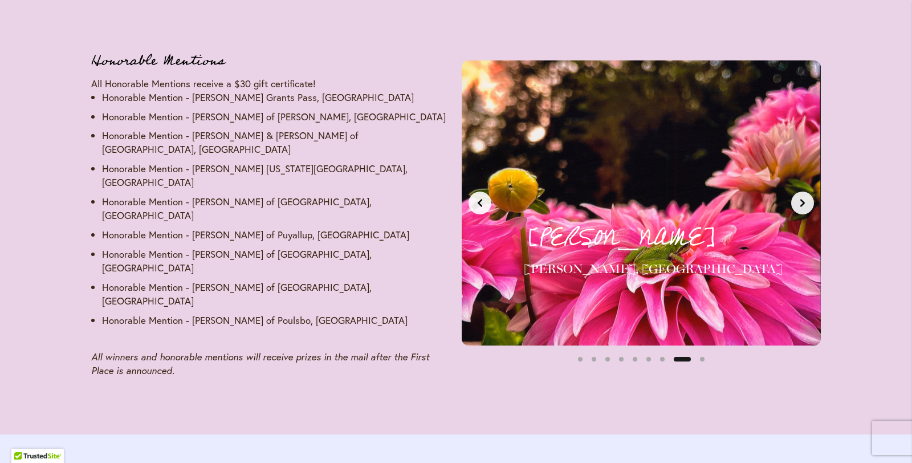
click at [802, 198] on icon "Next slide" at bounding box center [802, 202] width 9 height 9
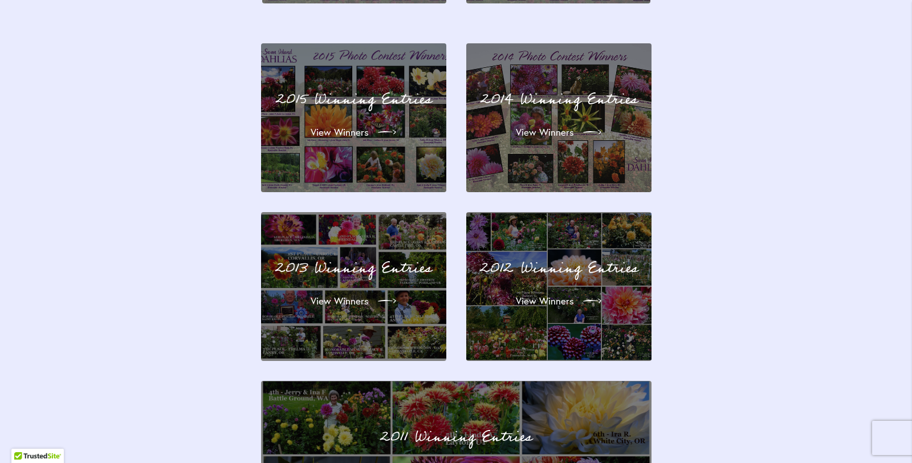
scroll to position [3705, 0]
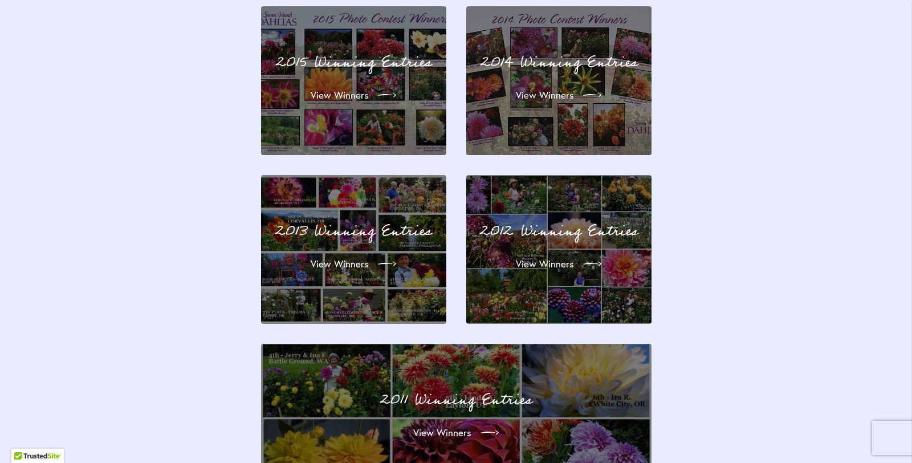
click at [400, 189] on div "2013 Winning Entries View Winners" at bounding box center [354, 249] width 158 height 121
click at [389, 255] on icon at bounding box center [388, 264] width 18 height 18
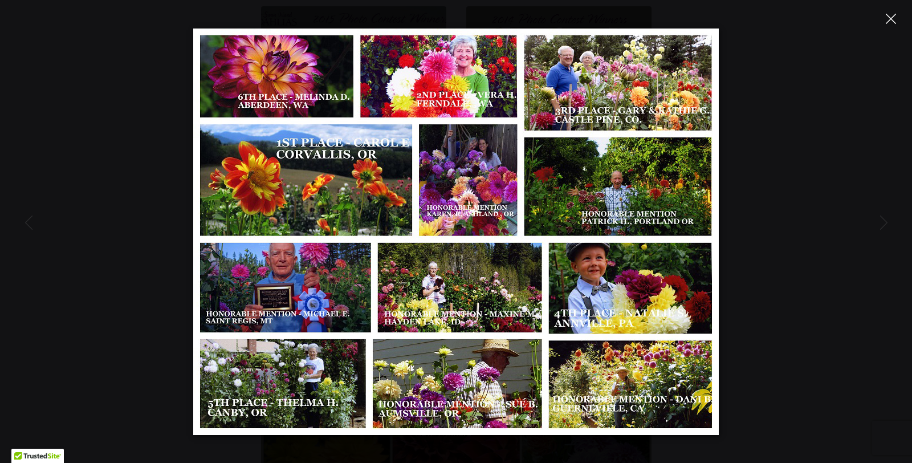
click at [892, 21] on icon "Close" at bounding box center [890, 19] width 10 height 10
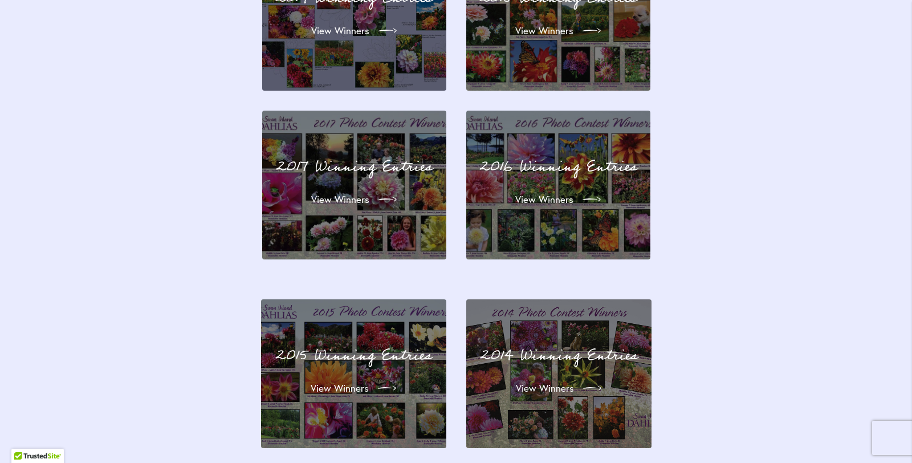
scroll to position [3187, 0]
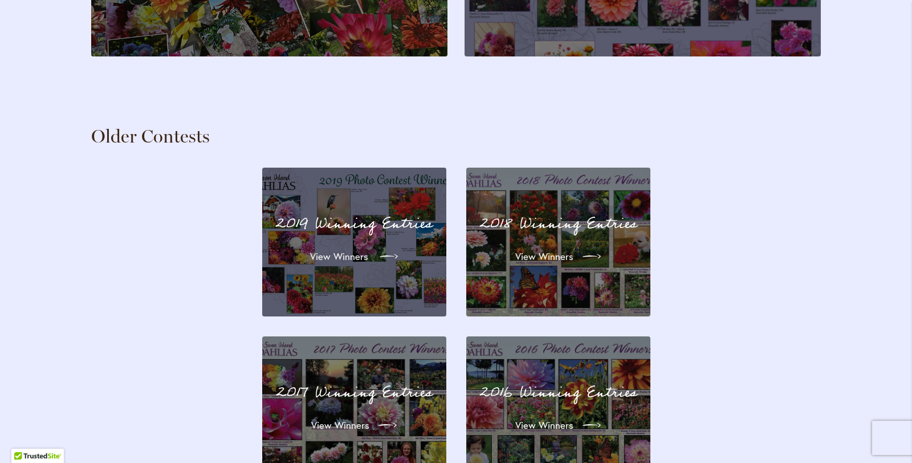
click at [388, 247] on icon at bounding box center [388, 256] width 18 height 18
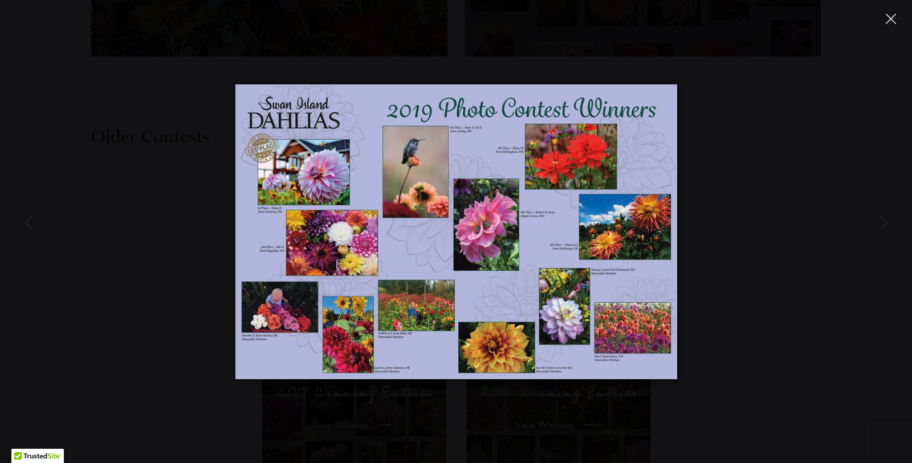
click at [891, 19] on icon "Close" at bounding box center [890, 19] width 10 height 10
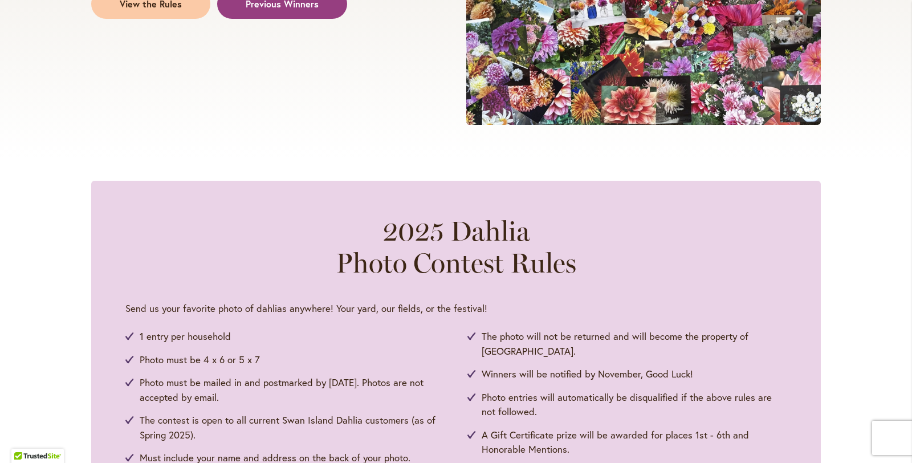
scroll to position [0, 0]
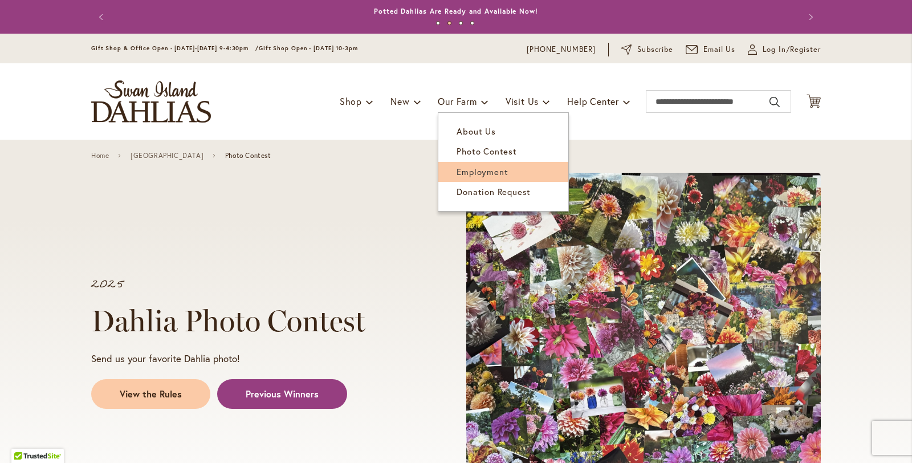
click at [480, 174] on span "Employment" at bounding box center [481, 171] width 51 height 11
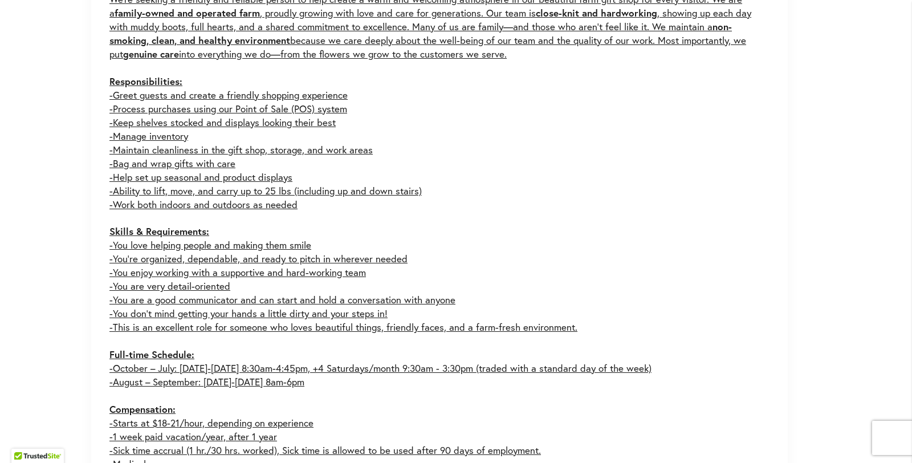
scroll to position [912, 0]
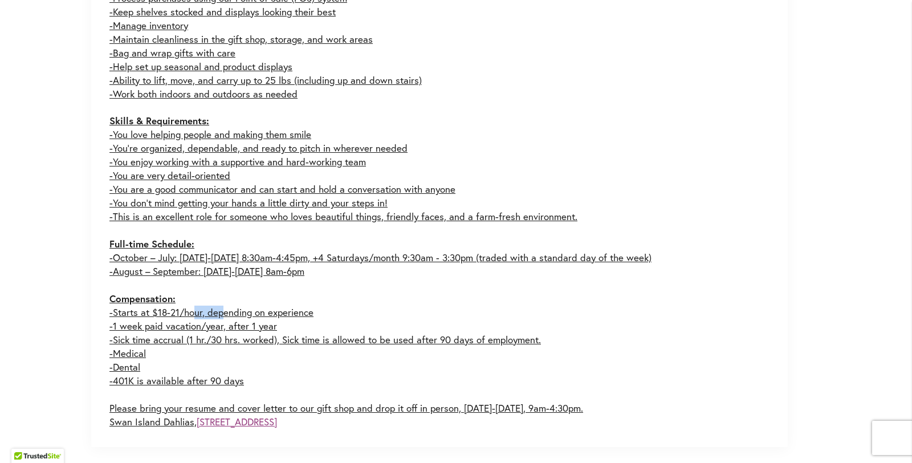
drag, startPoint x: 177, startPoint y: 315, endPoint x: 145, endPoint y: 314, distance: 31.3
click at [145, 314] on p "We're seeking a friendly and reliable person to help create a warm and welcomin…" at bounding box center [439, 155] width 660 height 546
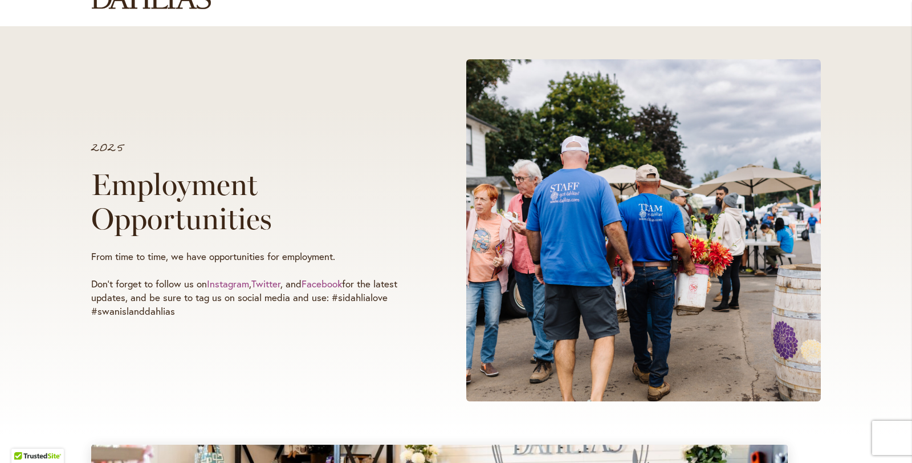
scroll to position [0, 0]
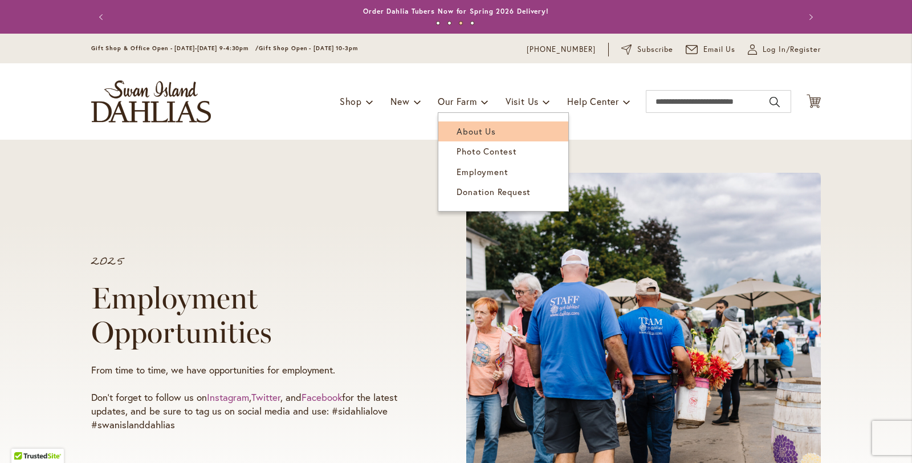
click at [481, 126] on span "About Us" at bounding box center [475, 130] width 39 height 11
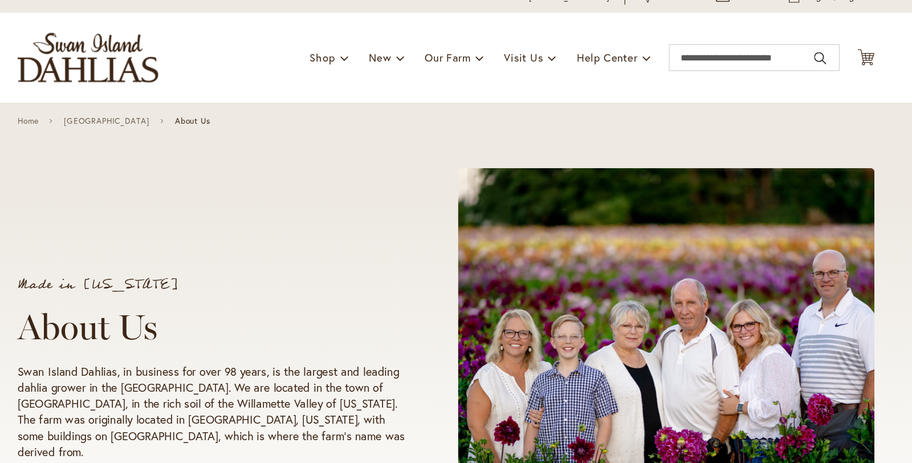
scroll to position [1, 0]
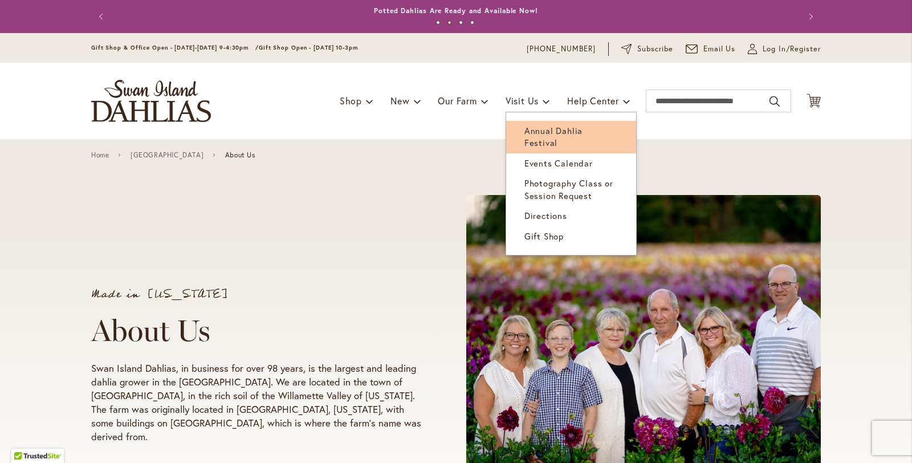
click at [570, 133] on span "Annual Dahlia Festival" at bounding box center [553, 136] width 58 height 23
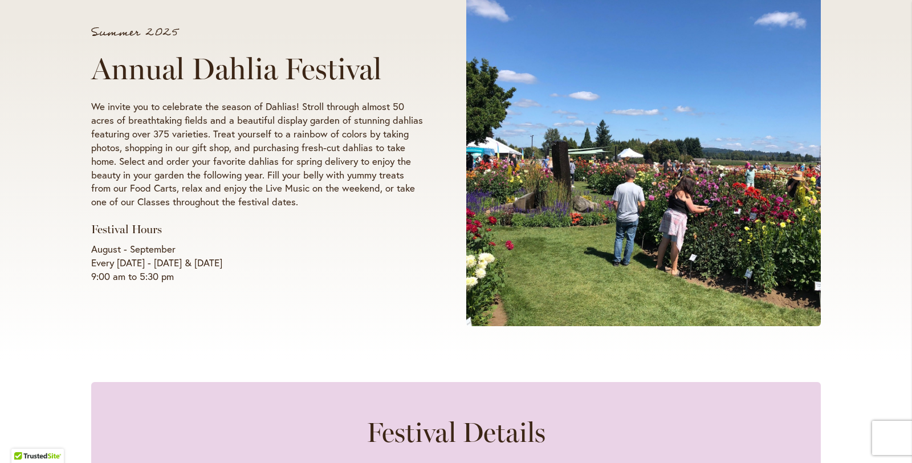
scroll to position [166, 0]
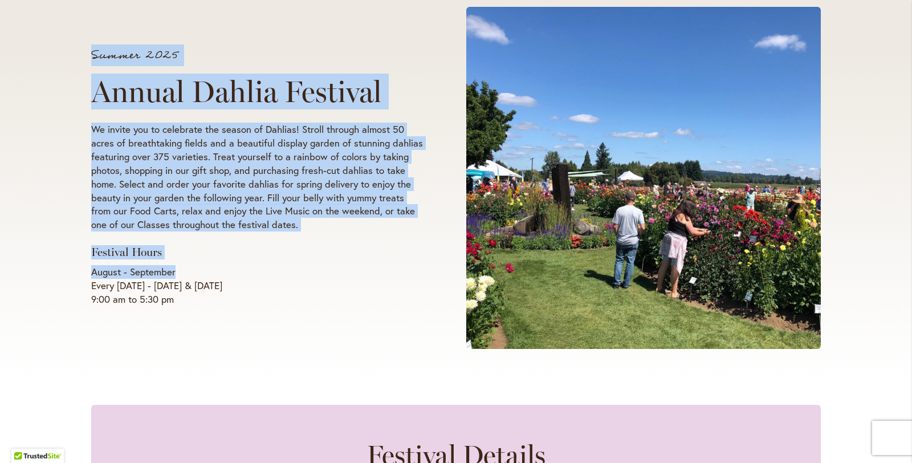
drag, startPoint x: 181, startPoint y: 272, endPoint x: 91, endPoint y: 279, distance: 90.9
click at [91, 279] on p "August - September Every Wednesday - Sunday & Labor Day 9:00 am to 5:30 pm" at bounding box center [257, 285] width 332 height 41
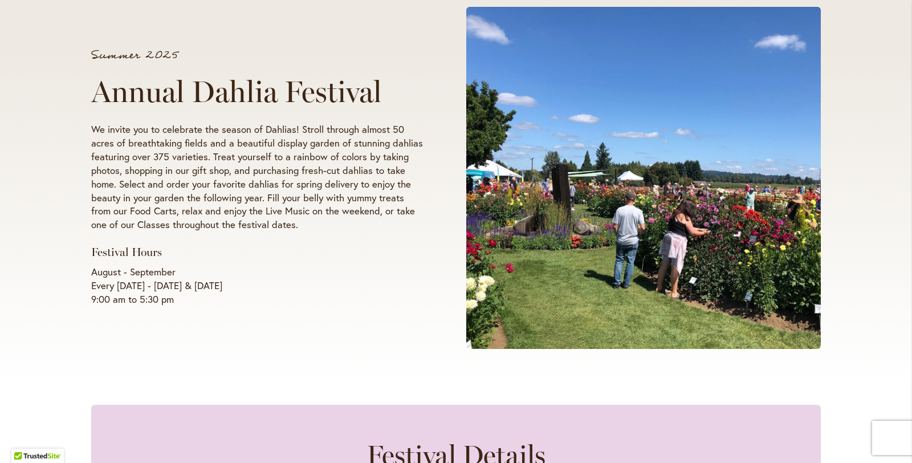
click at [141, 297] on p "August - September Every Wednesday - Sunday & Labor Day 9:00 am to 5:30 pm" at bounding box center [257, 285] width 332 height 41
drag, startPoint x: 207, startPoint y: 286, endPoint x: 120, endPoint y: 287, distance: 86.6
click at [120, 287] on p "August - September Every Wednesday - Sunday & Labor Day 9:00 am to 5:30 pm" at bounding box center [257, 285] width 332 height 41
drag, startPoint x: 276, startPoint y: 288, endPoint x: 214, endPoint y: 290, distance: 62.1
click at [214, 290] on p "August - September Every Wednesday - Sunday & Labor Day 9:00 am to 5:30 pm" at bounding box center [257, 285] width 332 height 41
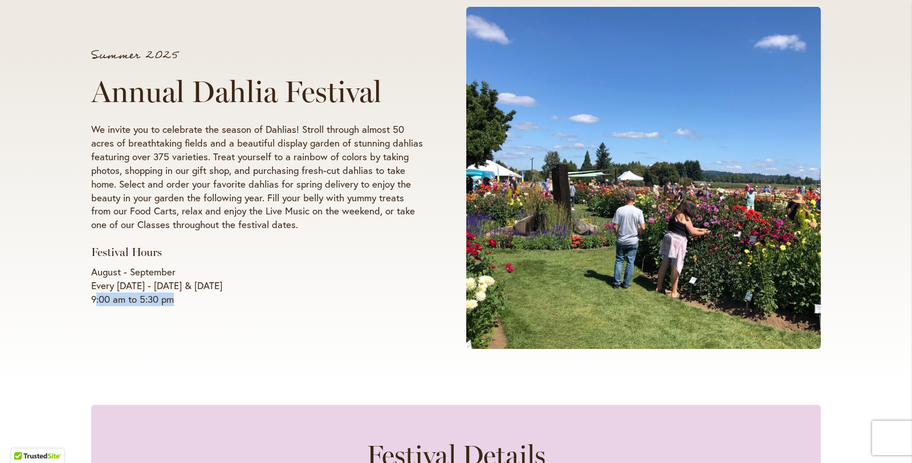
drag, startPoint x: 175, startPoint y: 300, endPoint x: 94, endPoint y: 299, distance: 81.5
click at [94, 299] on p "August - September Every Wednesday - Sunday & Labor Day 9:00 am to 5:30 pm" at bounding box center [257, 285] width 332 height 41
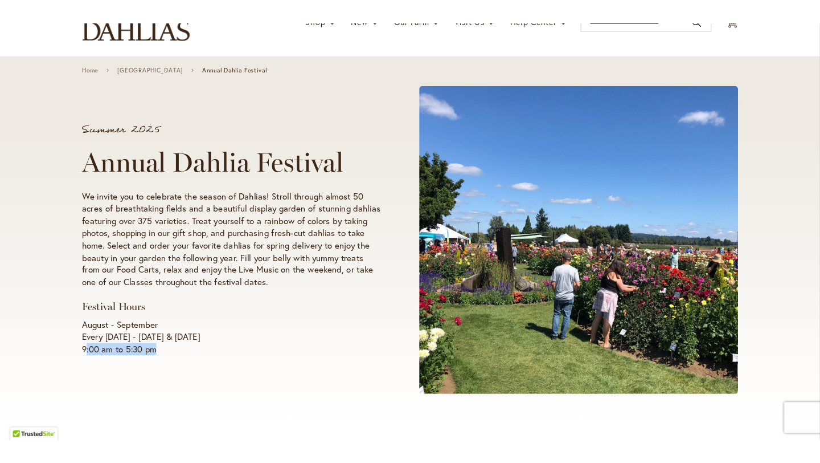
scroll to position [0, 0]
